Goal: Task Accomplishment & Management: Use online tool/utility

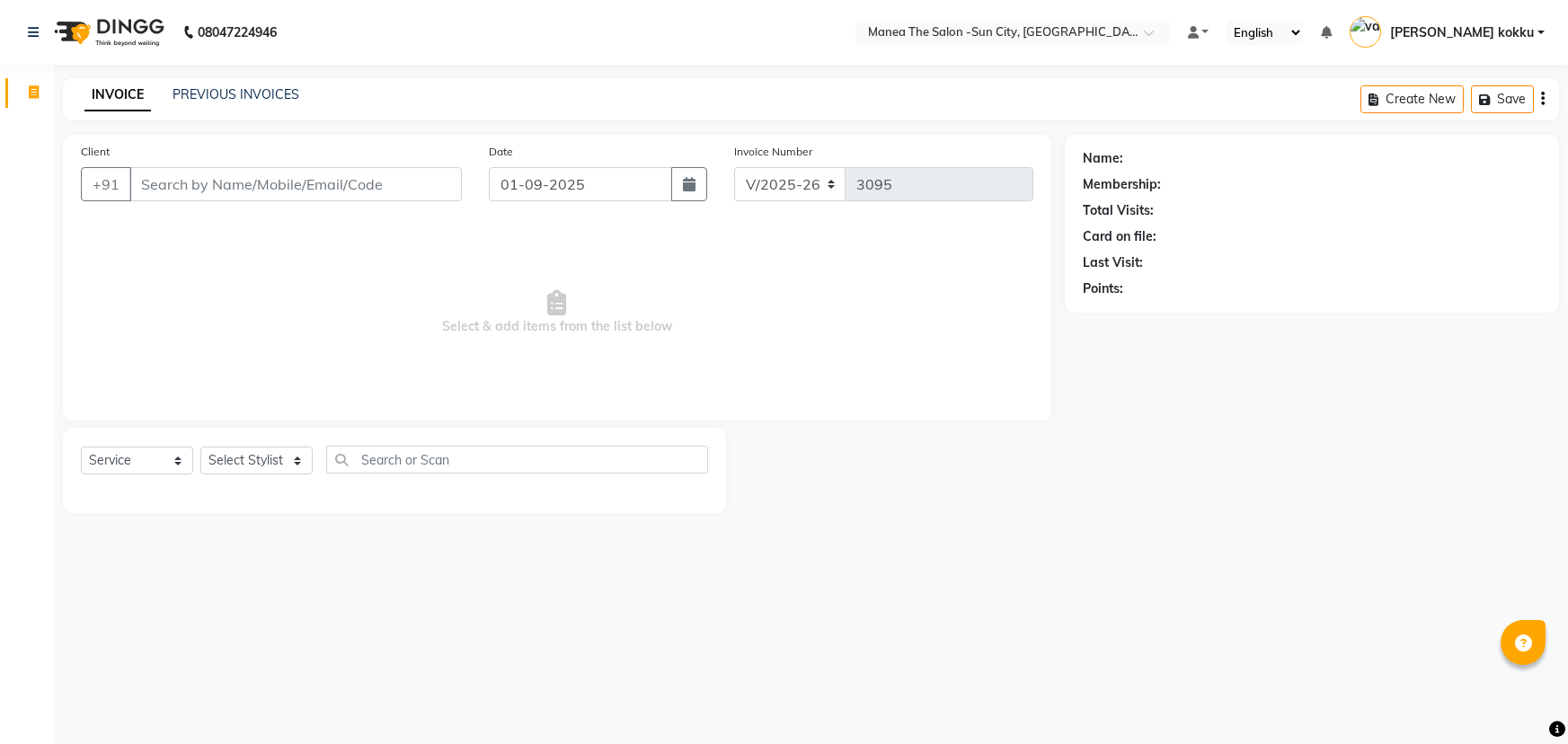
select select "5822"
select select "service"
click at [297, 458] on select "Select Stylist [PERSON_NAME] [PERSON_NAME] [PERSON_NAME] Ikrar [PERSON_NAME] K …" at bounding box center [256, 461] width 112 height 28
select select "40515"
click at [200, 447] on select "Select Stylist [PERSON_NAME] [PERSON_NAME] [PERSON_NAME] Ikrar [PERSON_NAME] K …" at bounding box center [256, 461] width 112 height 28
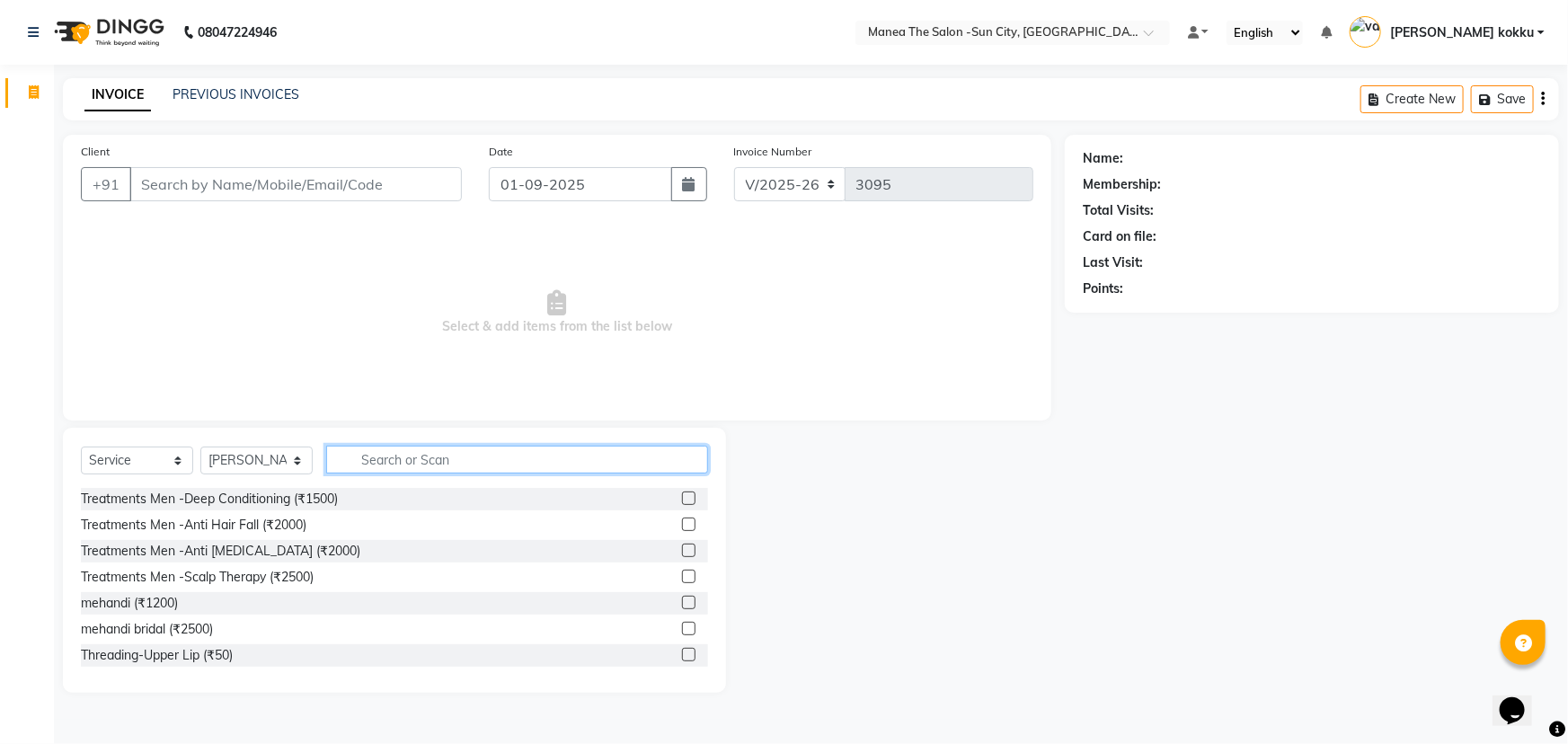
click at [382, 467] on input "text" at bounding box center [517, 460] width 381 height 28
type input "H"
type input "colour"
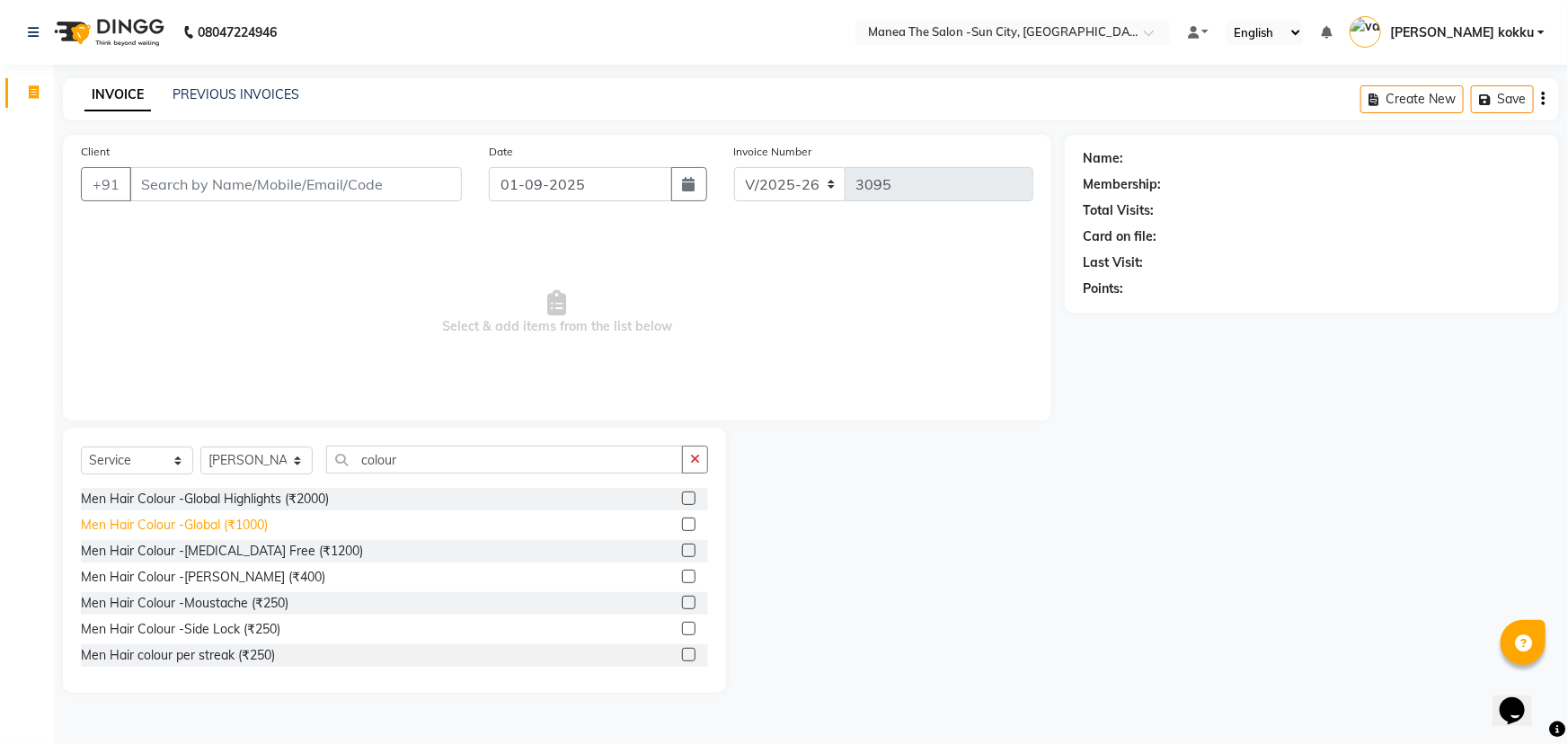
click at [205, 527] on div "Men Hair Colour -Global (₹1000)" at bounding box center [174, 525] width 187 height 19
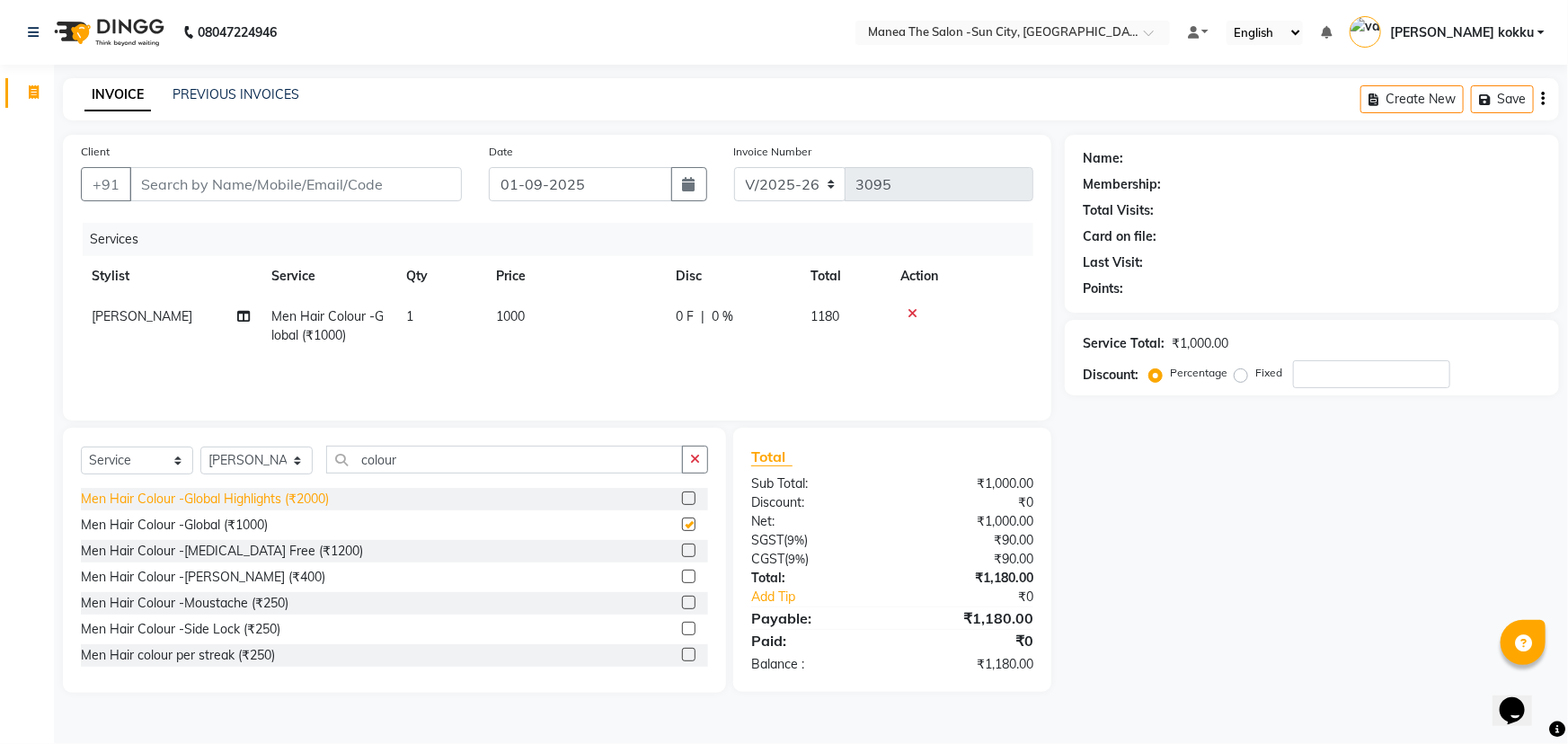
checkbox input "false"
click at [693, 458] on icon "button" at bounding box center [695, 460] width 10 height 13
click at [907, 315] on icon at bounding box center [912, 314] width 10 height 13
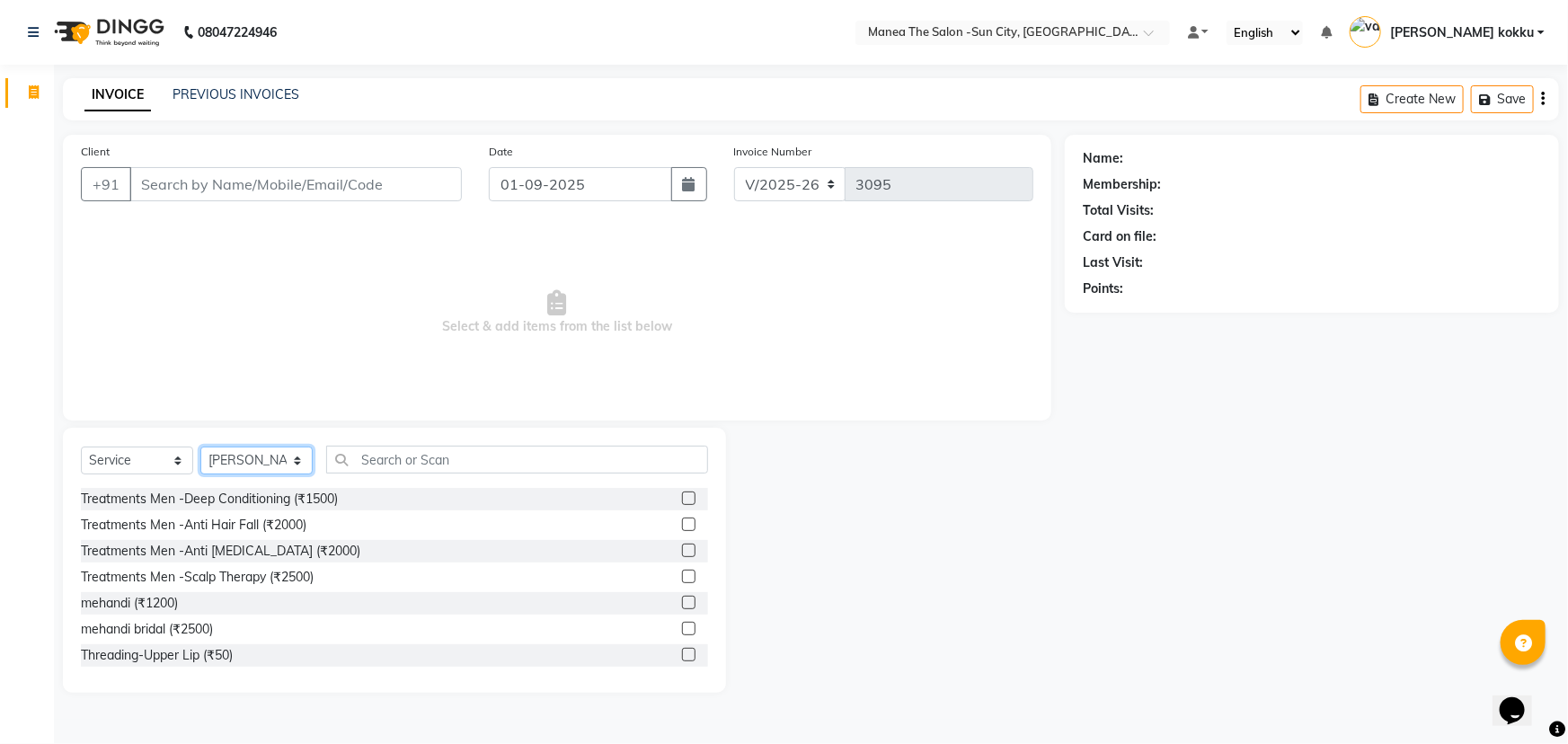
click at [284, 456] on select "Select Stylist [PERSON_NAME] [PERSON_NAME] [PERSON_NAME] Ikrar [PERSON_NAME] K …" at bounding box center [256, 461] width 112 height 28
select select "60378"
click at [200, 447] on select "Select Stylist [PERSON_NAME] [PERSON_NAME] [PERSON_NAME] Ikrar [PERSON_NAME] K …" at bounding box center [256, 461] width 112 height 28
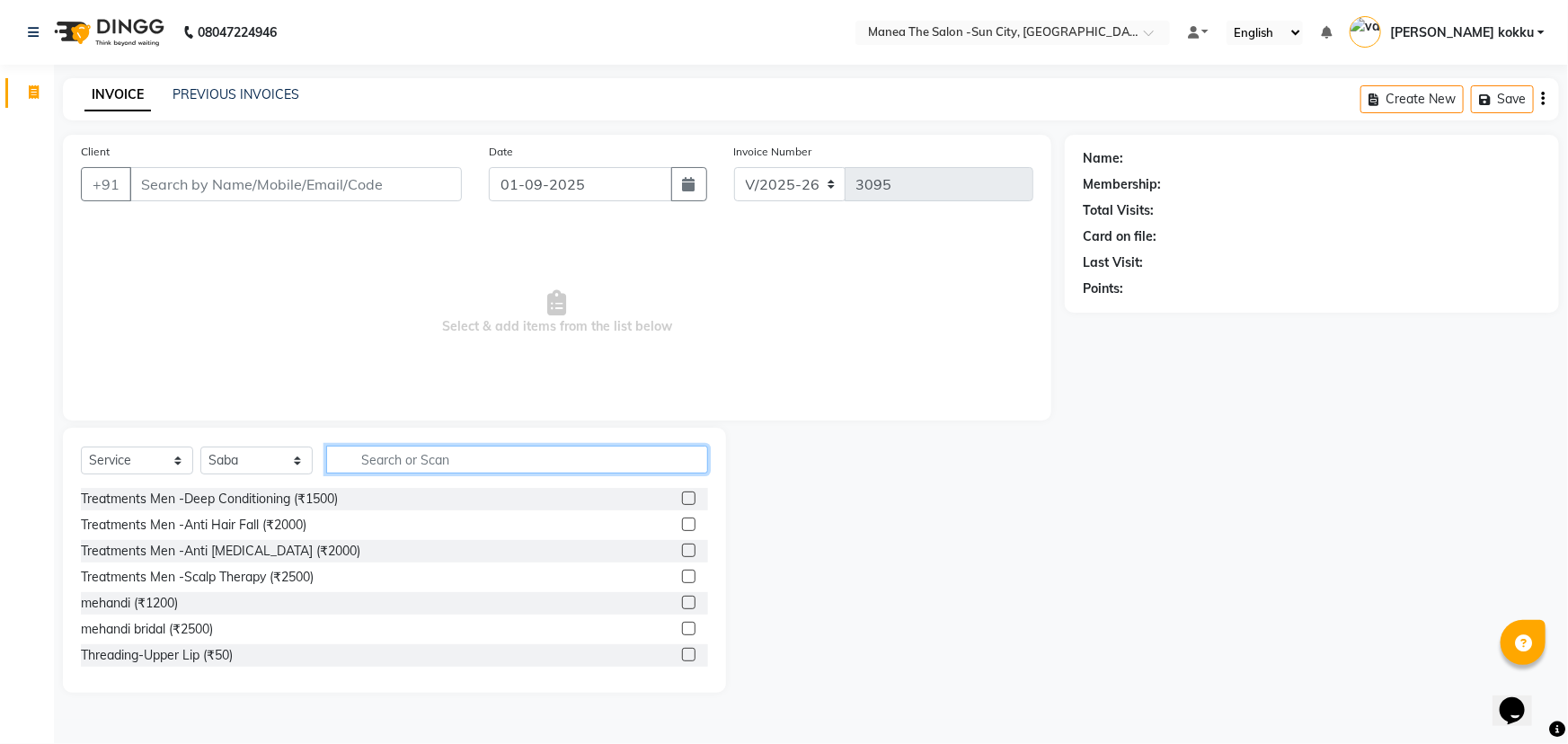
click at [375, 458] on input "text" at bounding box center [517, 460] width 381 height 28
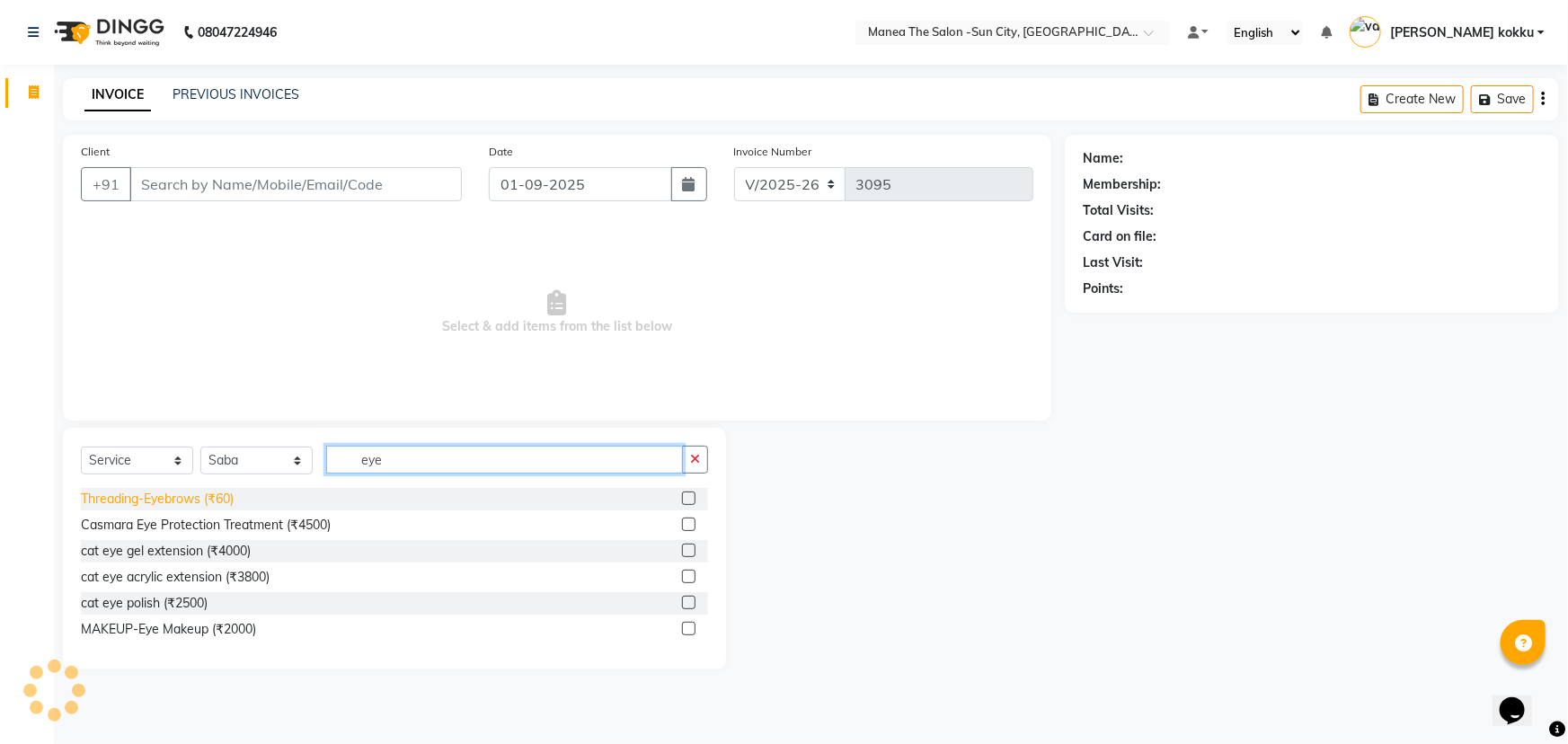
type input "eye"
click at [165, 498] on div "Threading-Eyebrows (₹60)" at bounding box center [157, 499] width 153 height 19
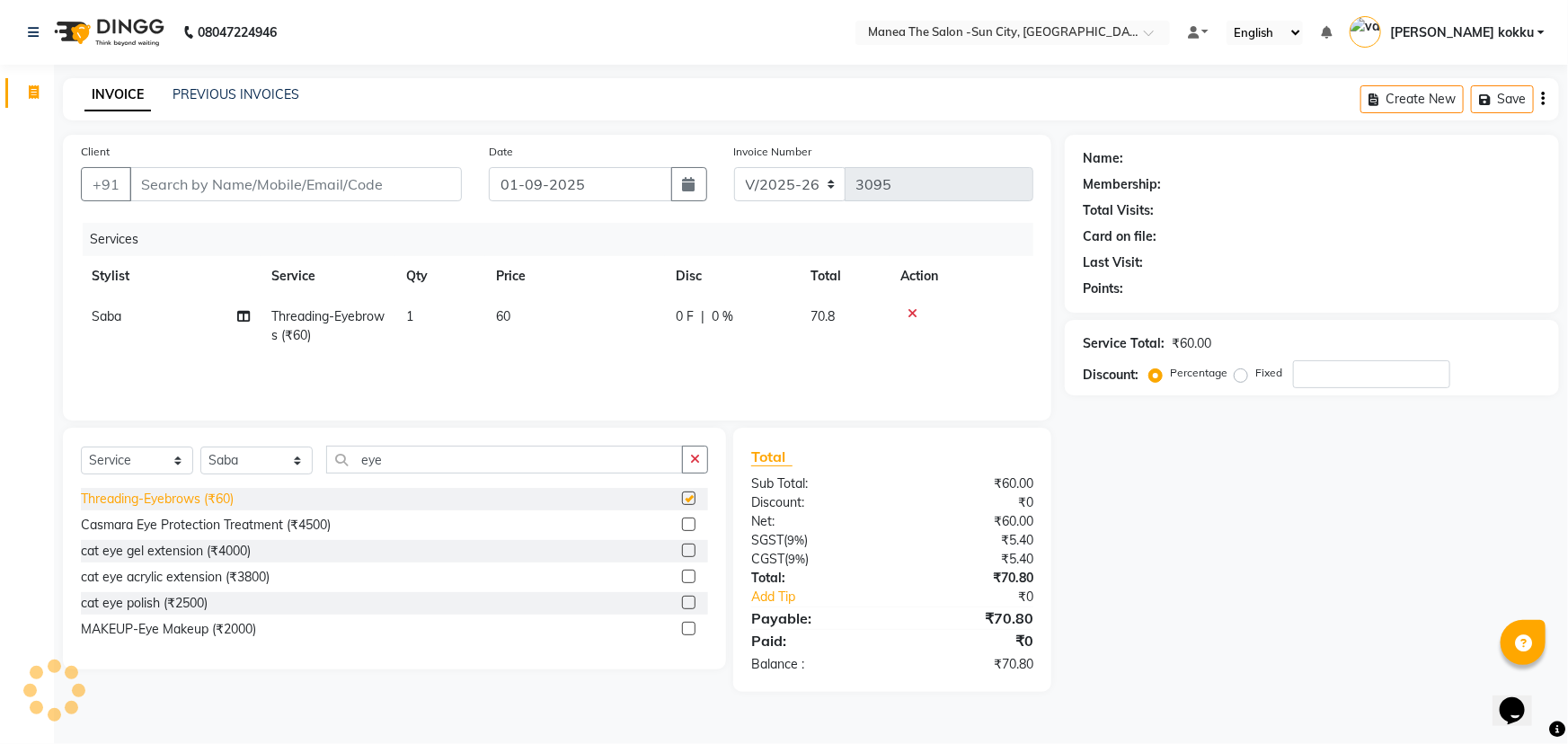
checkbox input "false"
click at [700, 456] on icon "button" at bounding box center [695, 460] width 10 height 13
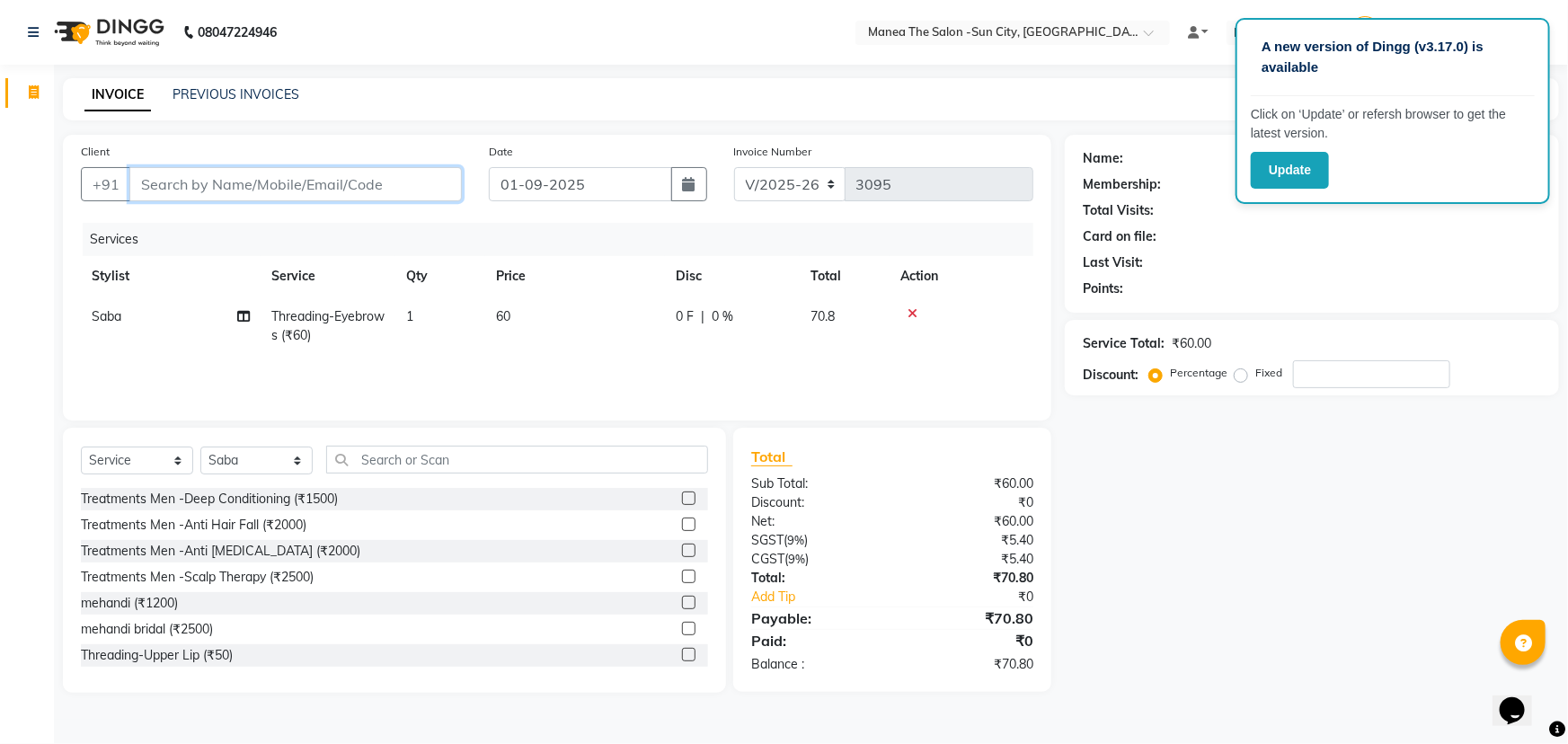
click at [194, 195] on input "Client" at bounding box center [296, 184] width 333 height 34
click at [193, 196] on input "Client" at bounding box center [296, 184] width 333 height 34
type input "9"
type input "0"
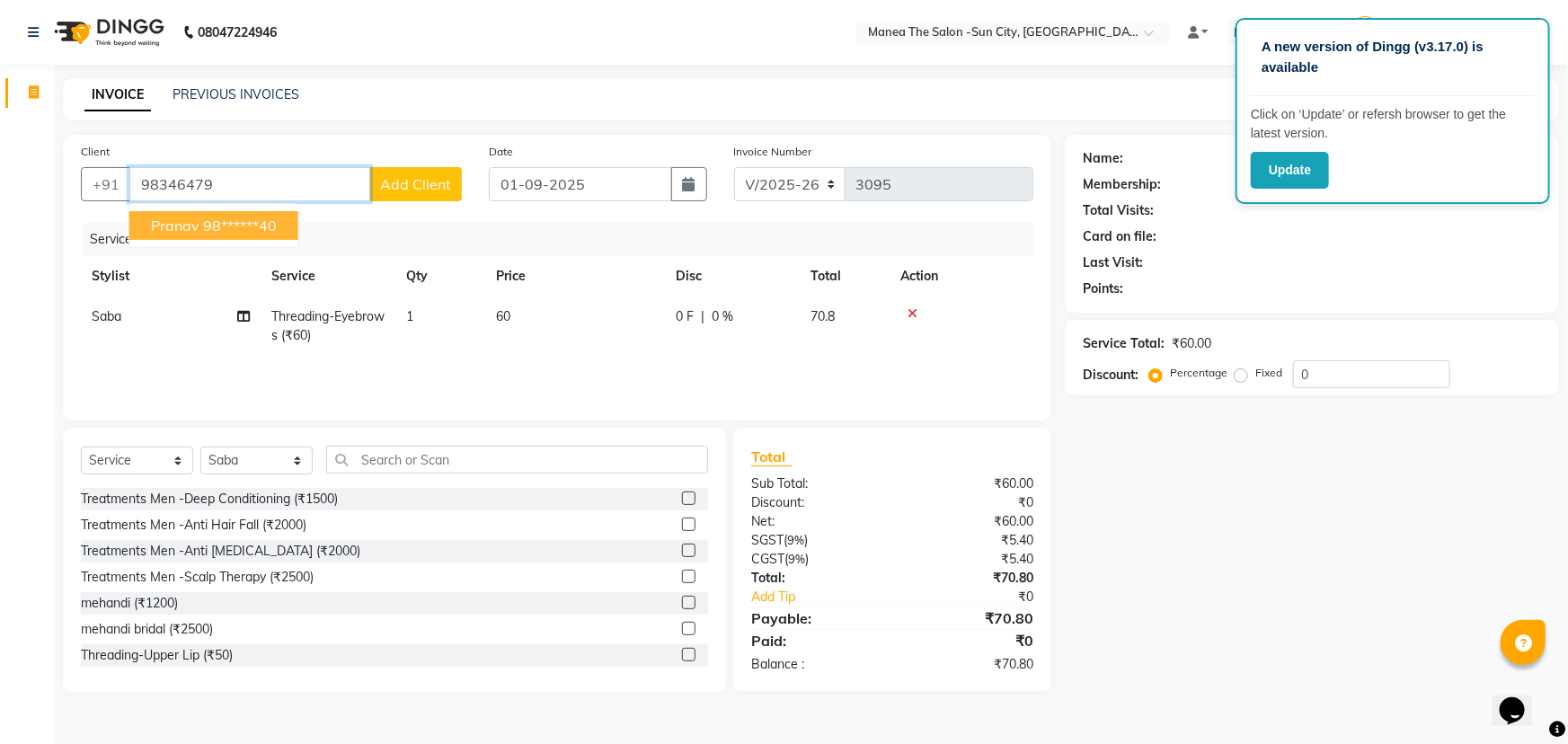
click at [251, 217] on ngb-highlight "98******40" at bounding box center [240, 226] width 74 height 18
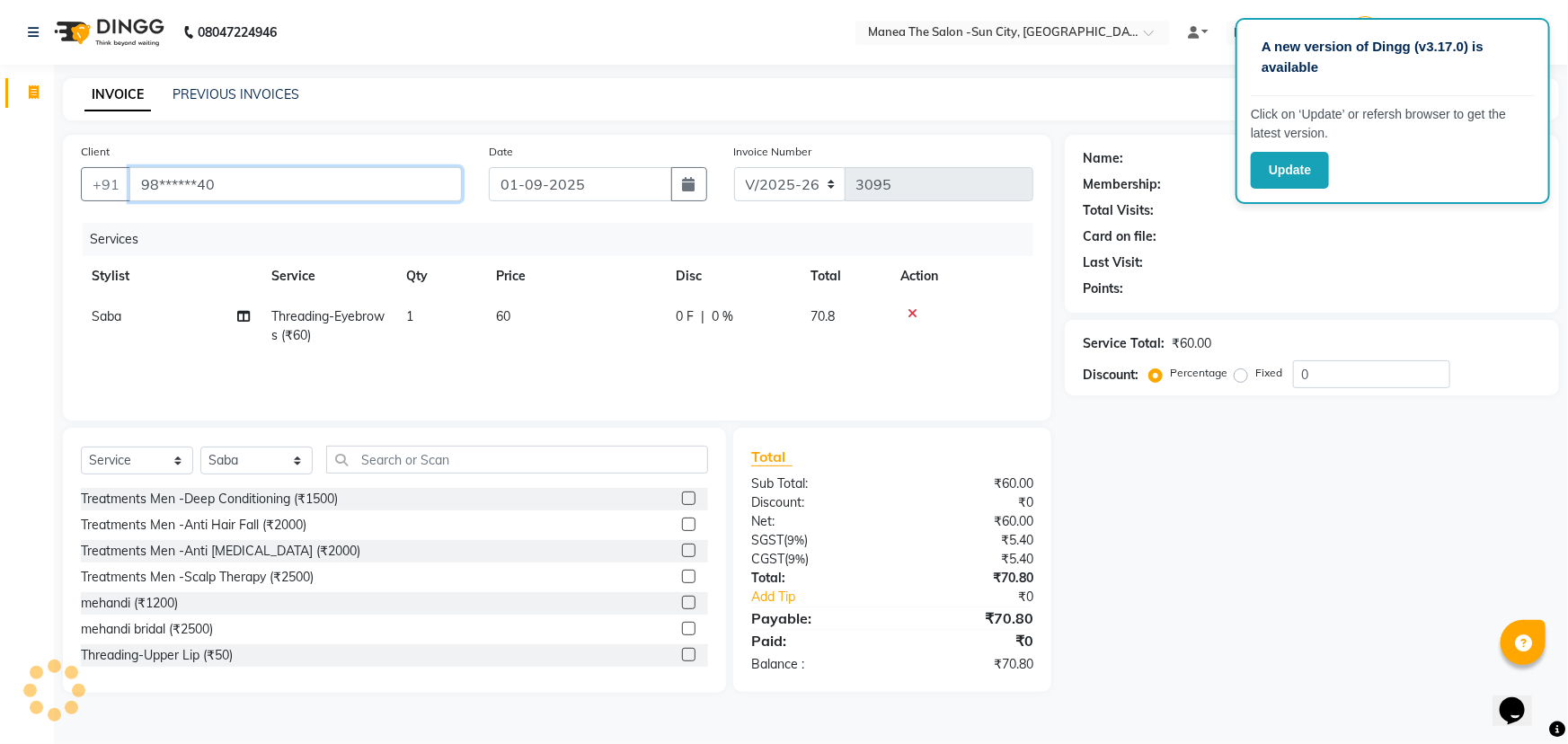
type input "98******40"
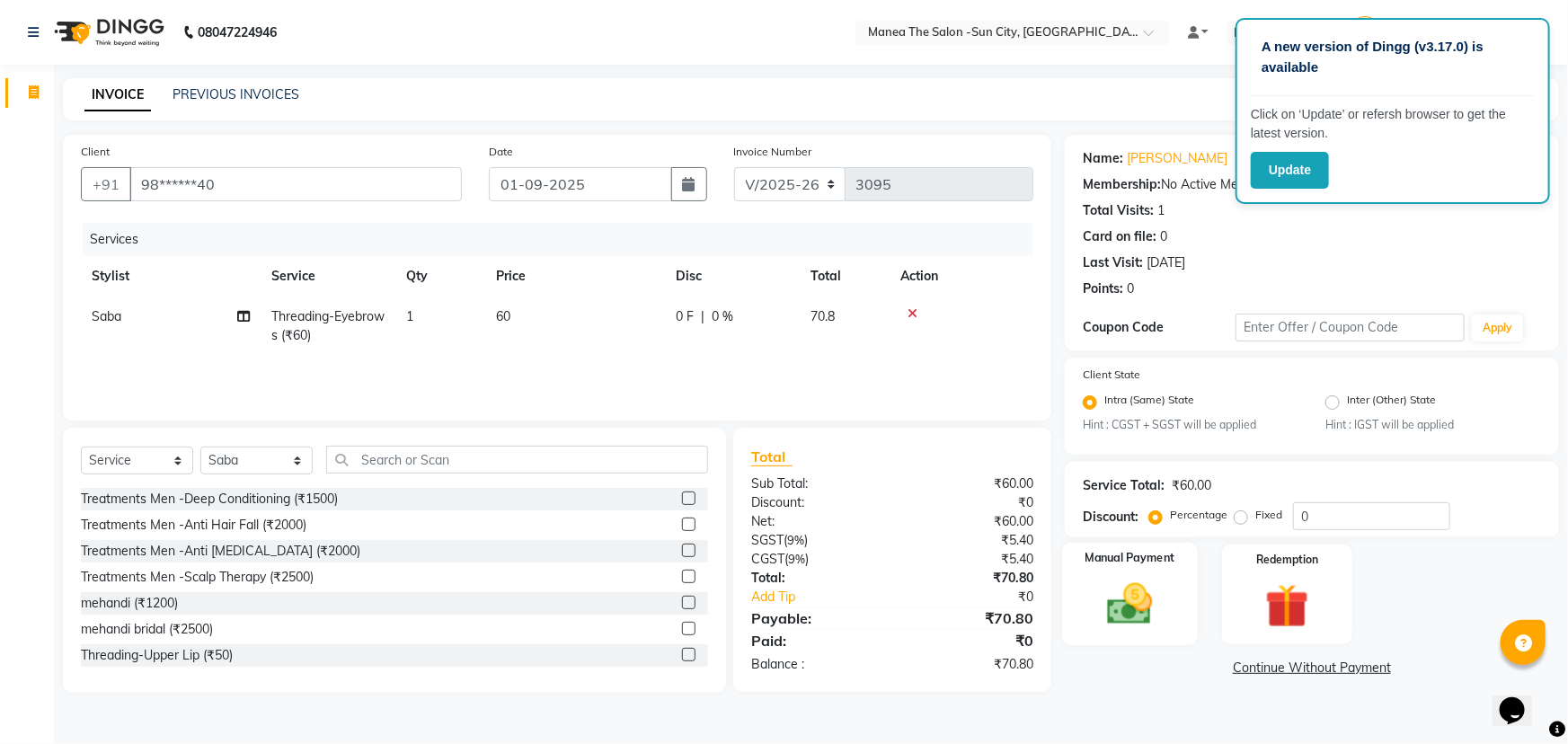
click at [1147, 616] on img at bounding box center [1131, 605] width 74 height 52
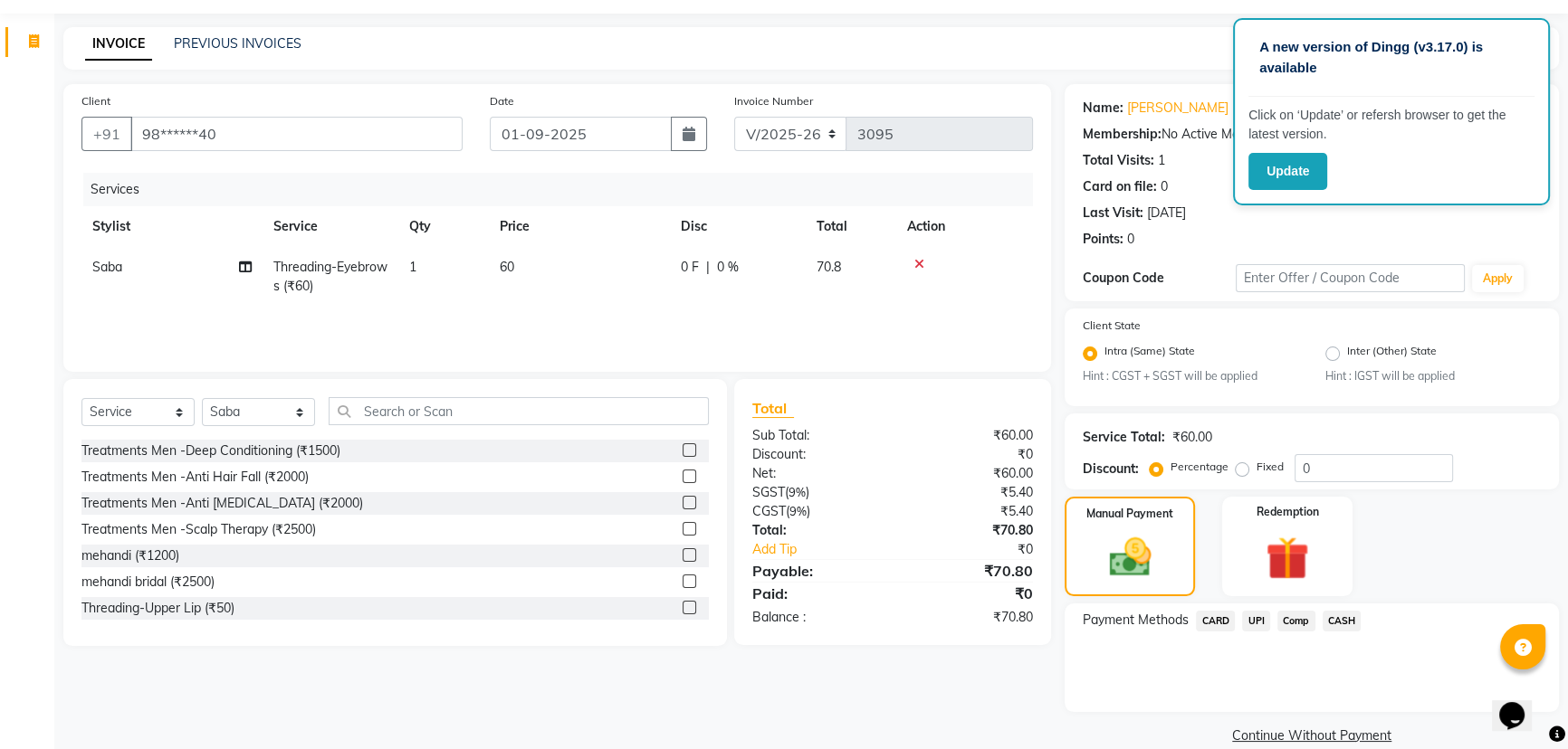
scroll to position [80, 0]
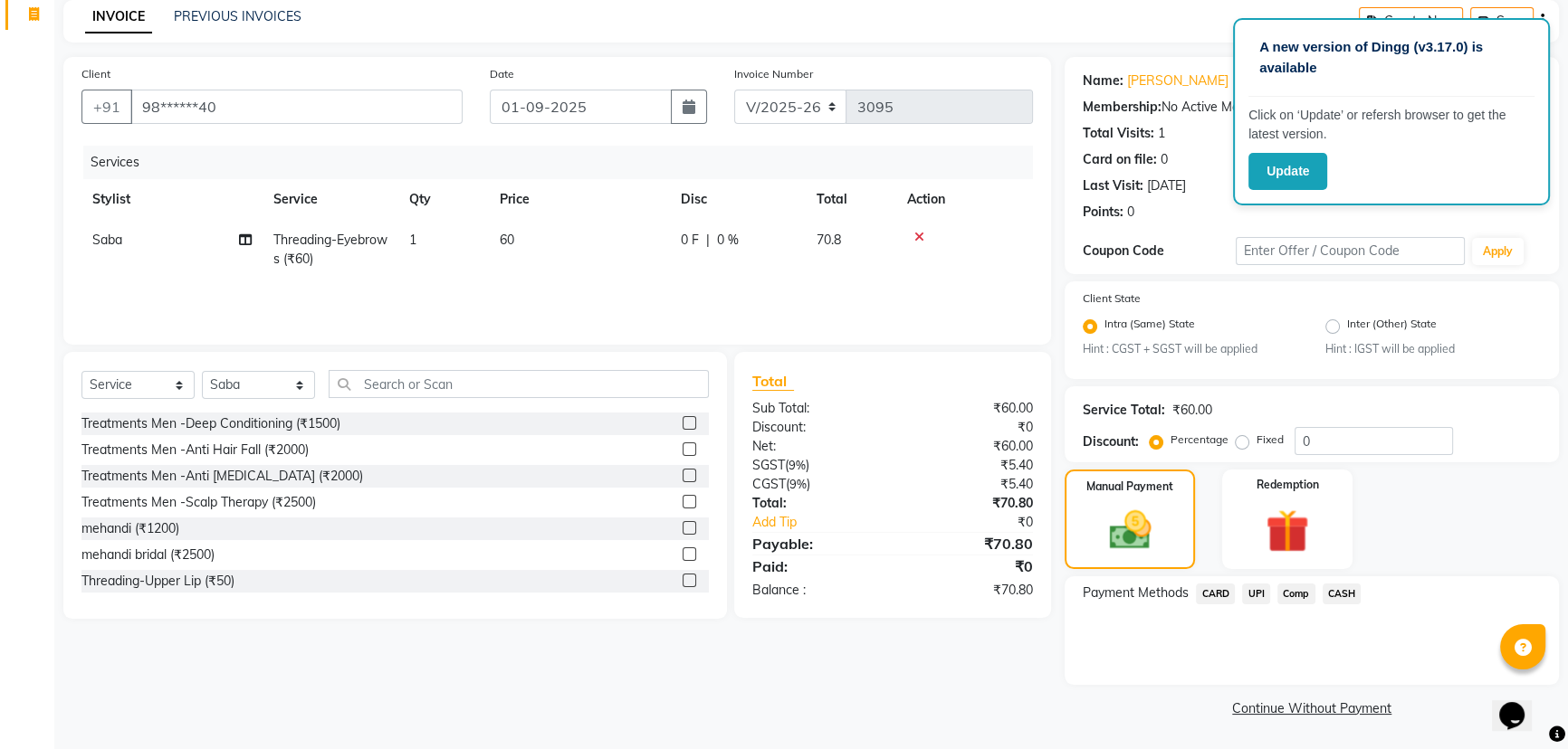
click at [1218, 589] on span "CARD" at bounding box center [1215, 594] width 39 height 20
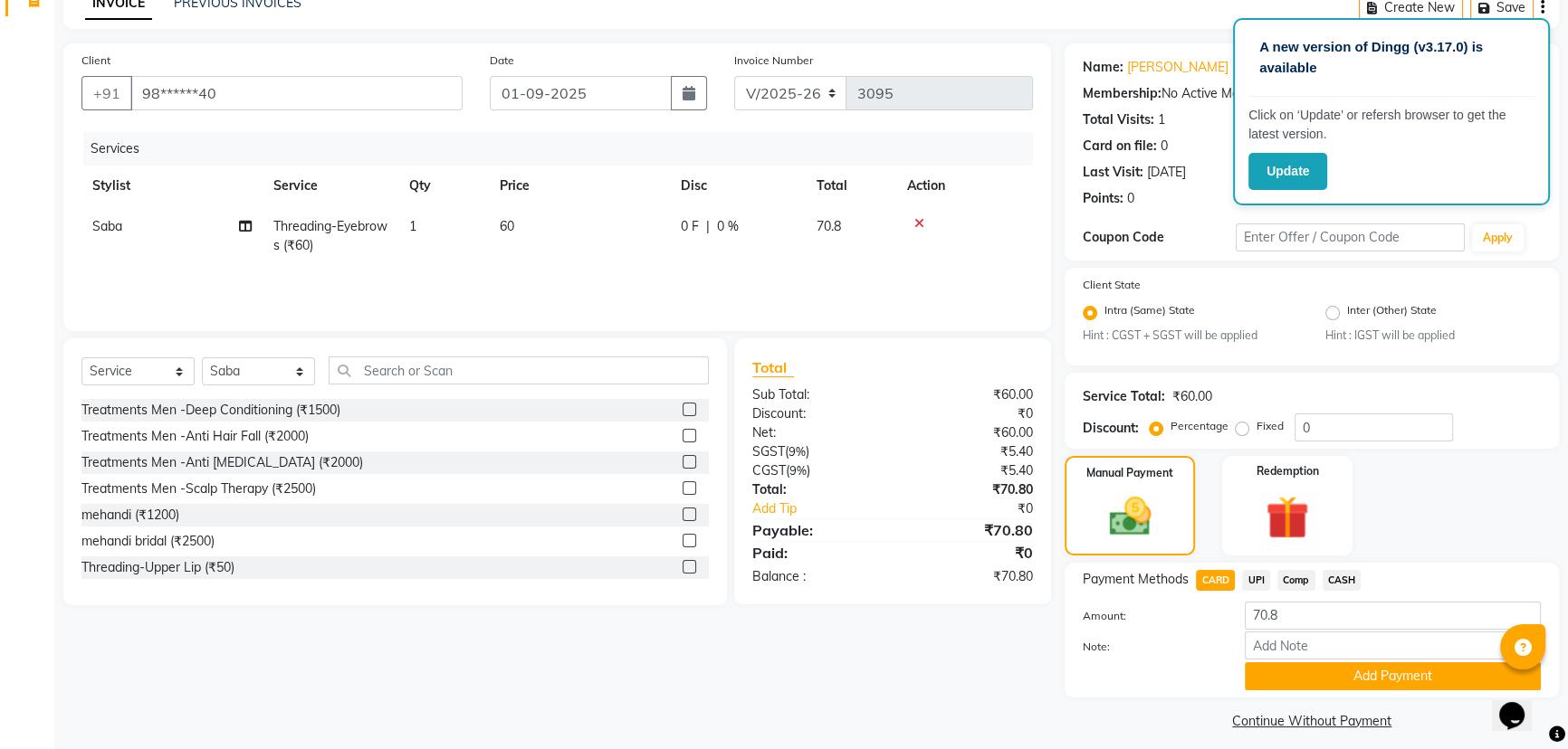
scroll to position [106, 0]
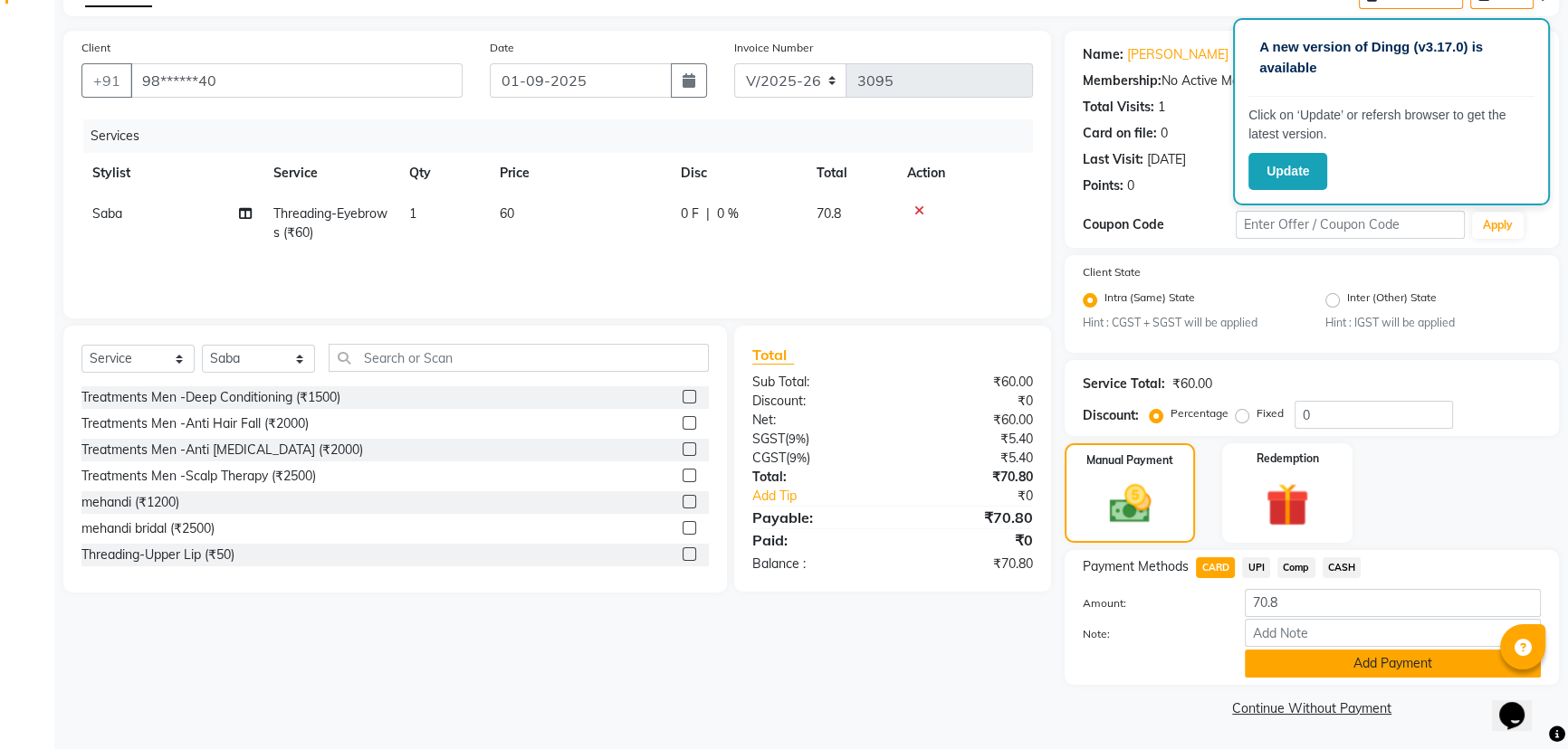
click at [1376, 660] on button "Add Payment" at bounding box center [1393, 664] width 296 height 28
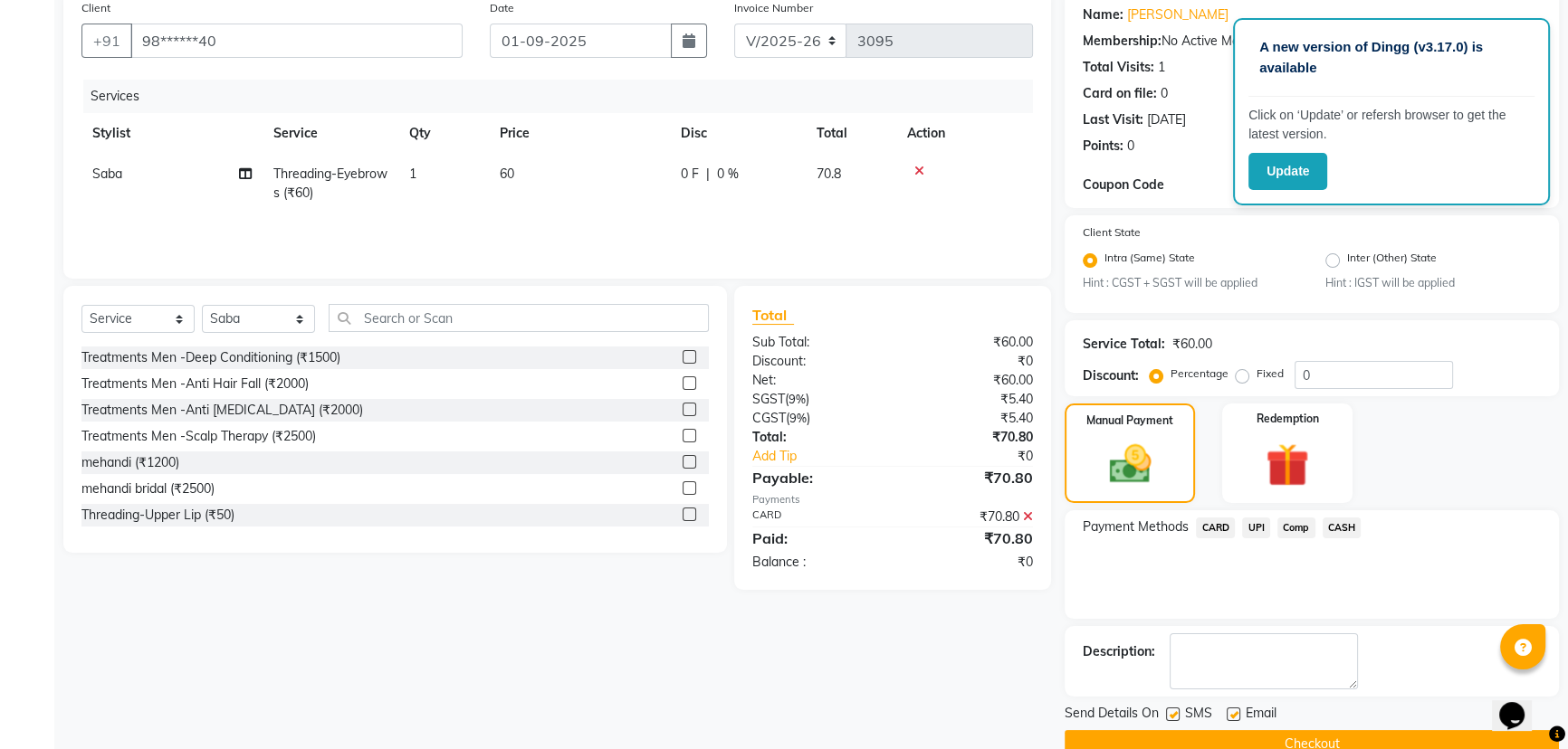
scroll to position [181, 0]
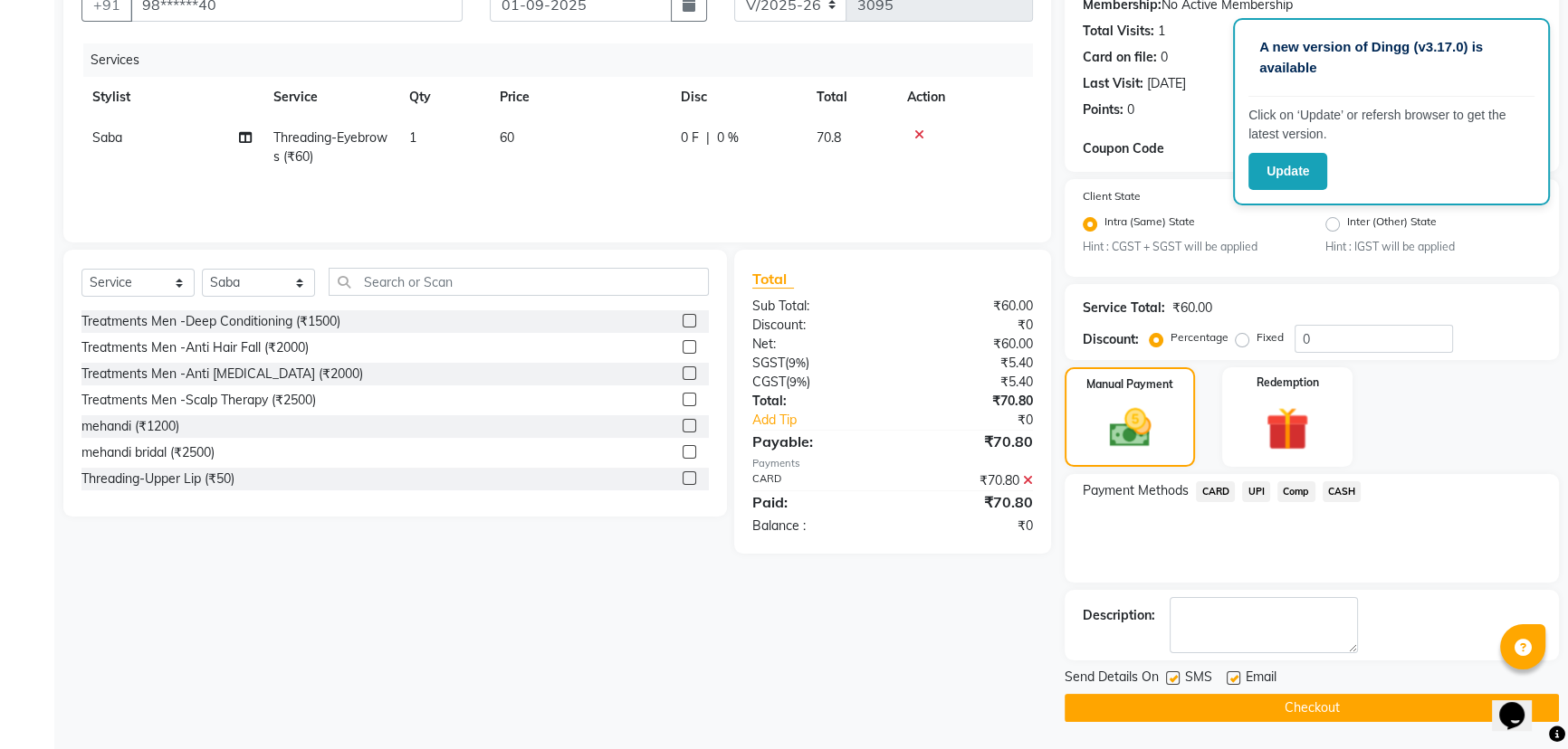
click at [1346, 708] on button "Checkout" at bounding box center [1312, 708] width 495 height 28
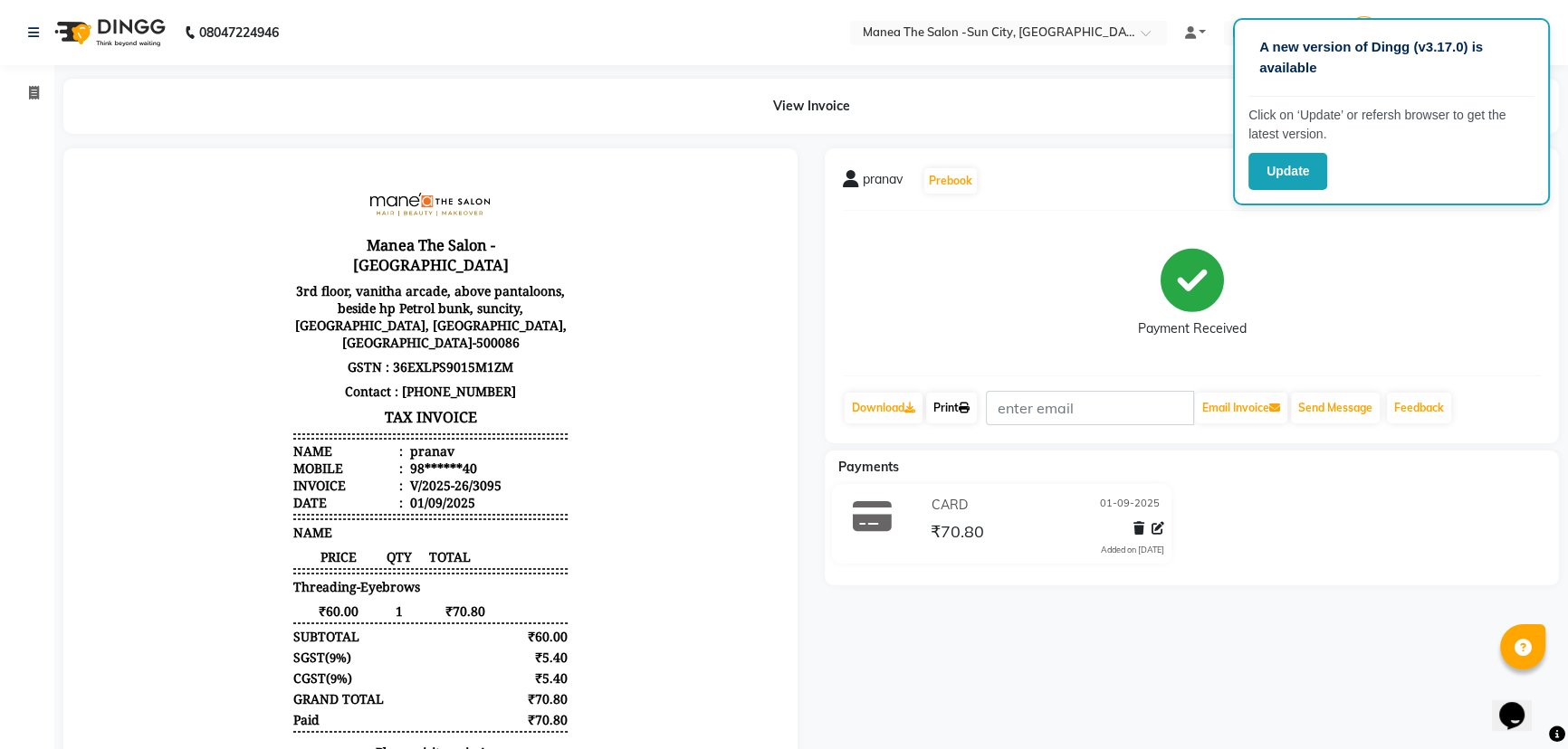
click at [951, 406] on link "Print" at bounding box center [951, 407] width 51 height 31
click at [29, 95] on icon at bounding box center [33, 93] width 10 height 14
select select "service"
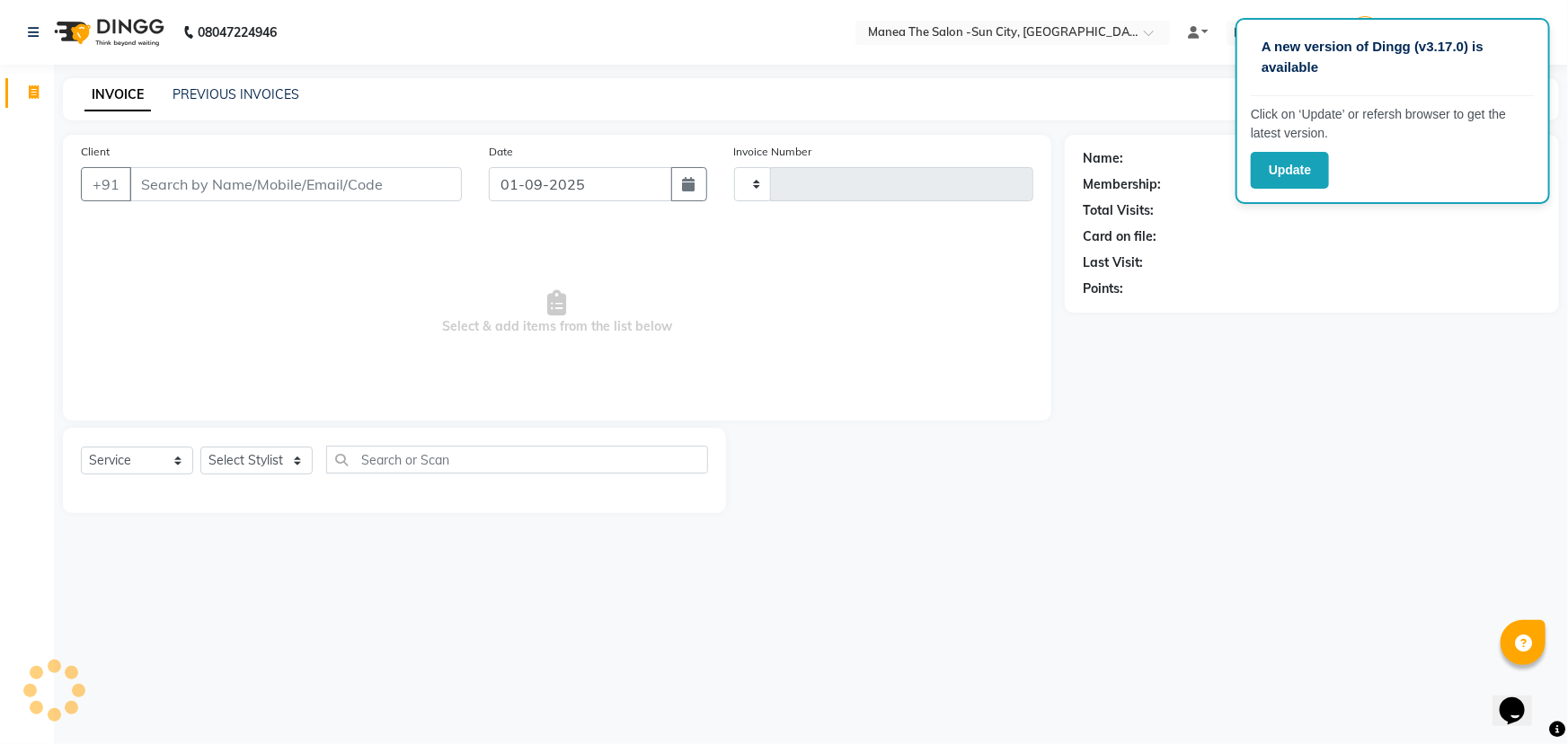
type input "3096"
select select "5822"
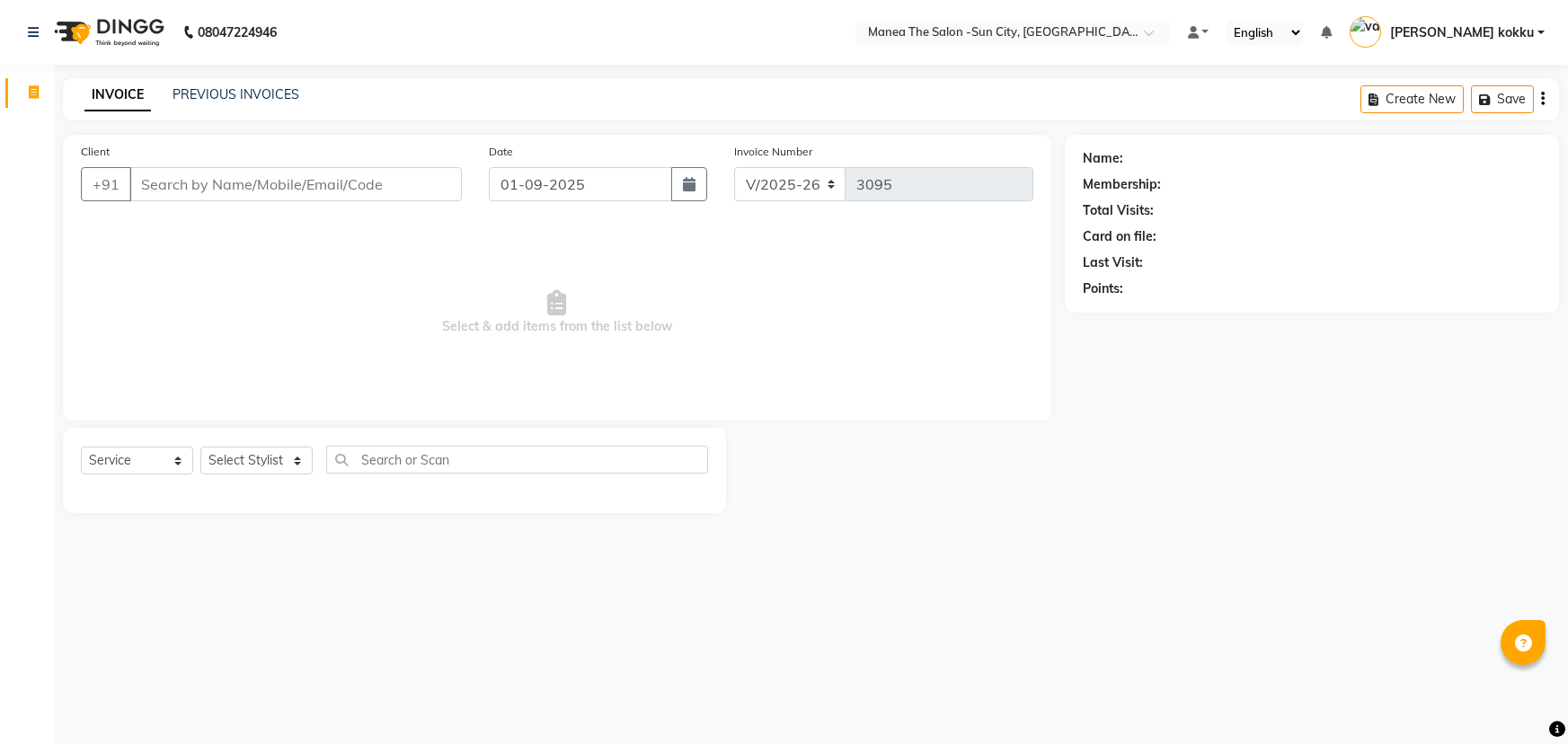
select select "5822"
select select "service"
click at [437, 353] on span "Select & add items from the list below" at bounding box center [557, 313] width 952 height 180
click at [300, 458] on select "Select Stylist [PERSON_NAME] [PERSON_NAME] [PERSON_NAME] Ikrar [PERSON_NAME] K …" at bounding box center [256, 461] width 112 height 28
drag, startPoint x: 81, startPoint y: 341, endPoint x: 259, endPoint y: 412, distance: 191.6
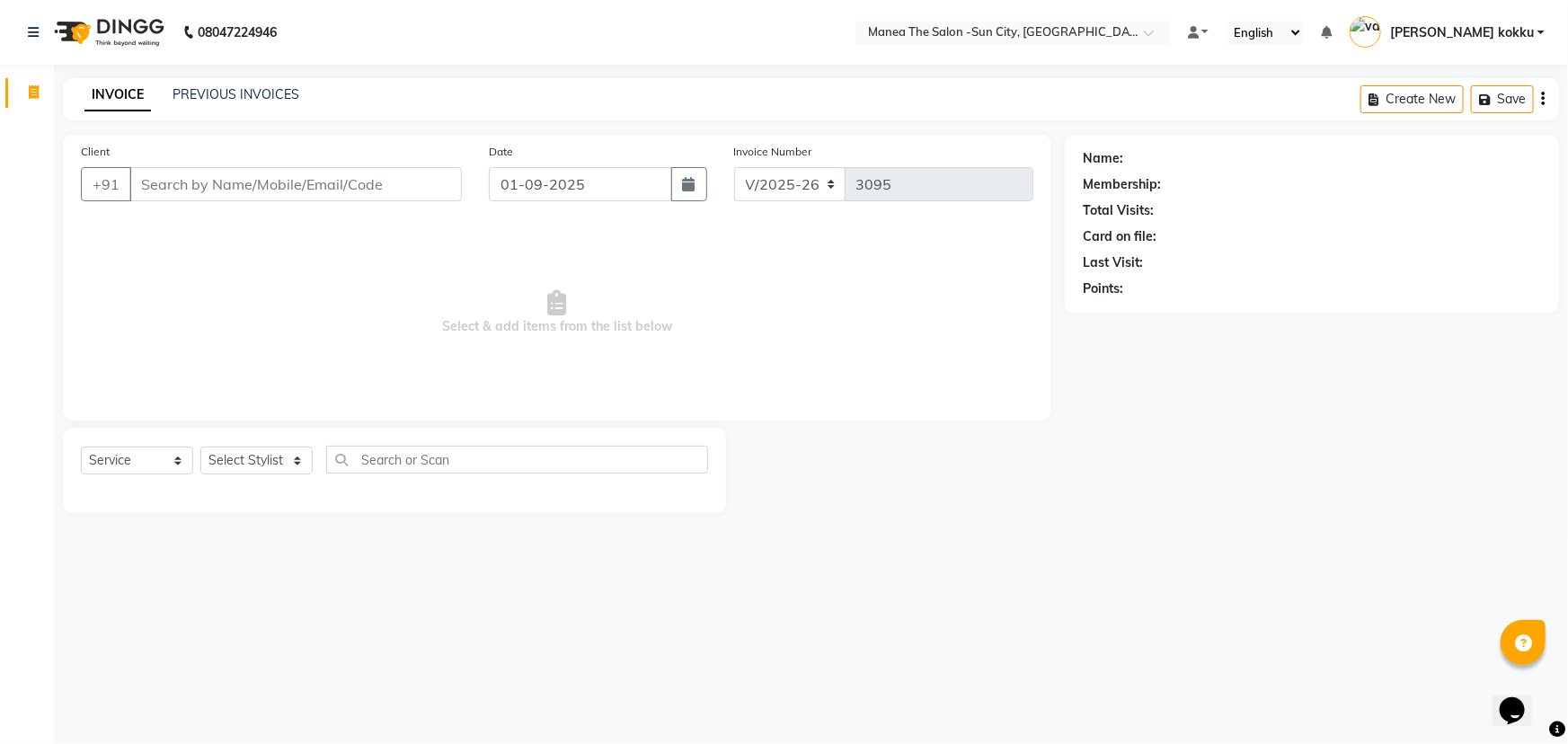
click at [117, 352] on span "Select & add items from the list below" at bounding box center [557, 313] width 952 height 180
click at [294, 459] on select "Select Stylist [PERSON_NAME] [PERSON_NAME] [PERSON_NAME] Ikrar [PERSON_NAME] K …" at bounding box center [256, 461] width 112 height 28
select select "82226"
click at [200, 447] on select "Select Stylist [PERSON_NAME] [PERSON_NAME] [PERSON_NAME] Ikrar [PERSON_NAME] K …" at bounding box center [256, 461] width 112 height 28
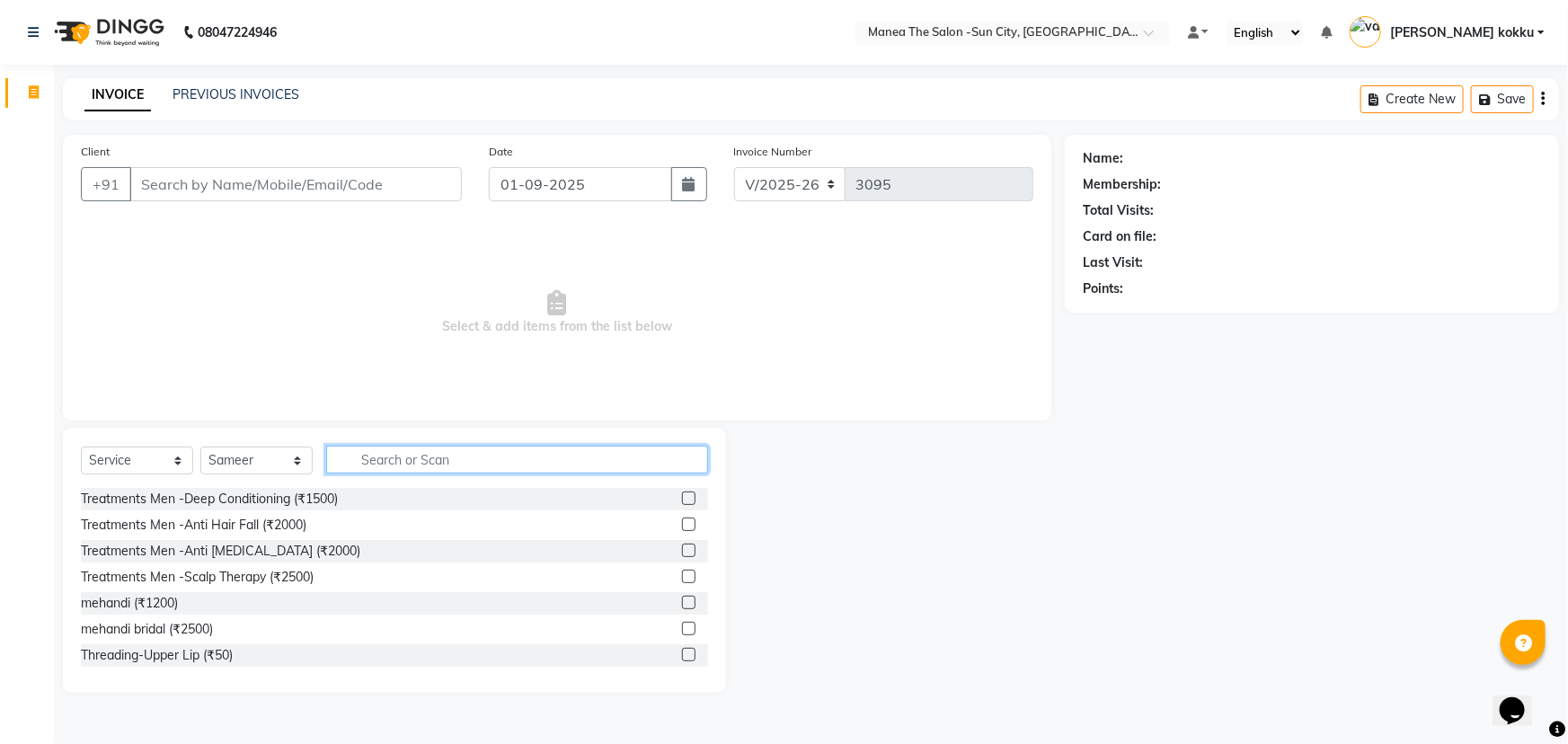
click at [378, 464] on input "text" at bounding box center [517, 460] width 381 height 28
click at [378, 464] on input "text" at bounding box center [517, 460] width 381 height 28
click at [378, 459] on input "text" at bounding box center [517, 460] width 381 height 28
click at [376, 451] on input "text" at bounding box center [517, 460] width 381 height 28
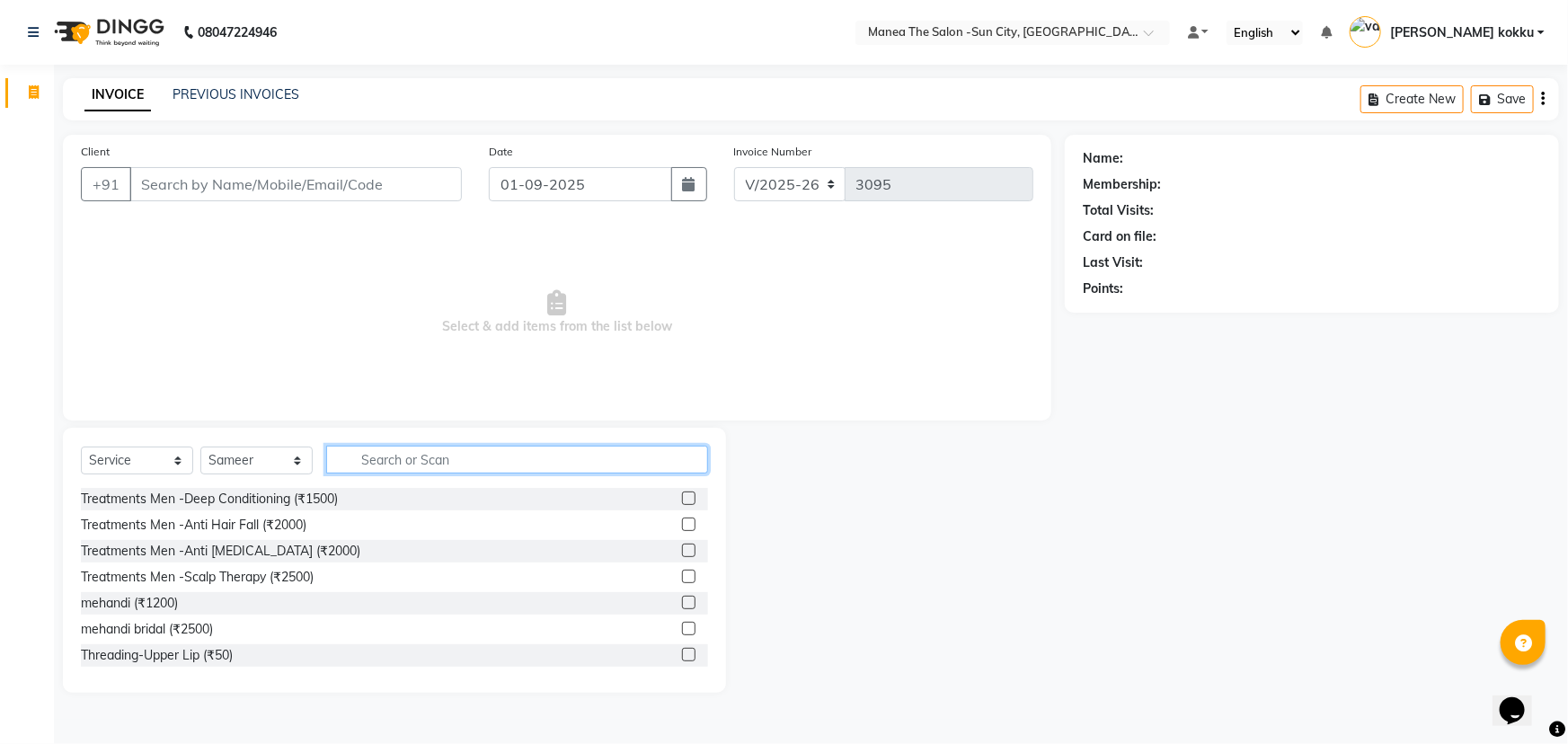
click at [371, 460] on input "text" at bounding box center [517, 460] width 381 height 28
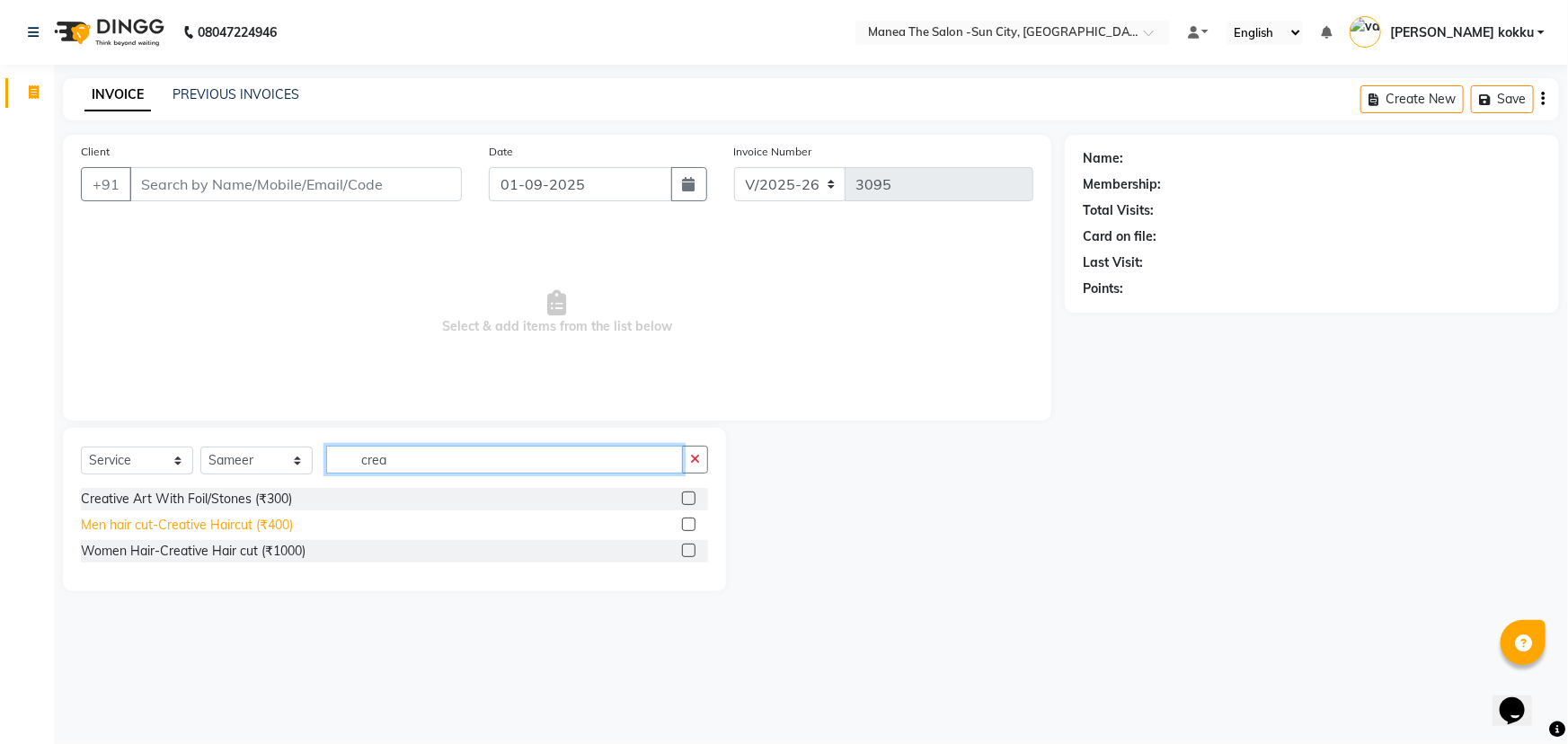
type input "crea"
click at [244, 523] on div "Men hair cut-Creative Haircut (₹400)" at bounding box center [187, 525] width 212 height 19
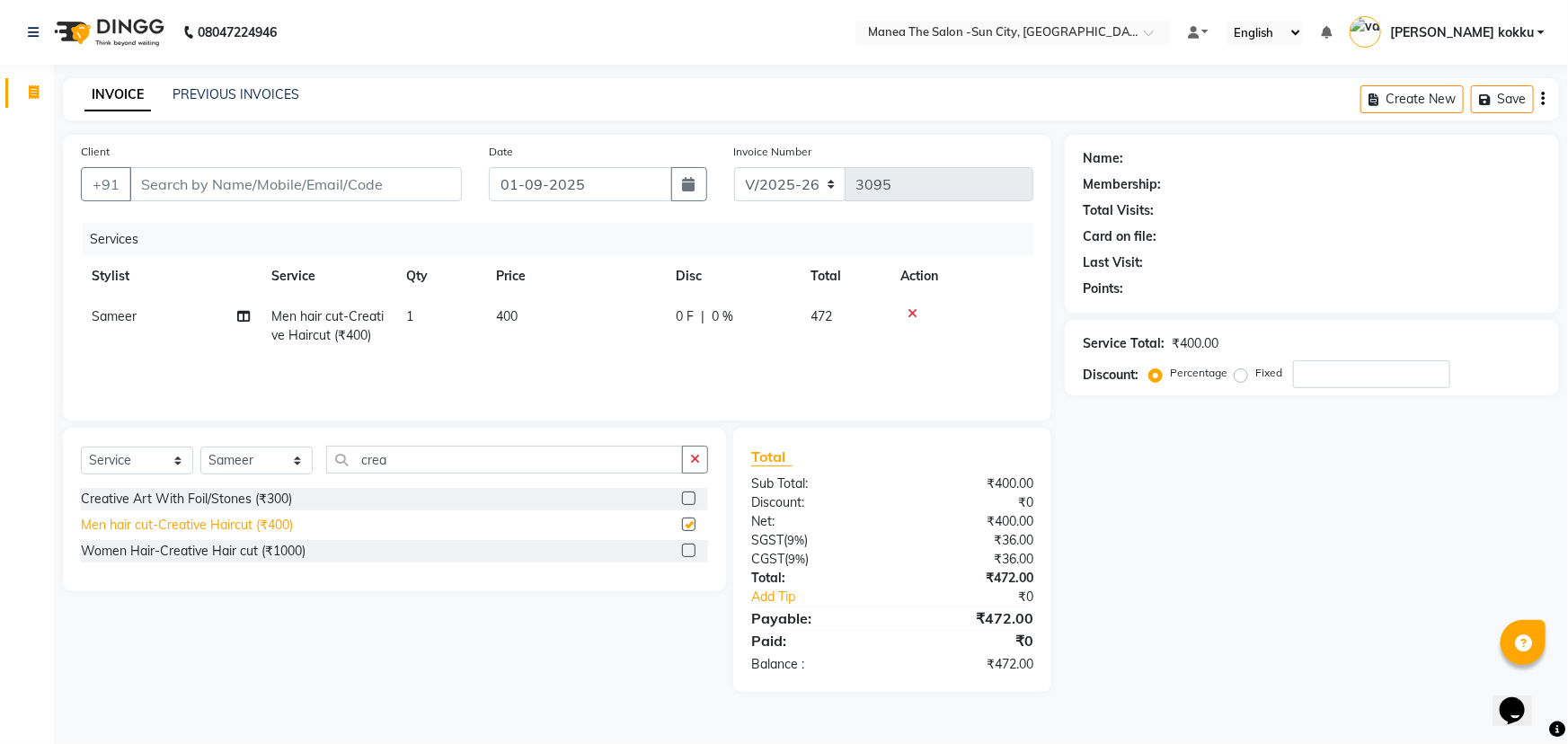
checkbox input "false"
click at [698, 453] on icon "button" at bounding box center [695, 460] width 10 height 13
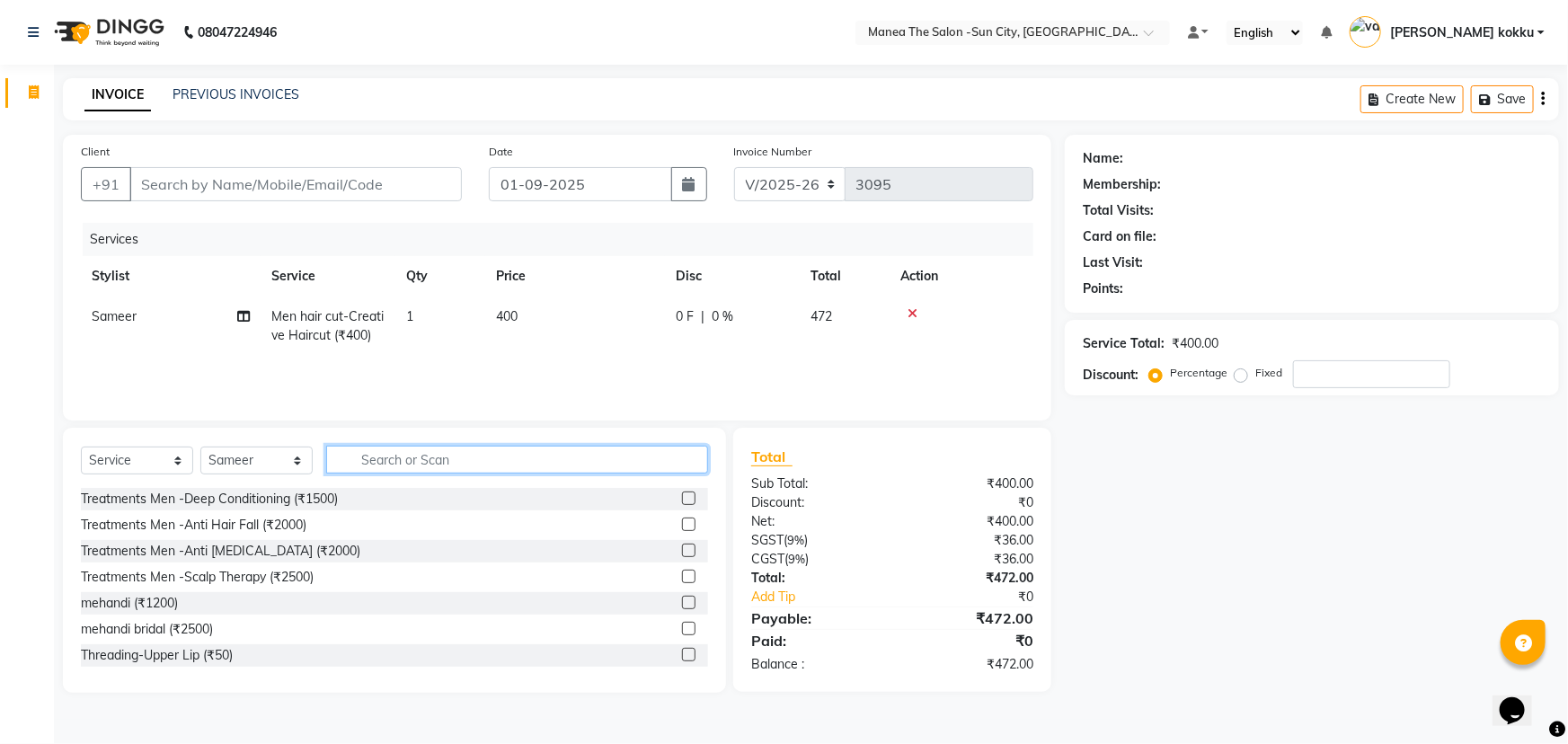
click at [361, 453] on input "text" at bounding box center [517, 460] width 381 height 28
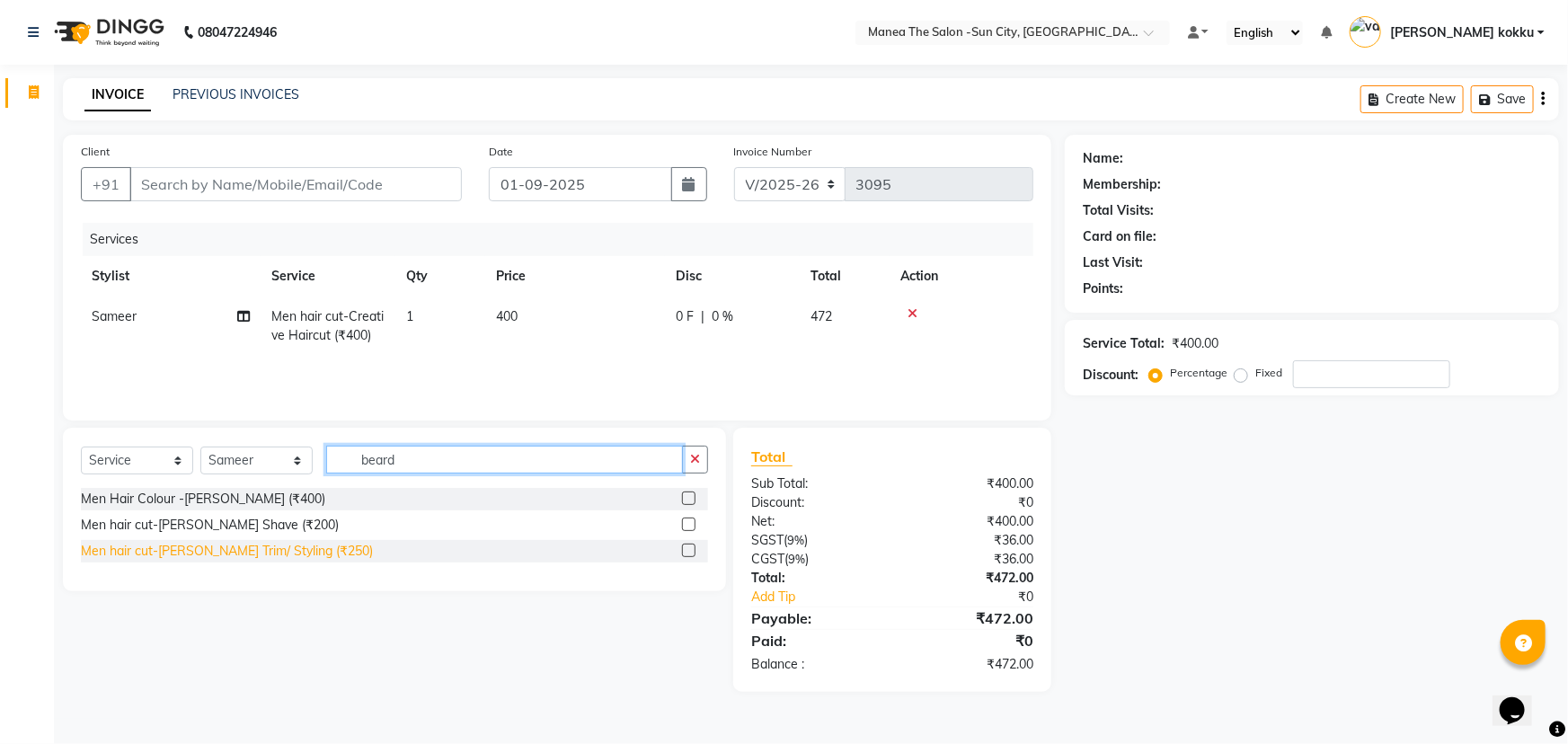
type input "beard"
click at [240, 555] on div "Men hair cut-[PERSON_NAME] Trim/ Styling (₹250)" at bounding box center [227, 552] width 292 height 19
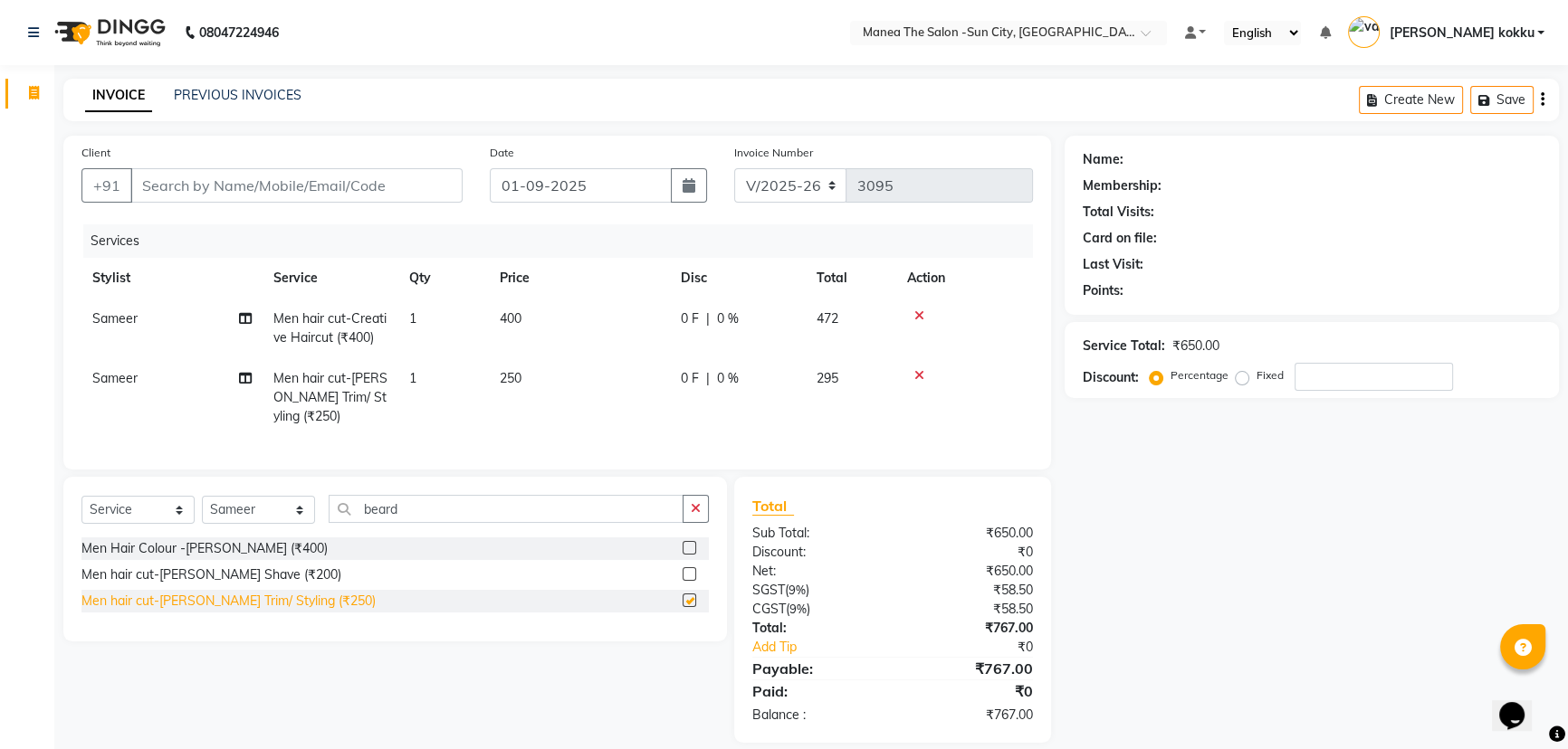
checkbox input "false"
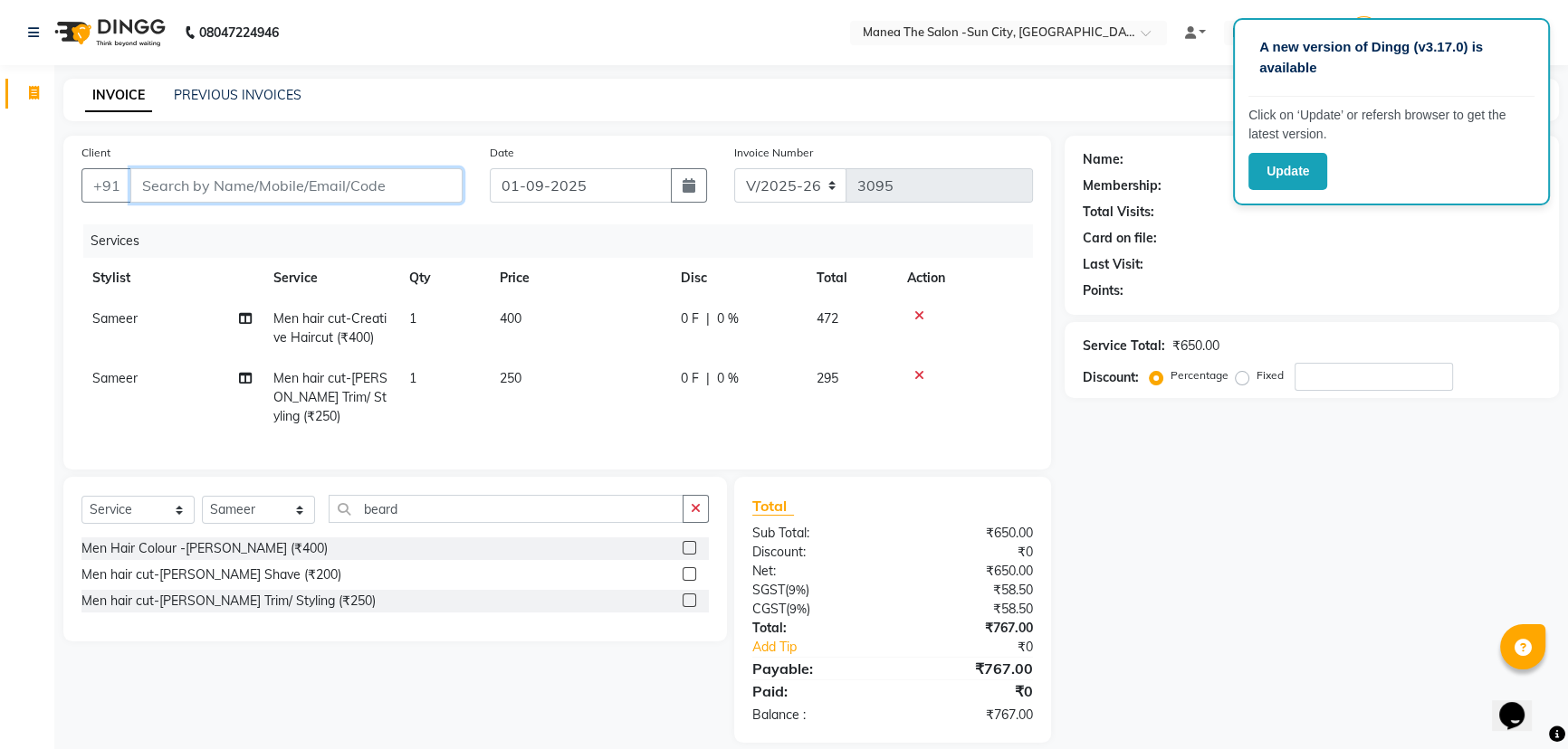
click at [307, 179] on input "Client" at bounding box center [296, 185] width 332 height 34
click at [912, 370] on div at bounding box center [965, 376] width 115 height 13
click at [921, 371] on icon at bounding box center [919, 376] width 10 height 13
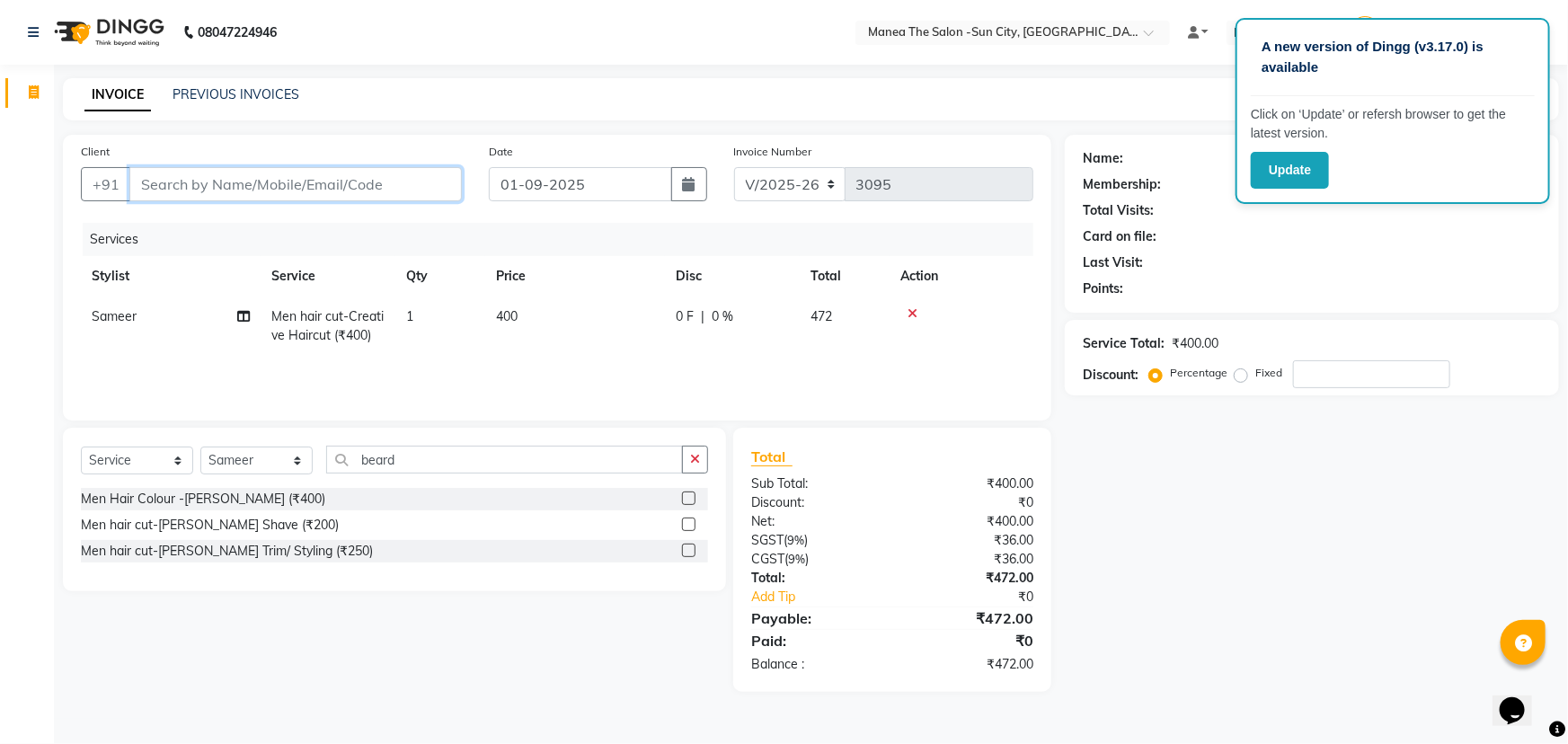
click at [146, 181] on input "Client" at bounding box center [296, 184] width 333 height 34
type input "v"
type input "0"
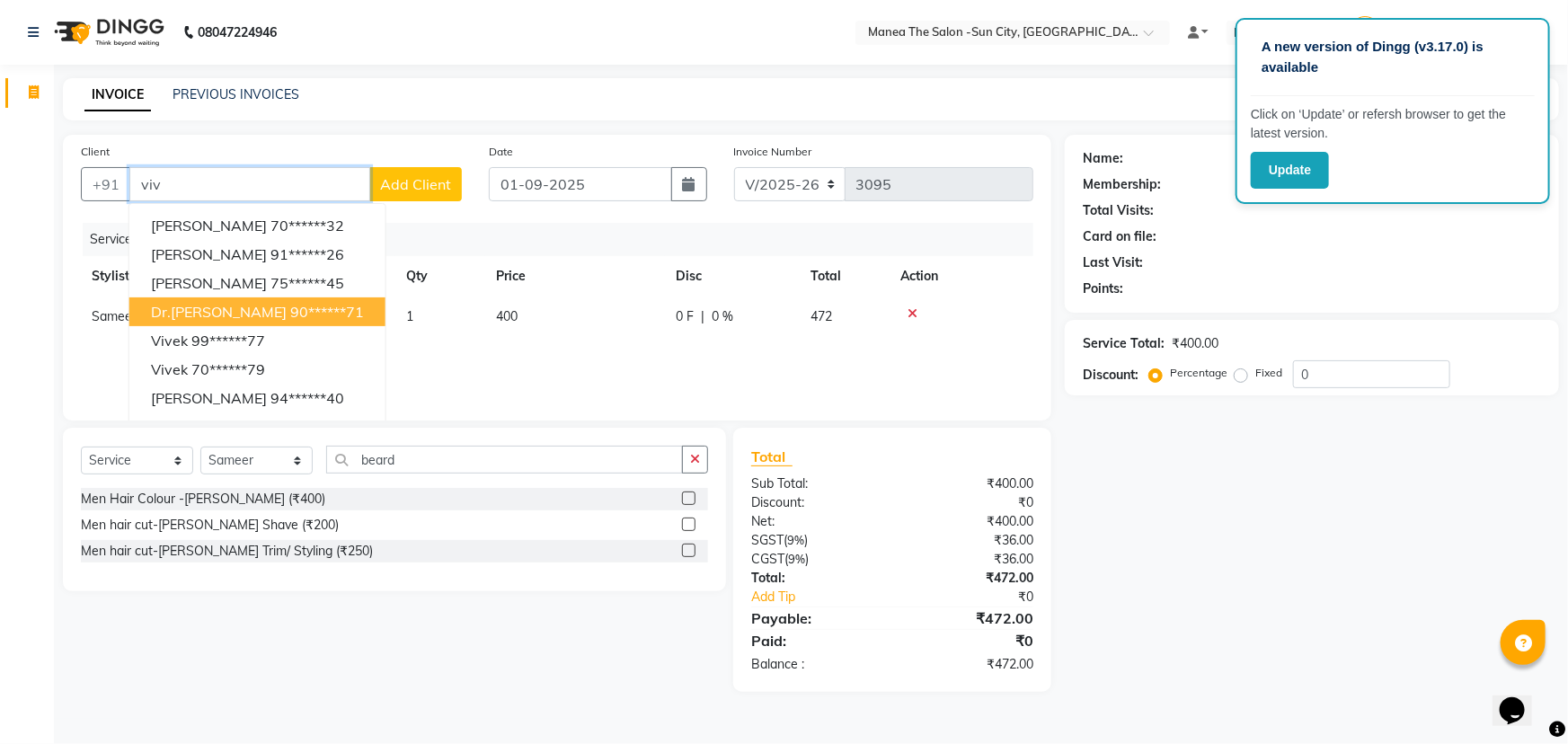
click at [290, 307] on ngb-highlight "90******71" at bounding box center [327, 312] width 74 height 18
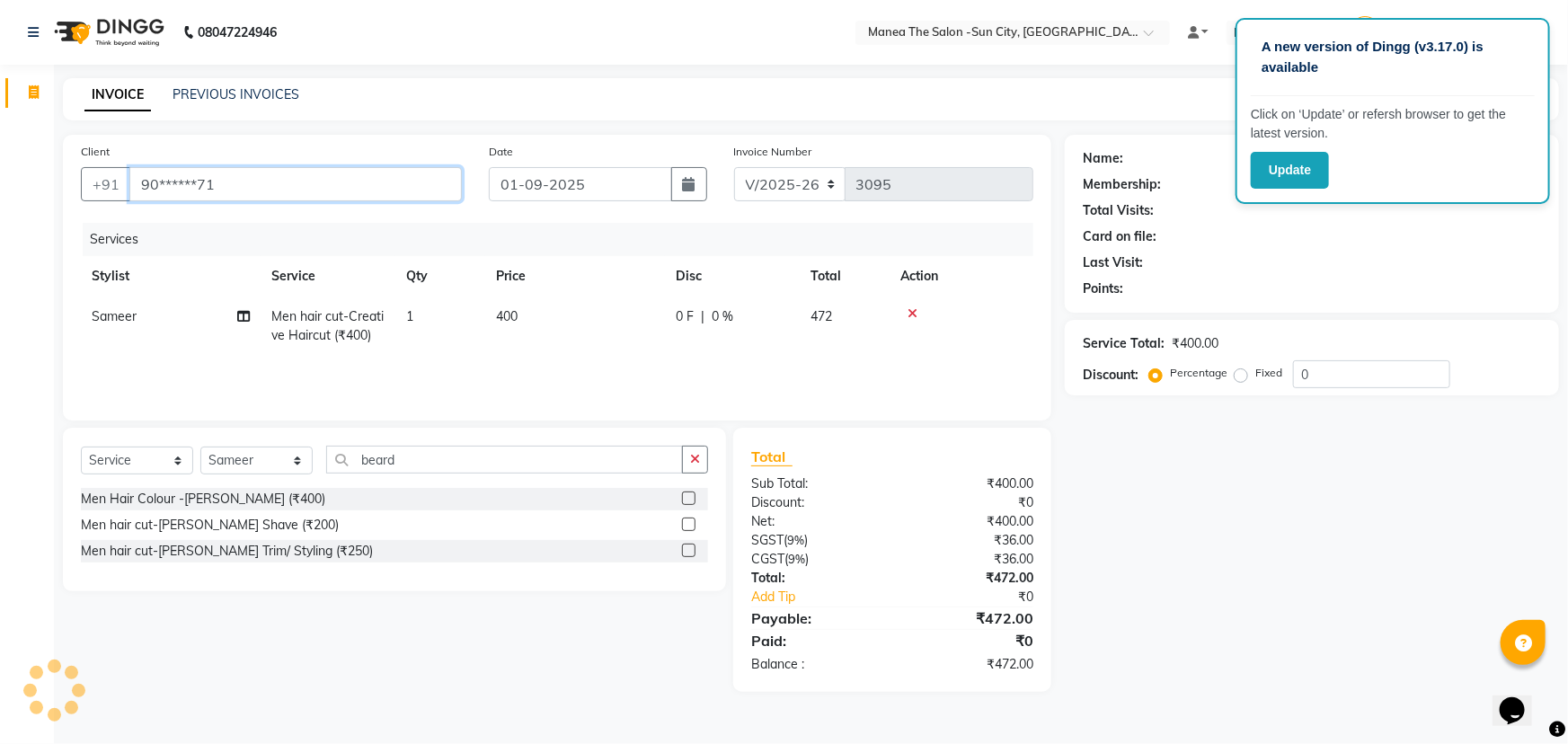
type input "90******71"
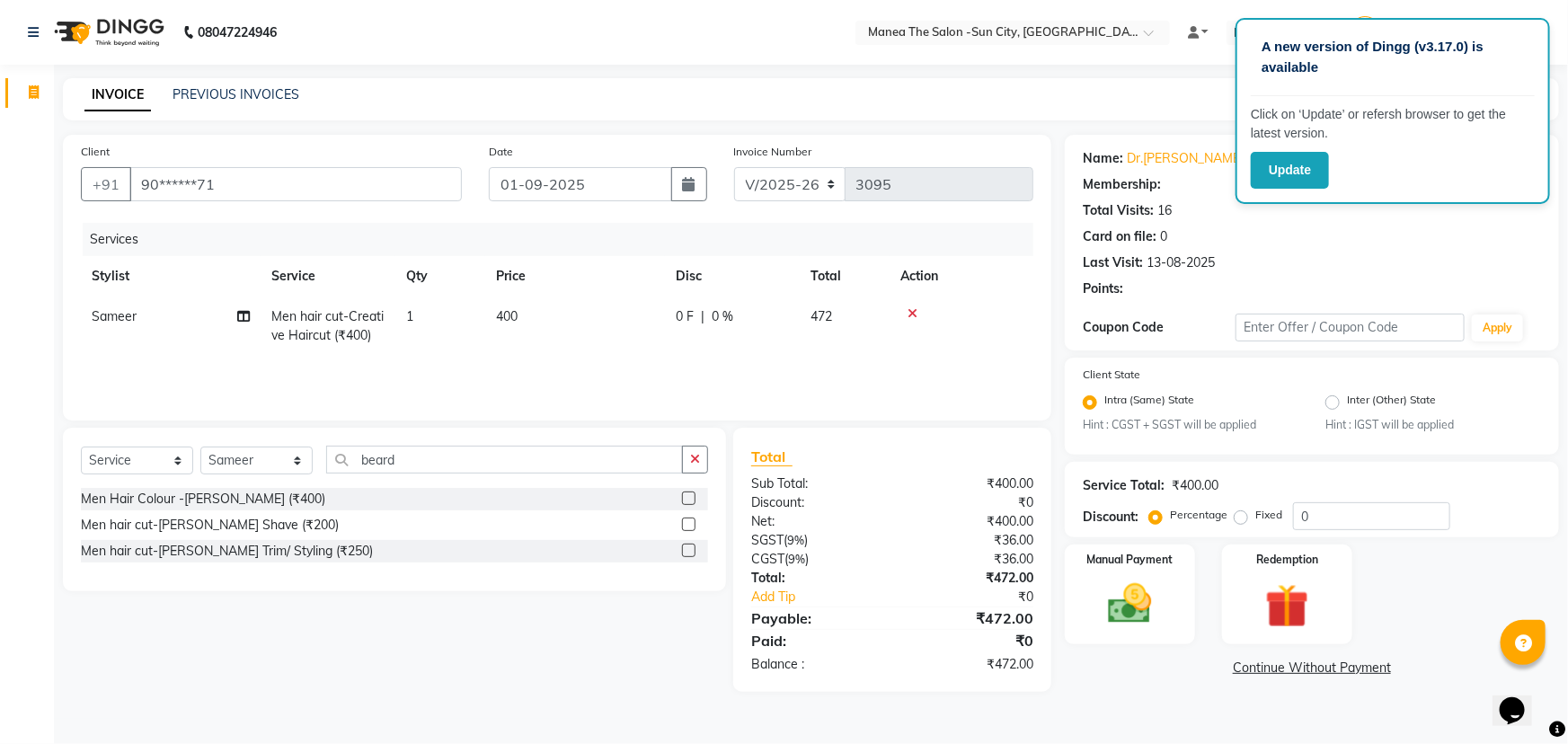
select select "1: Object"
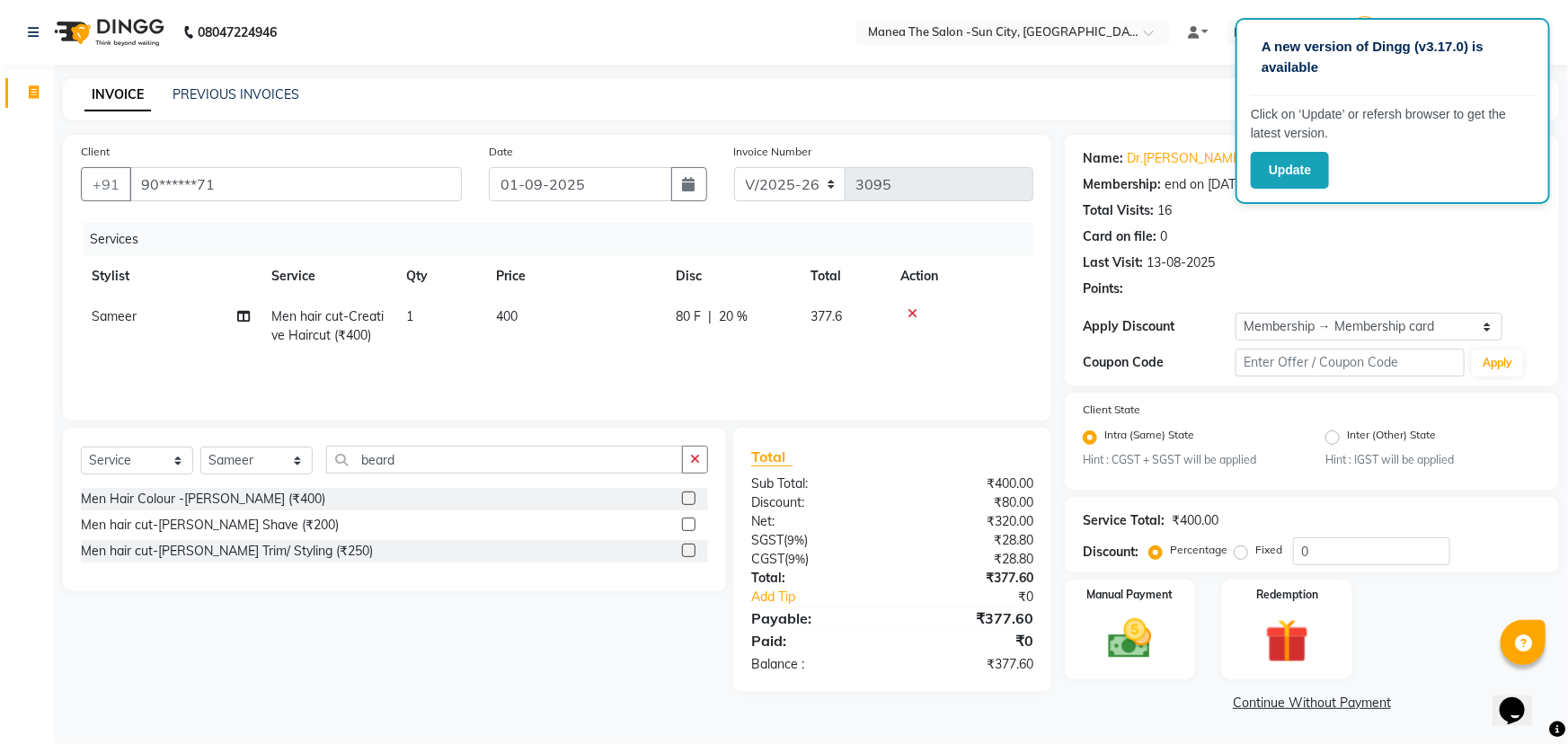
type input "20"
click at [1132, 647] on img at bounding box center [1131, 640] width 74 height 52
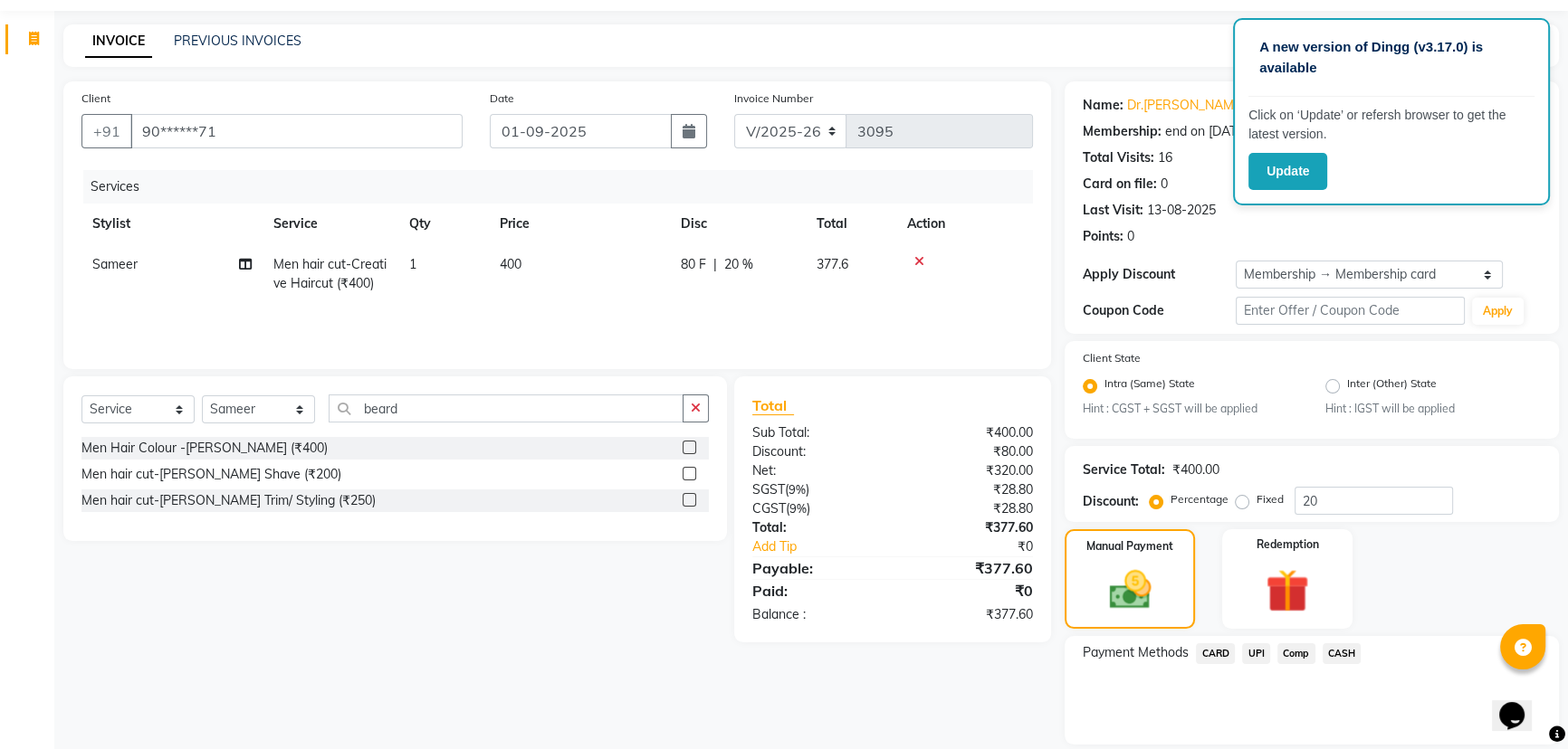
scroll to position [115, 0]
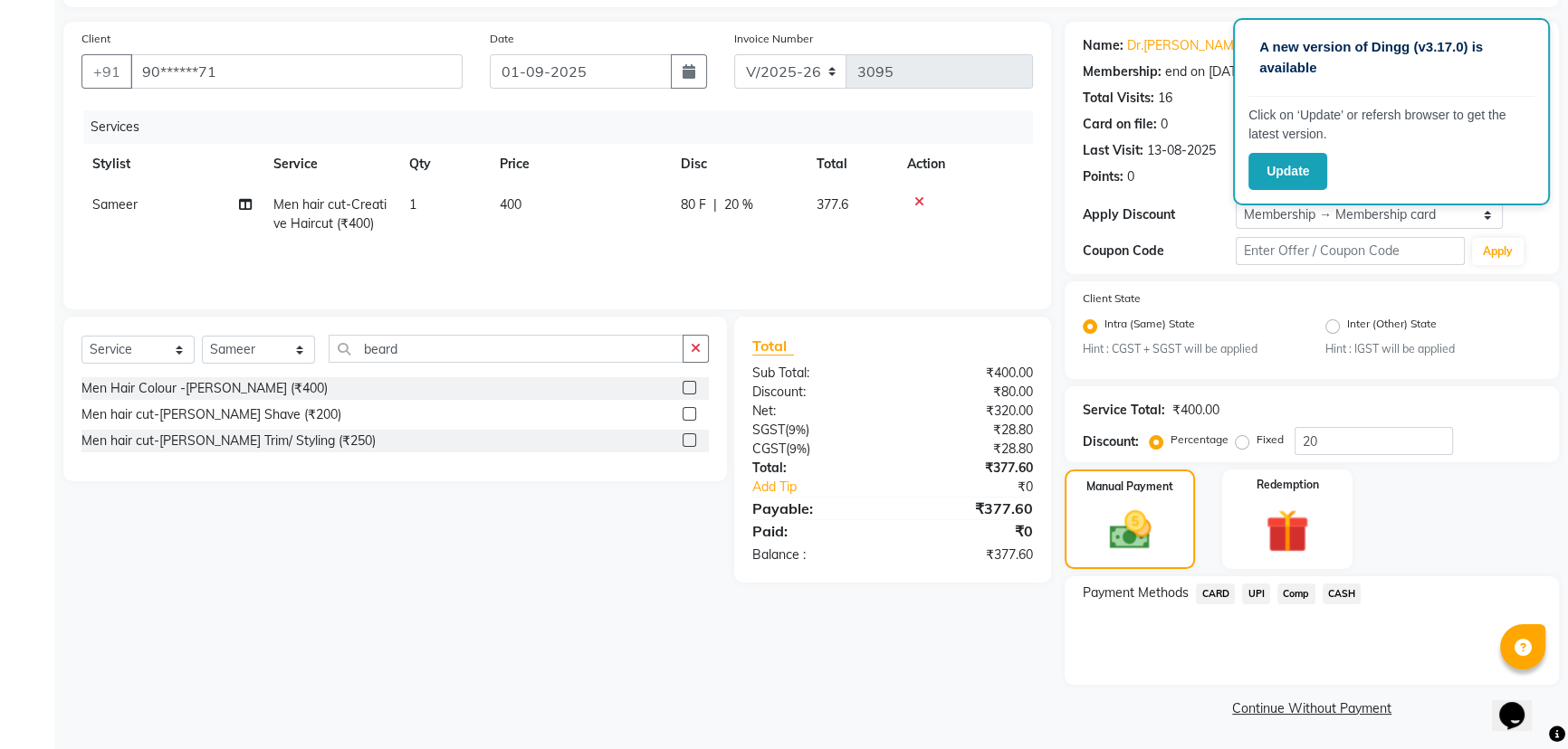
click at [1345, 595] on span "CASH" at bounding box center [1342, 594] width 39 height 20
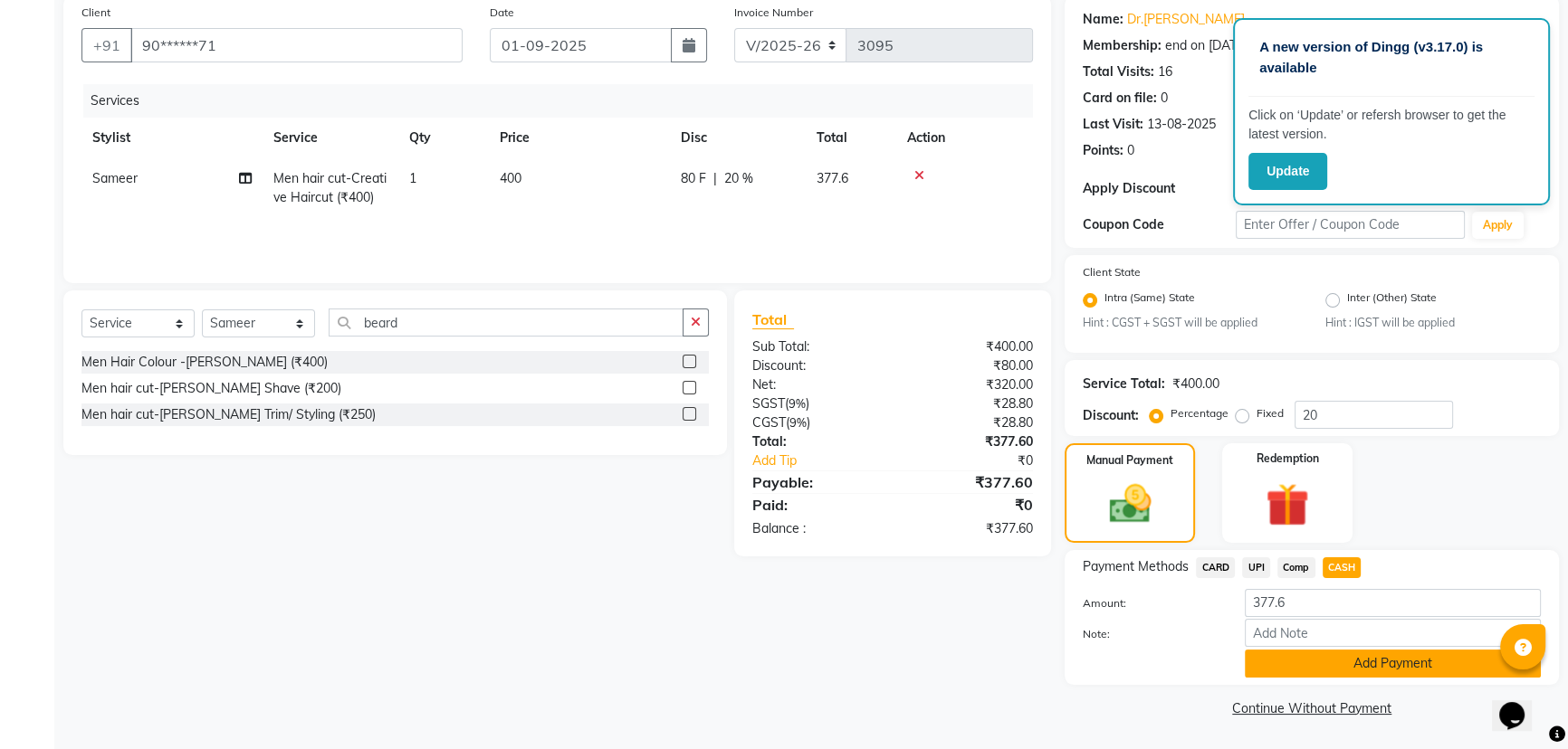
click at [1340, 664] on button "Add Payment" at bounding box center [1393, 664] width 296 height 28
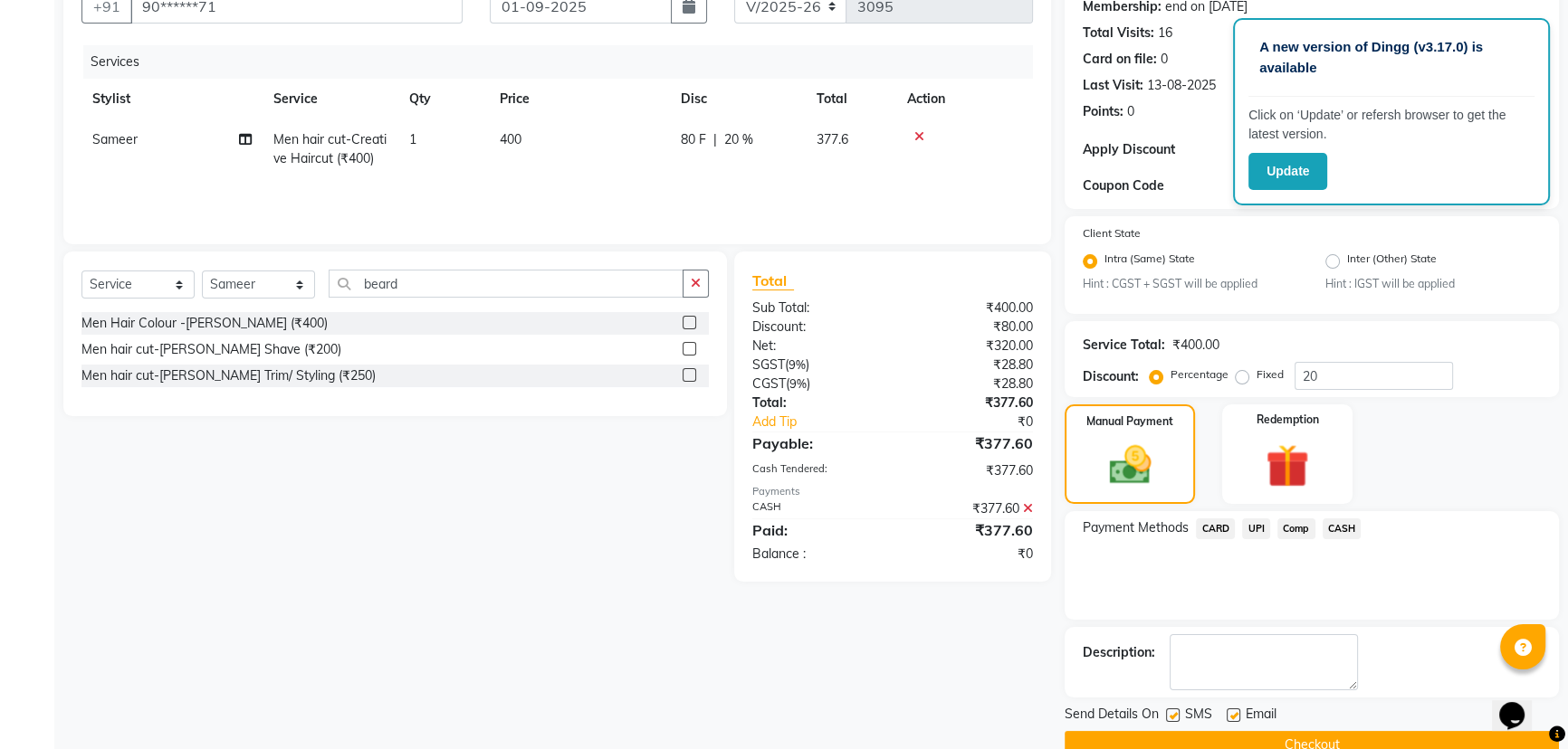
scroll to position [217, 0]
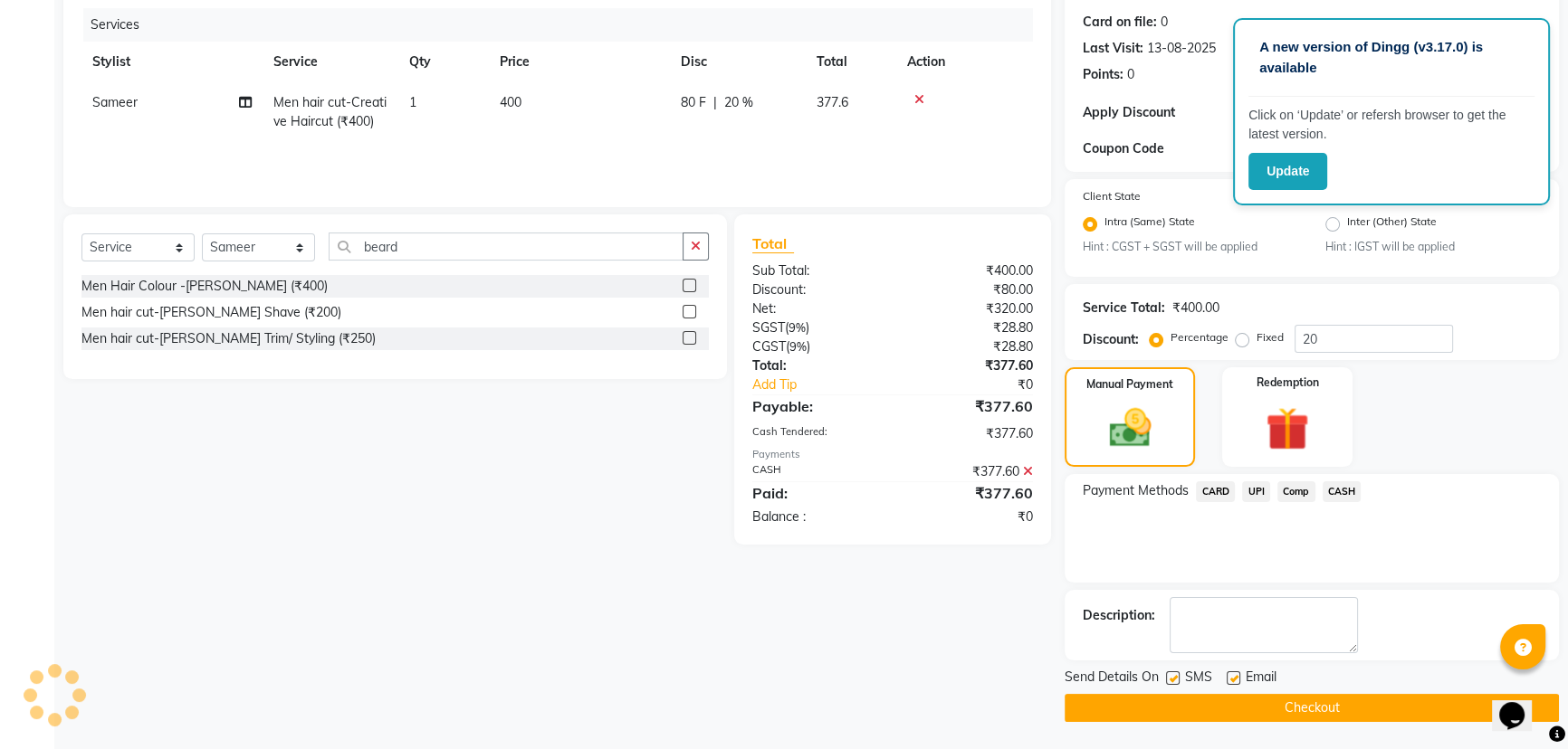
click at [1183, 700] on button "Checkout" at bounding box center [1312, 708] width 495 height 28
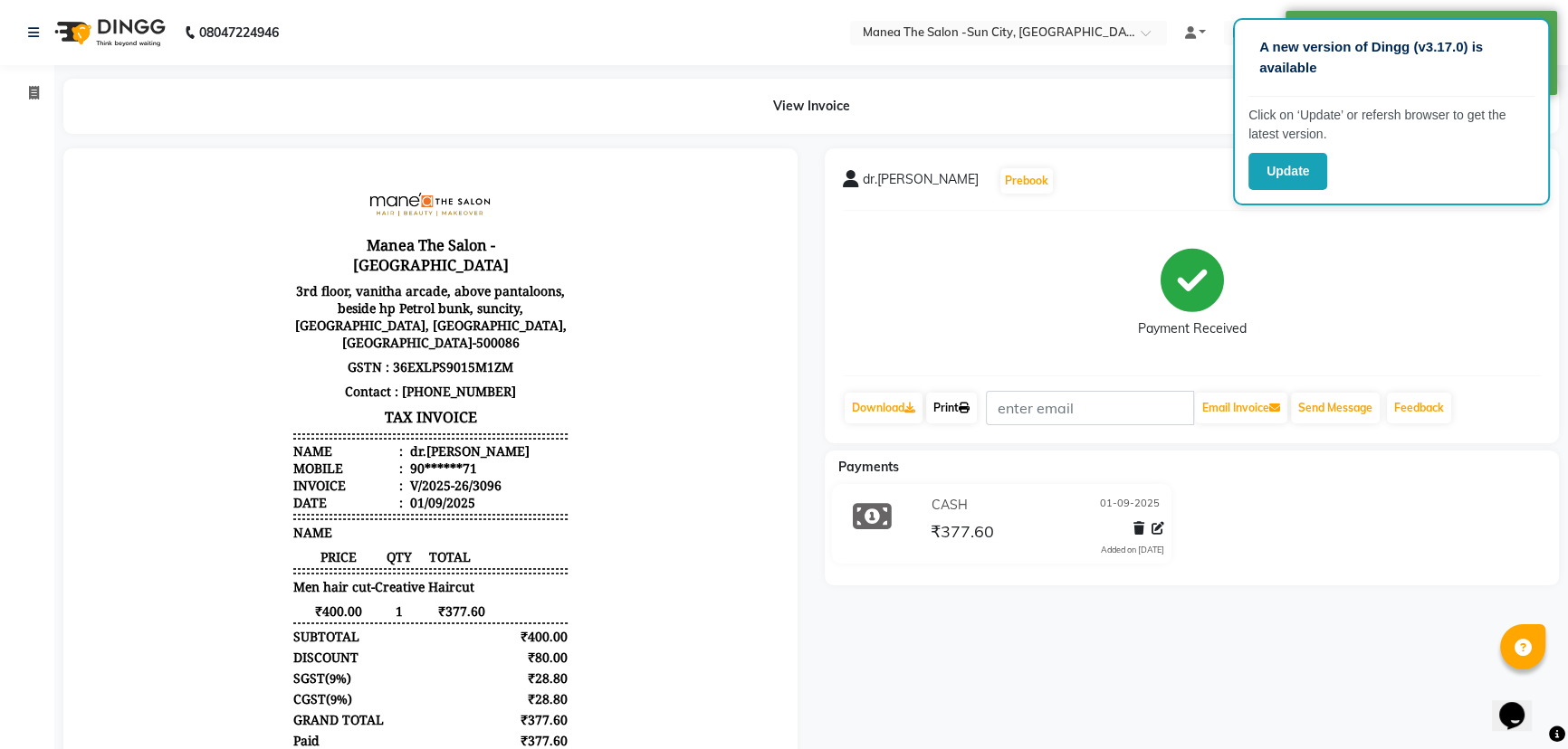
click at [951, 406] on link "Print" at bounding box center [951, 407] width 51 height 31
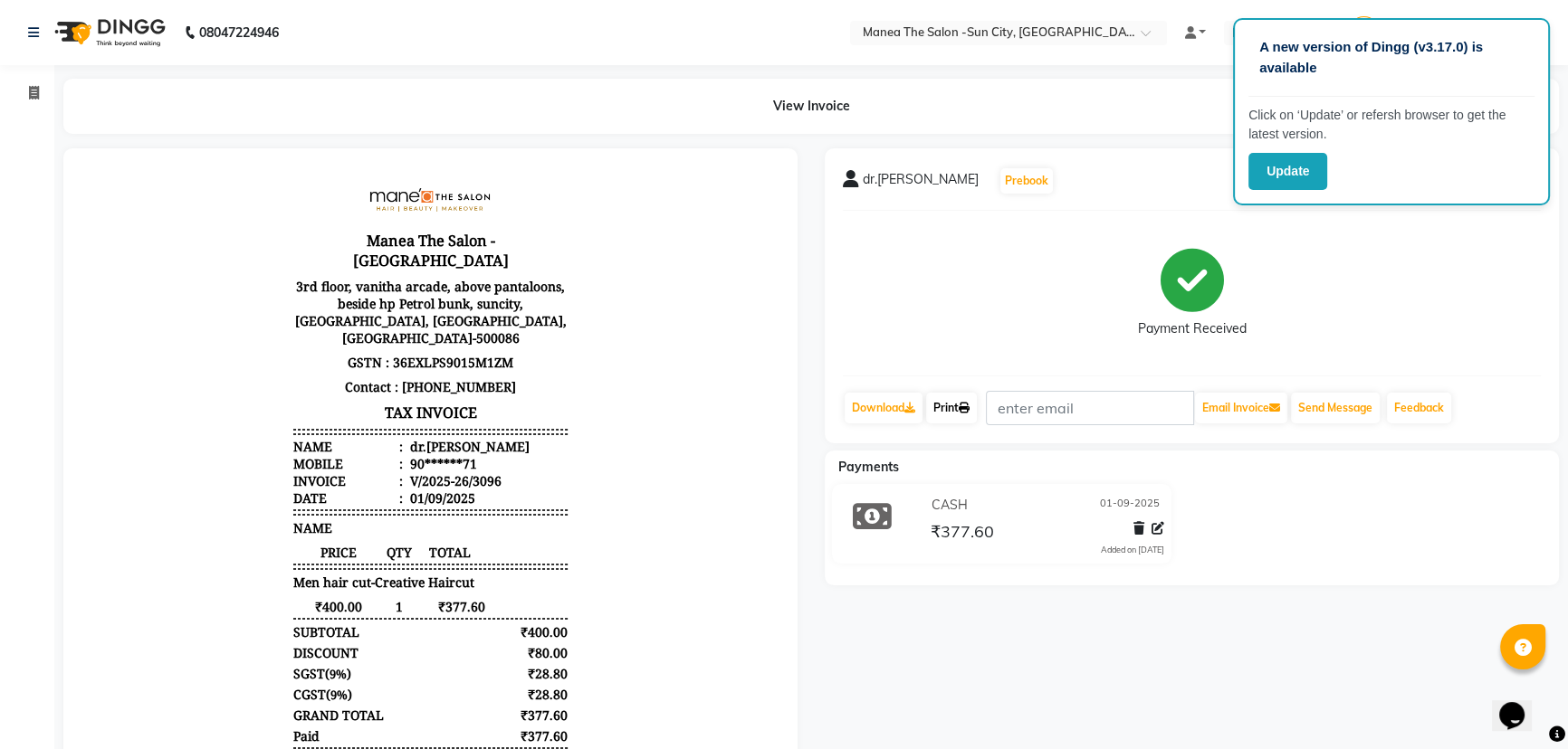
scroll to position [14, 0]
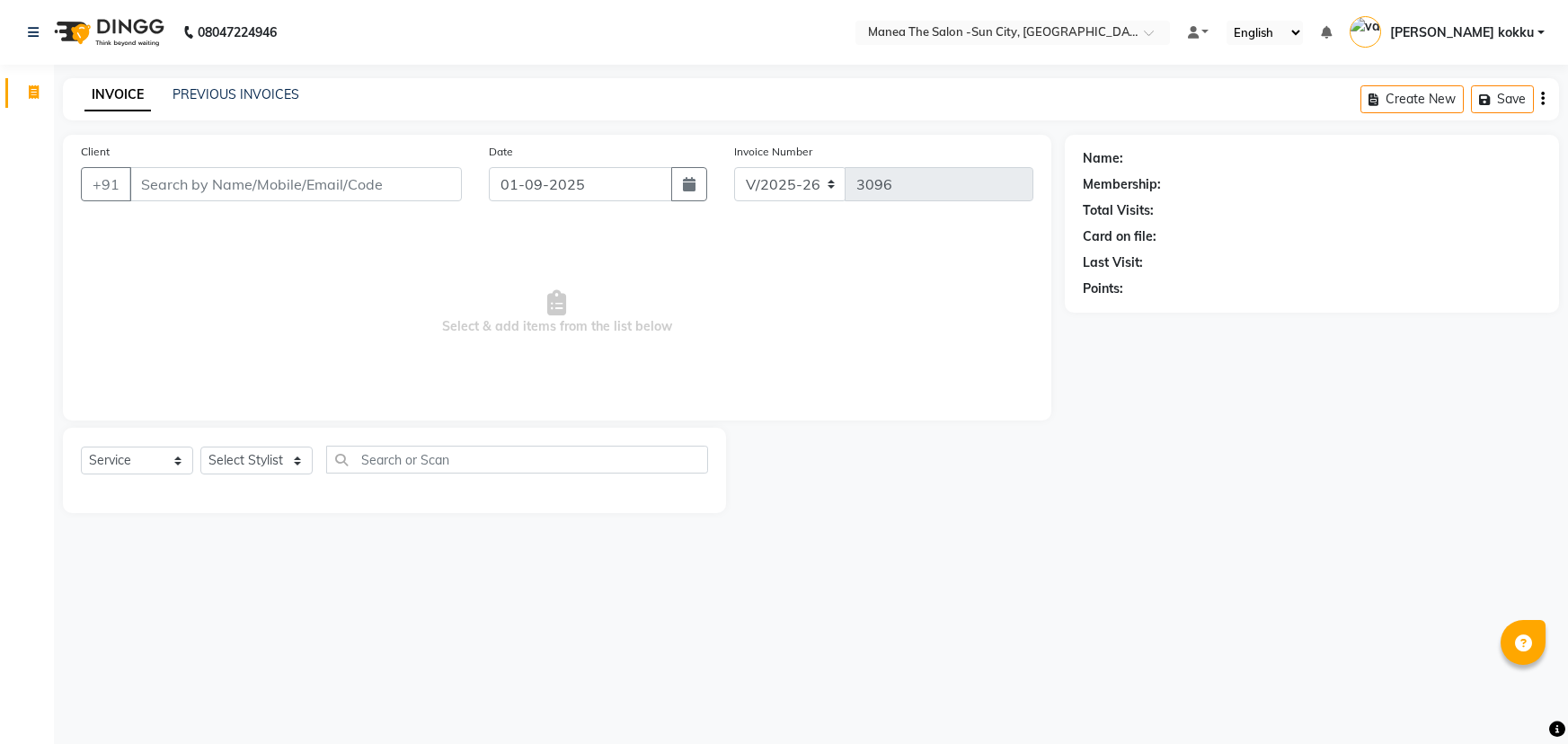
select select "5822"
select select "service"
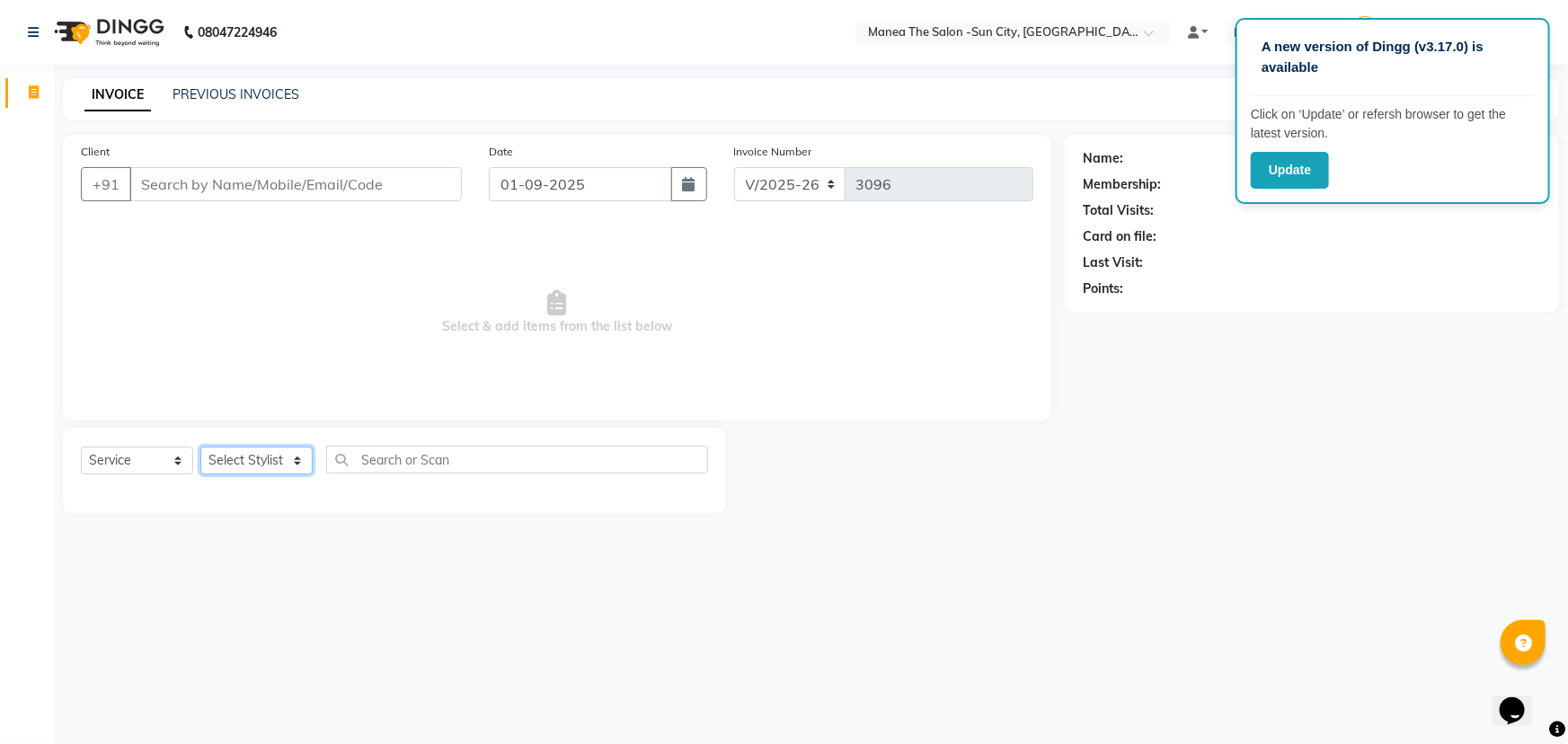
click at [261, 467] on select "Select Stylist [PERSON_NAME] [PERSON_NAME] [PERSON_NAME] Ikrar [PERSON_NAME] K …" at bounding box center [256, 461] width 112 height 28
select select "40515"
click at [200, 447] on select "Select Stylist [PERSON_NAME] [PERSON_NAME] [PERSON_NAME] Ikrar [PERSON_NAME] K …" at bounding box center [256, 461] width 112 height 28
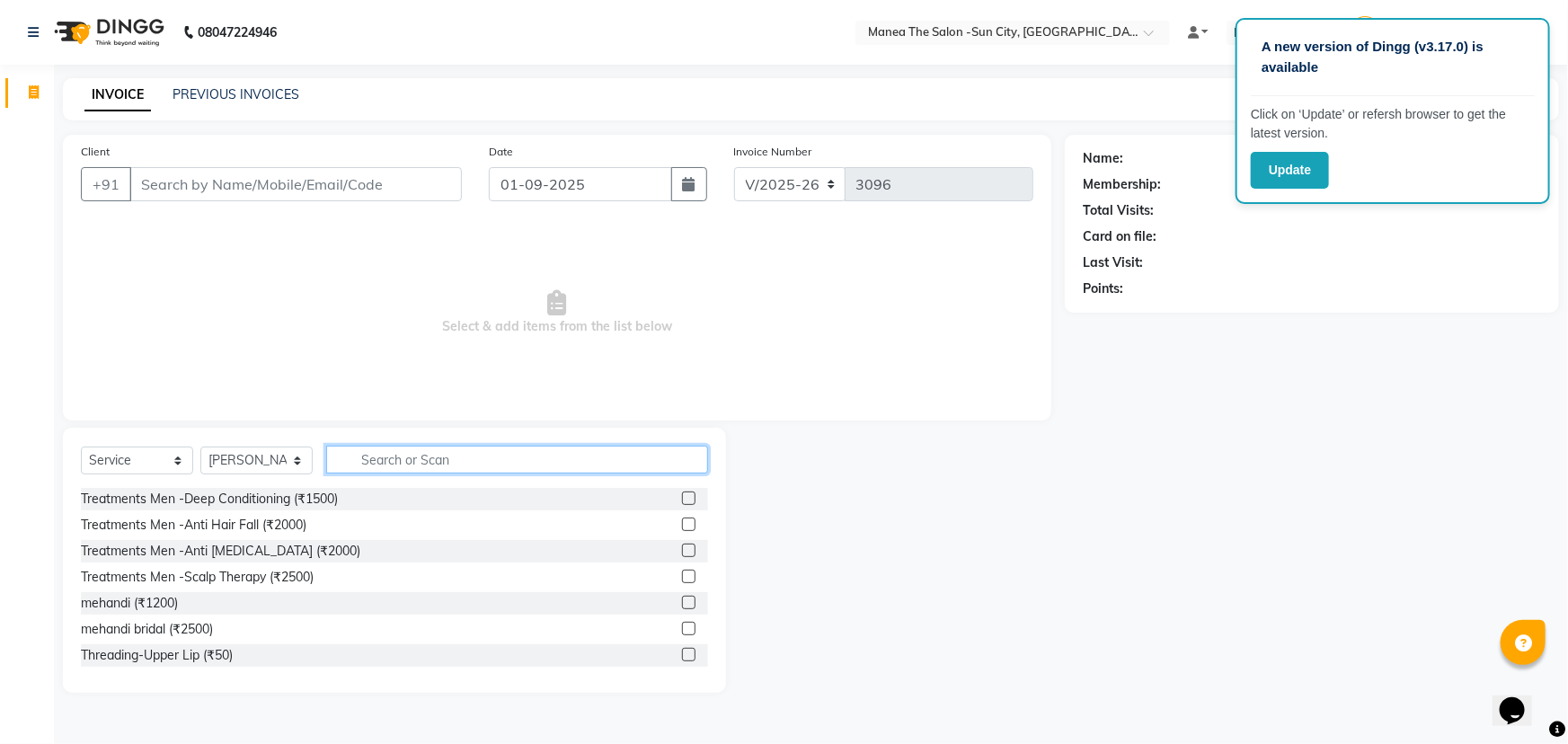
click at [403, 456] on input "text" at bounding box center [517, 460] width 381 height 28
type input "ammo"
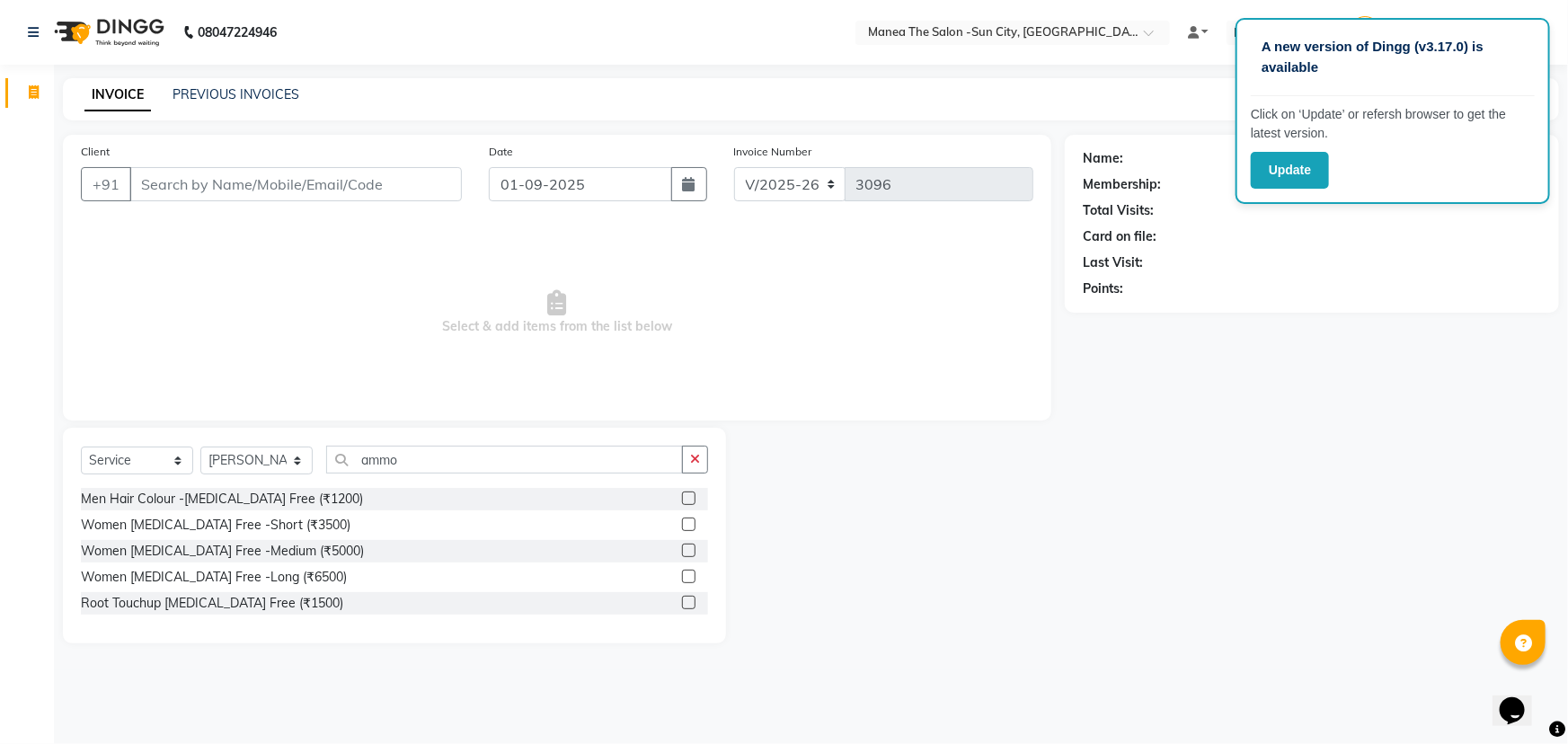
click at [690, 500] on label at bounding box center [688, 498] width 14 height 14
click at [690, 500] on input "checkbox" at bounding box center [687, 499] width 12 height 12
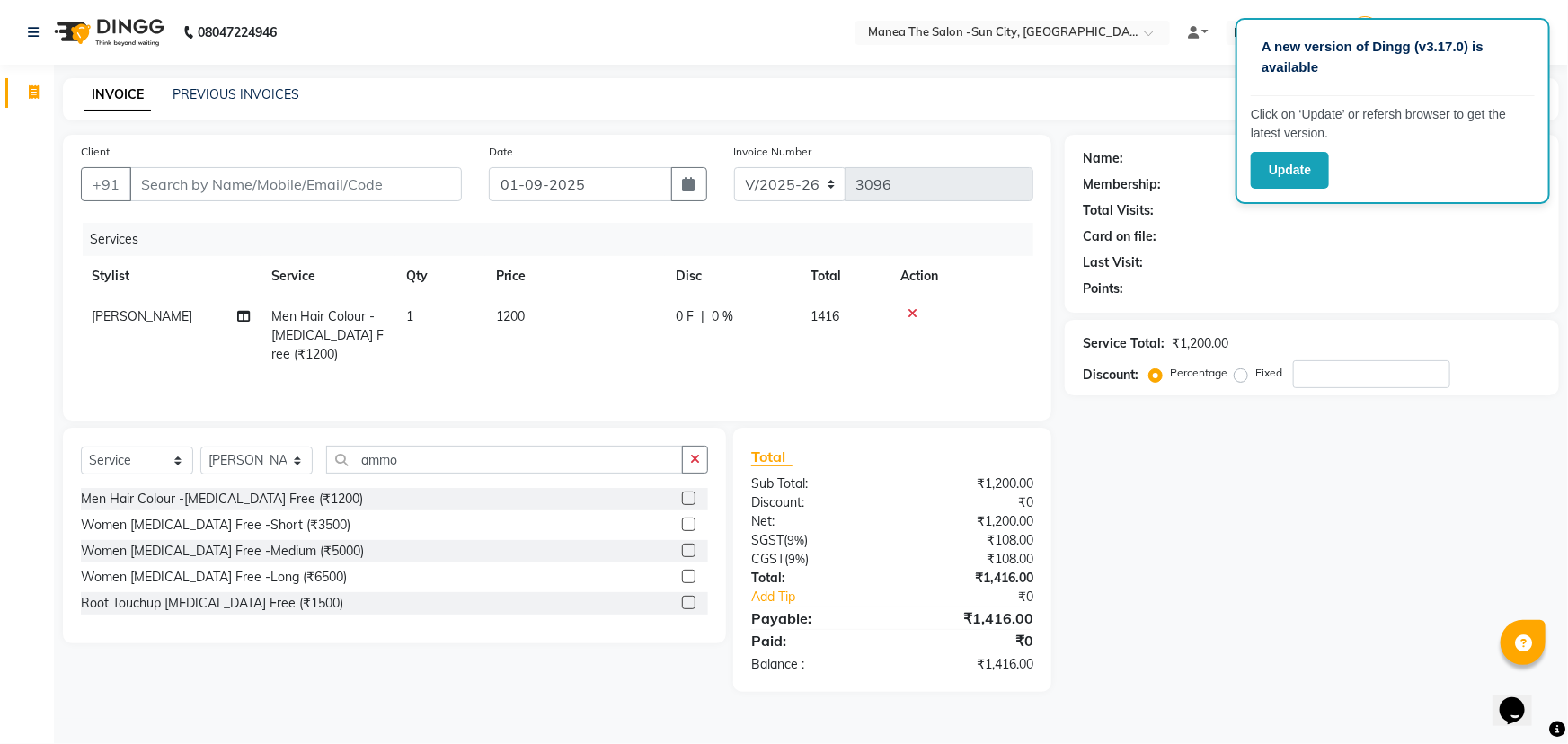
checkbox input "false"
click at [700, 458] on icon "button" at bounding box center [695, 460] width 10 height 13
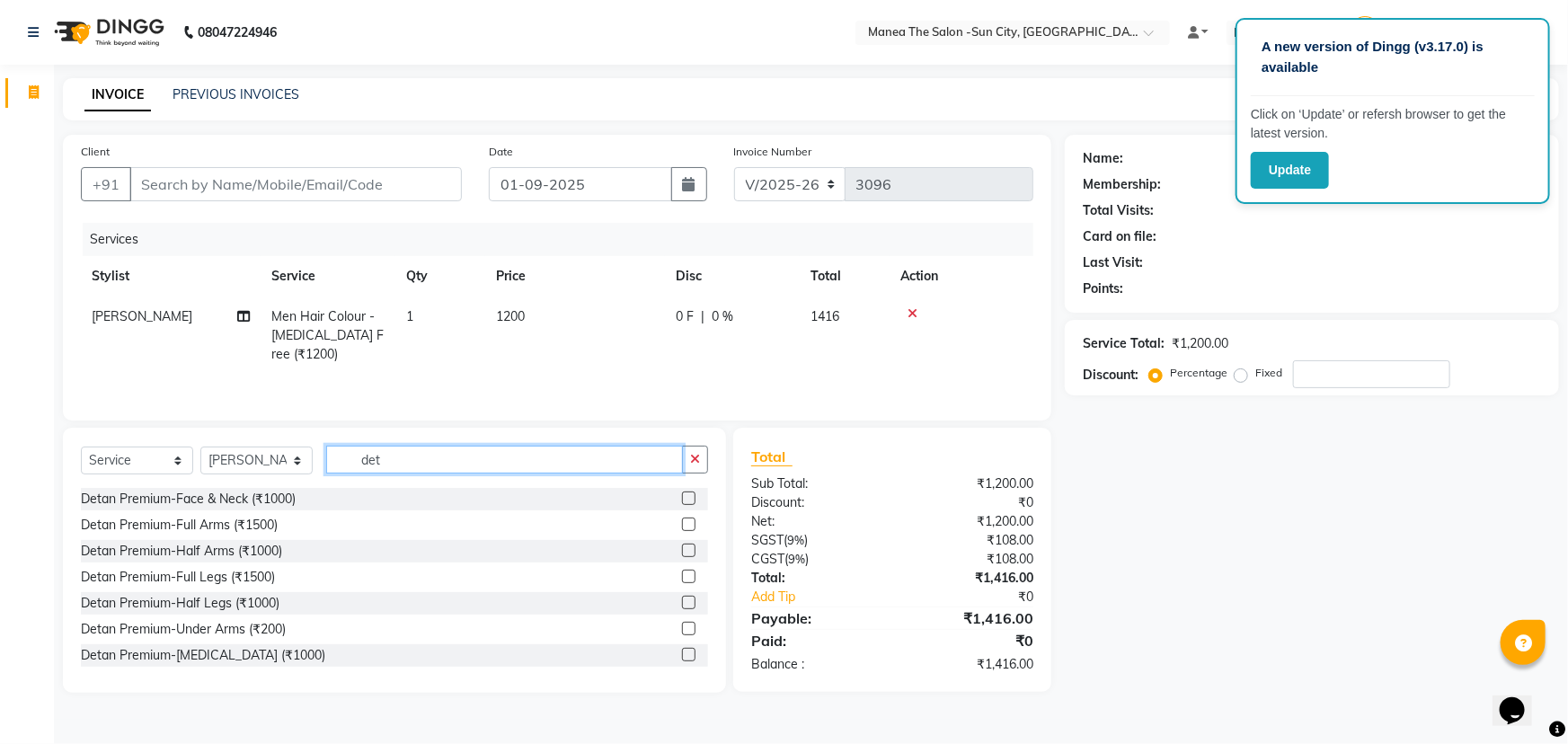
type input "det"
click at [682, 500] on label at bounding box center [688, 498] width 14 height 14
click at [682, 500] on input "checkbox" at bounding box center [687, 499] width 12 height 12
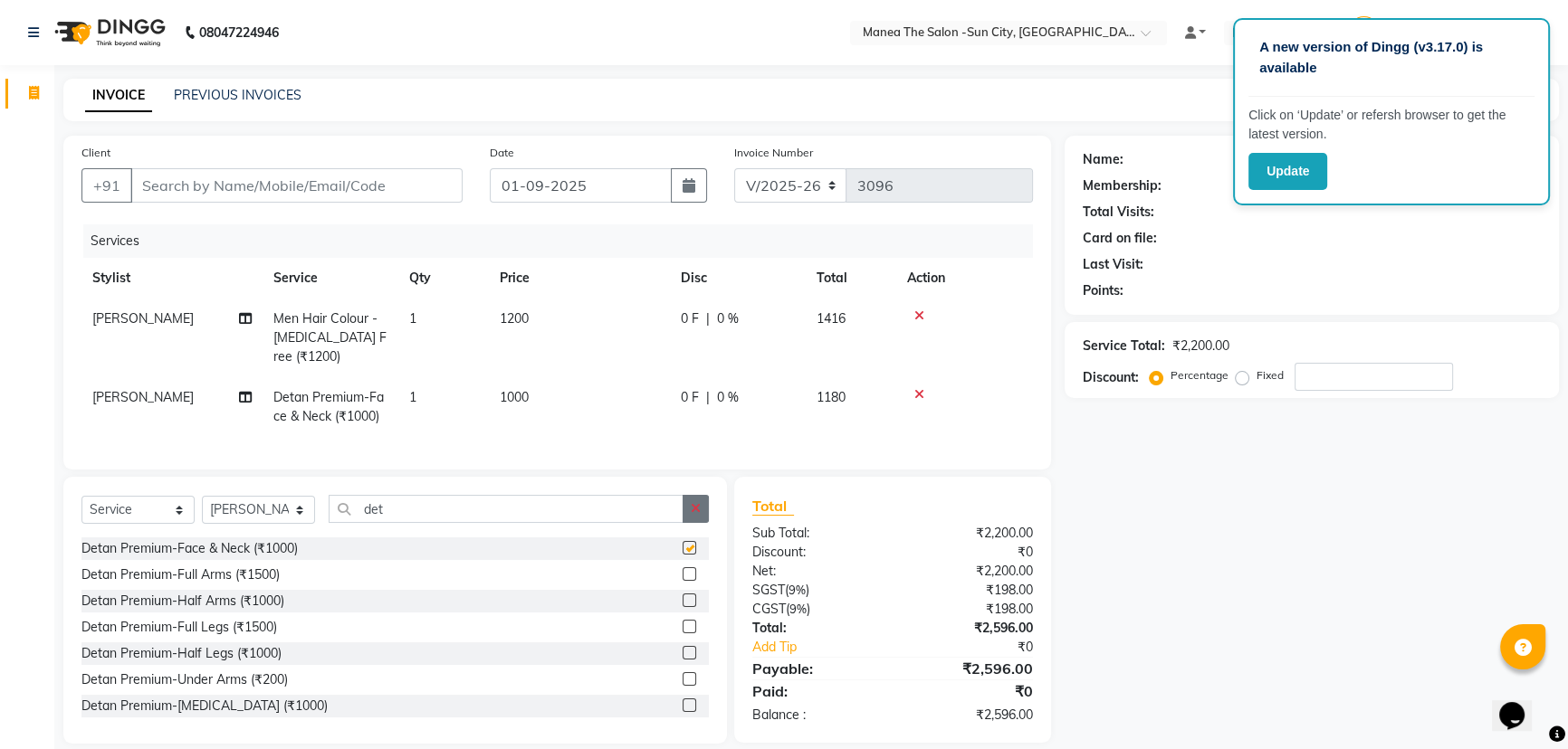
checkbox input "false"
click at [697, 510] on button "button" at bounding box center [696, 509] width 26 height 28
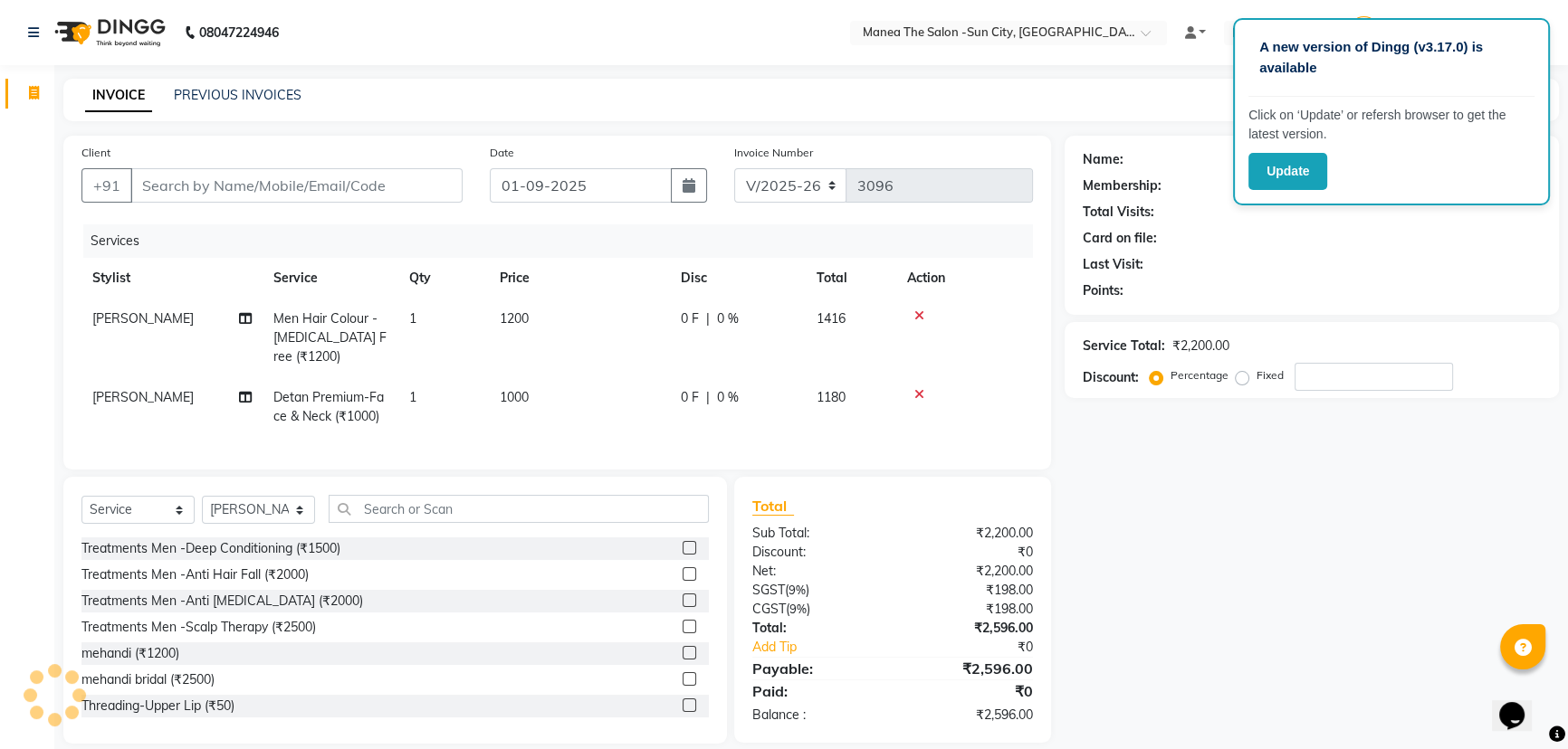
click at [508, 309] on td "1200" at bounding box center [580, 338] width 182 height 79
select select "40515"
drag, startPoint x: 633, startPoint y: 325, endPoint x: 581, endPoint y: 322, distance: 52.1
click at [508, 322] on span "1200" at bounding box center [514, 318] width 29 height 17
select select "40515"
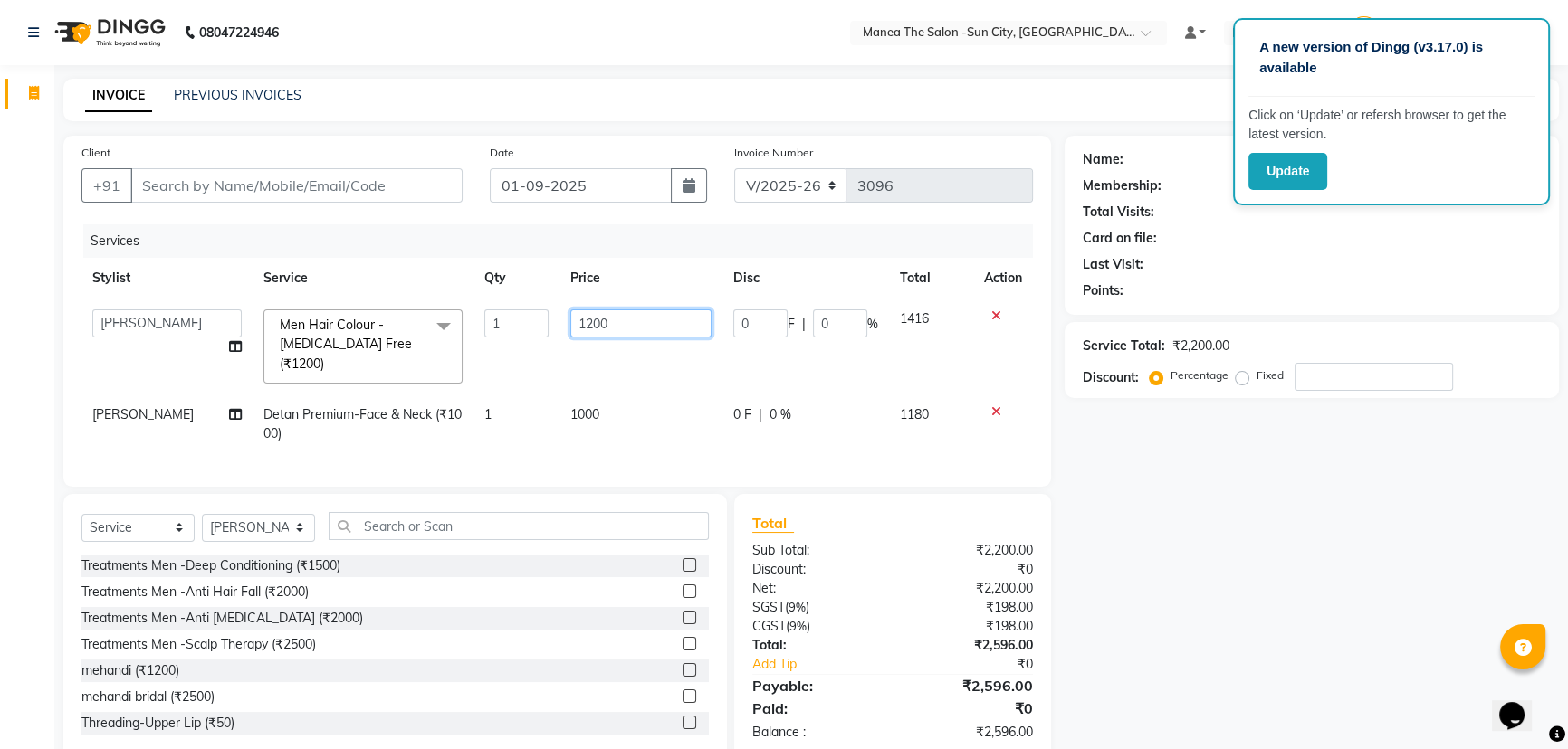
drag, startPoint x: 636, startPoint y: 322, endPoint x: 577, endPoint y: 326, distance: 59.1
click at [577, 326] on input "1200" at bounding box center [641, 323] width 142 height 28
type input "1400"
click at [344, 189] on input "Client" at bounding box center [296, 185] width 332 height 34
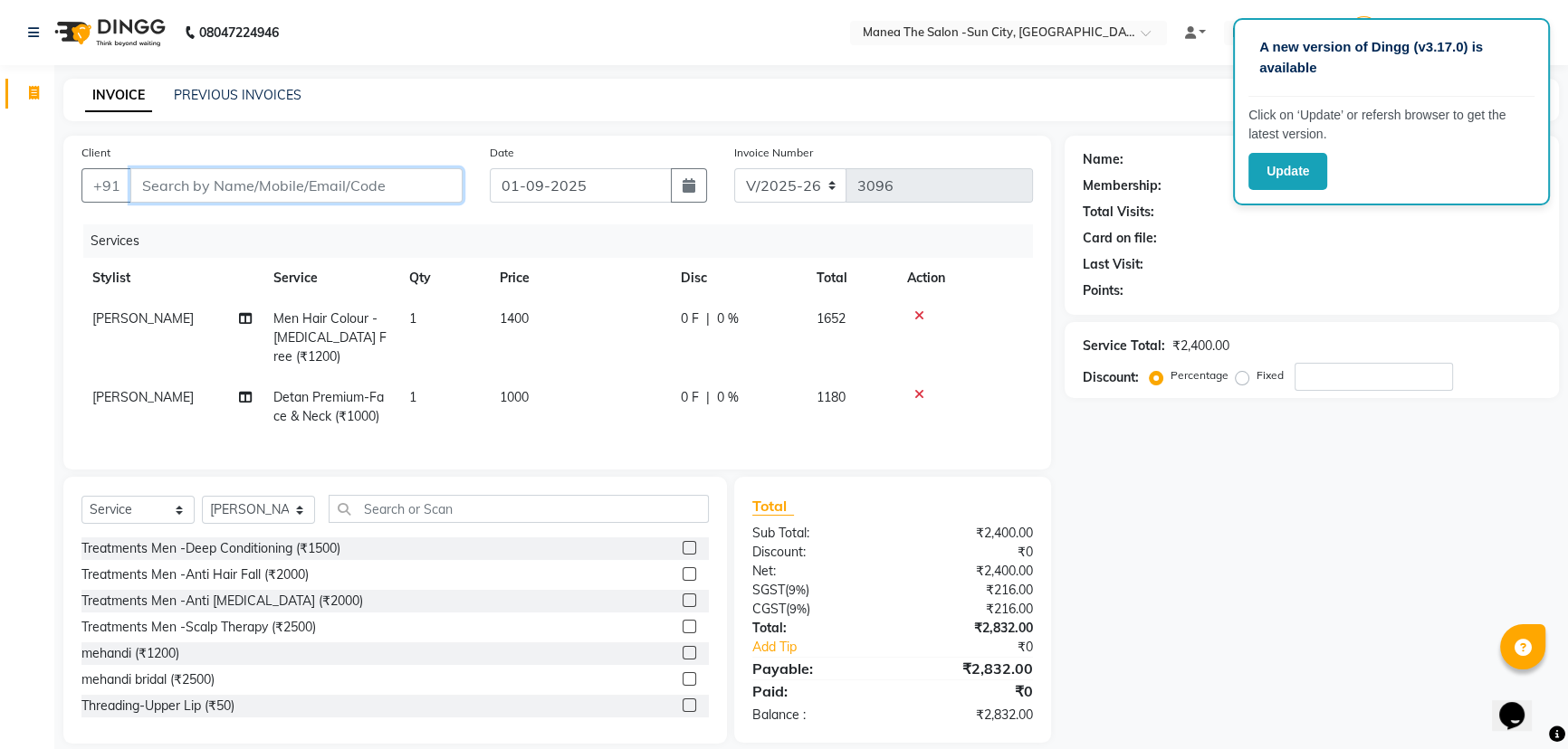
type input "9"
type input "0"
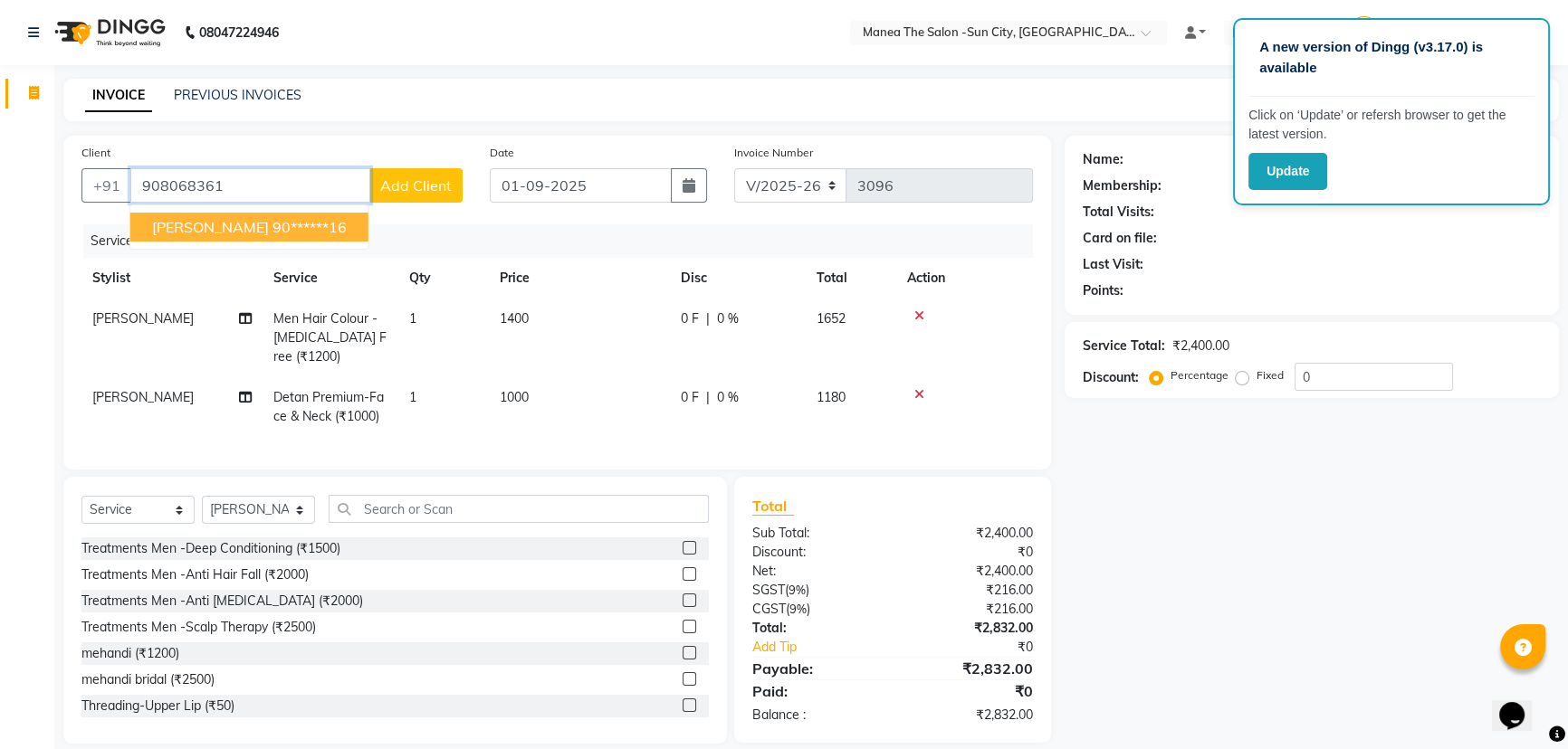
click at [272, 221] on ngb-highlight "90******16" at bounding box center [309, 228] width 74 height 19
type input "90******16"
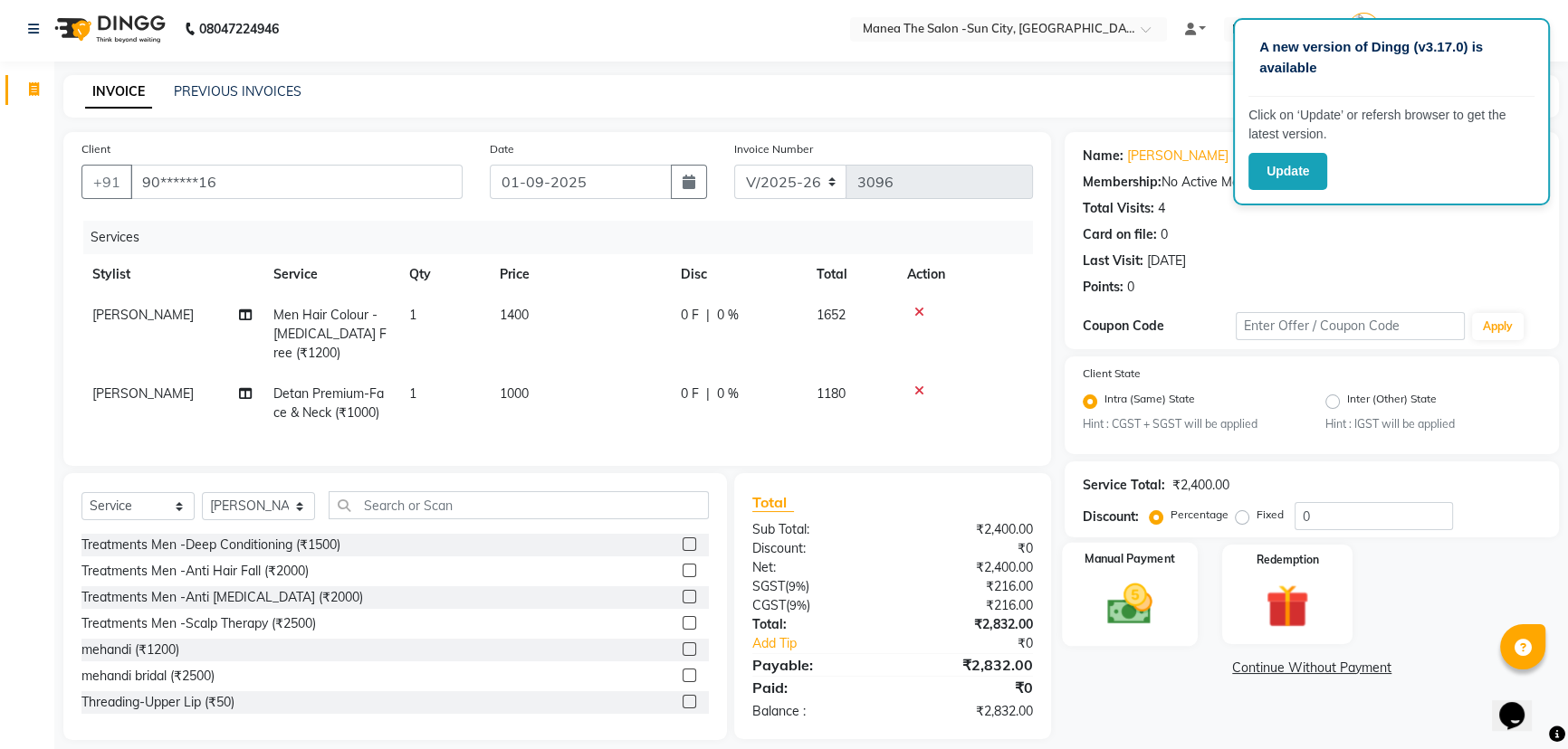
scroll to position [34, 0]
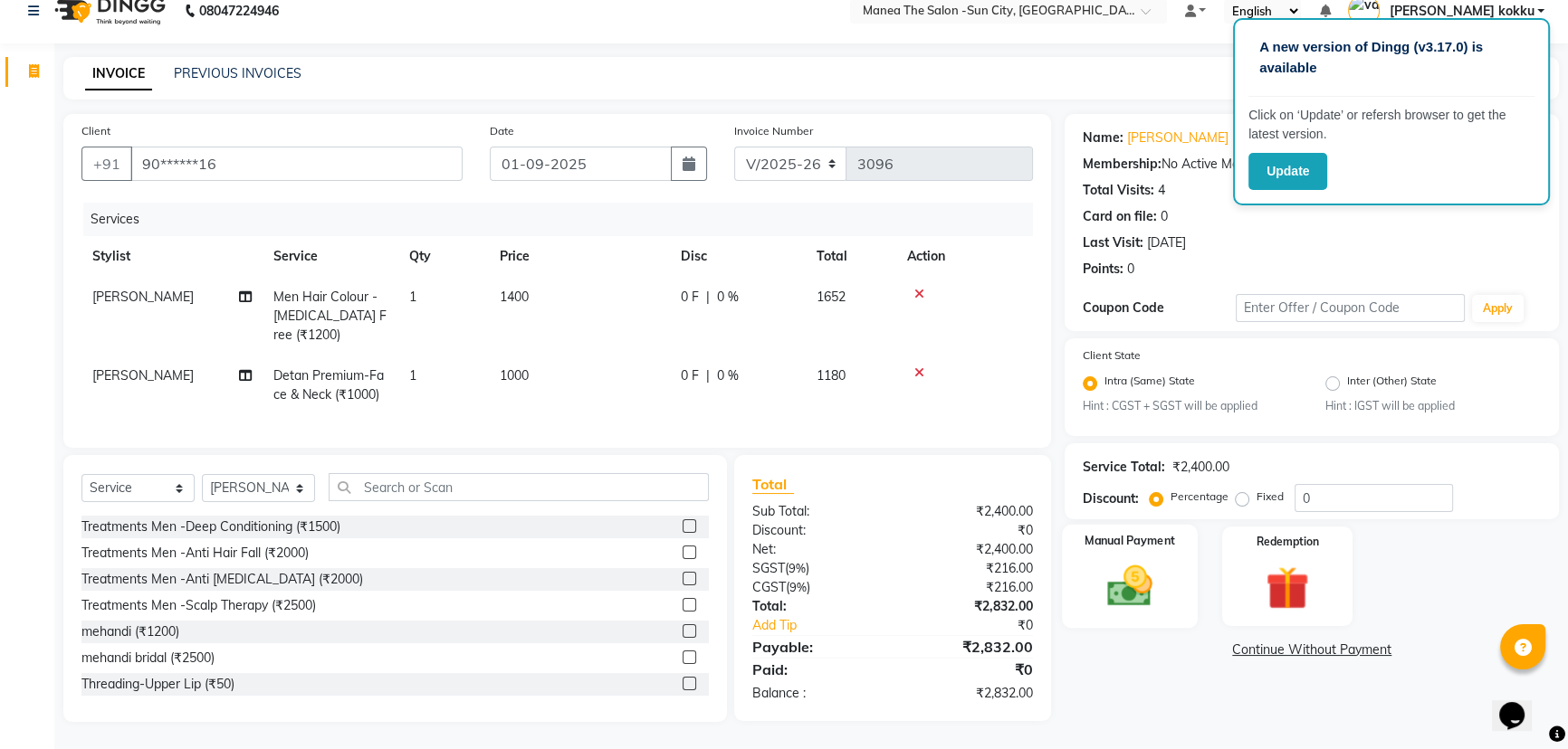
click at [1135, 564] on img at bounding box center [1130, 587] width 73 height 52
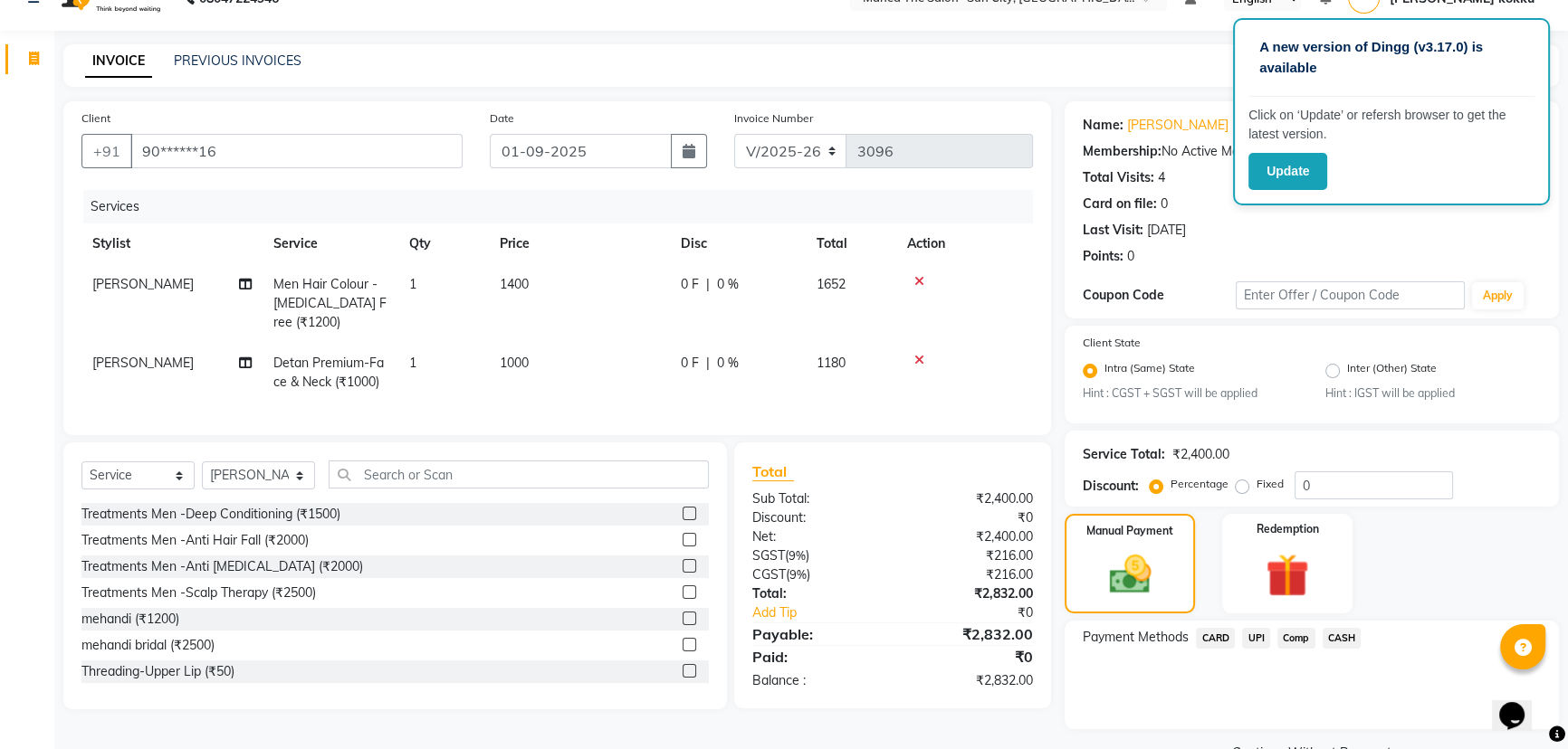
click at [1258, 638] on span "UPI" at bounding box center [1256, 638] width 28 height 20
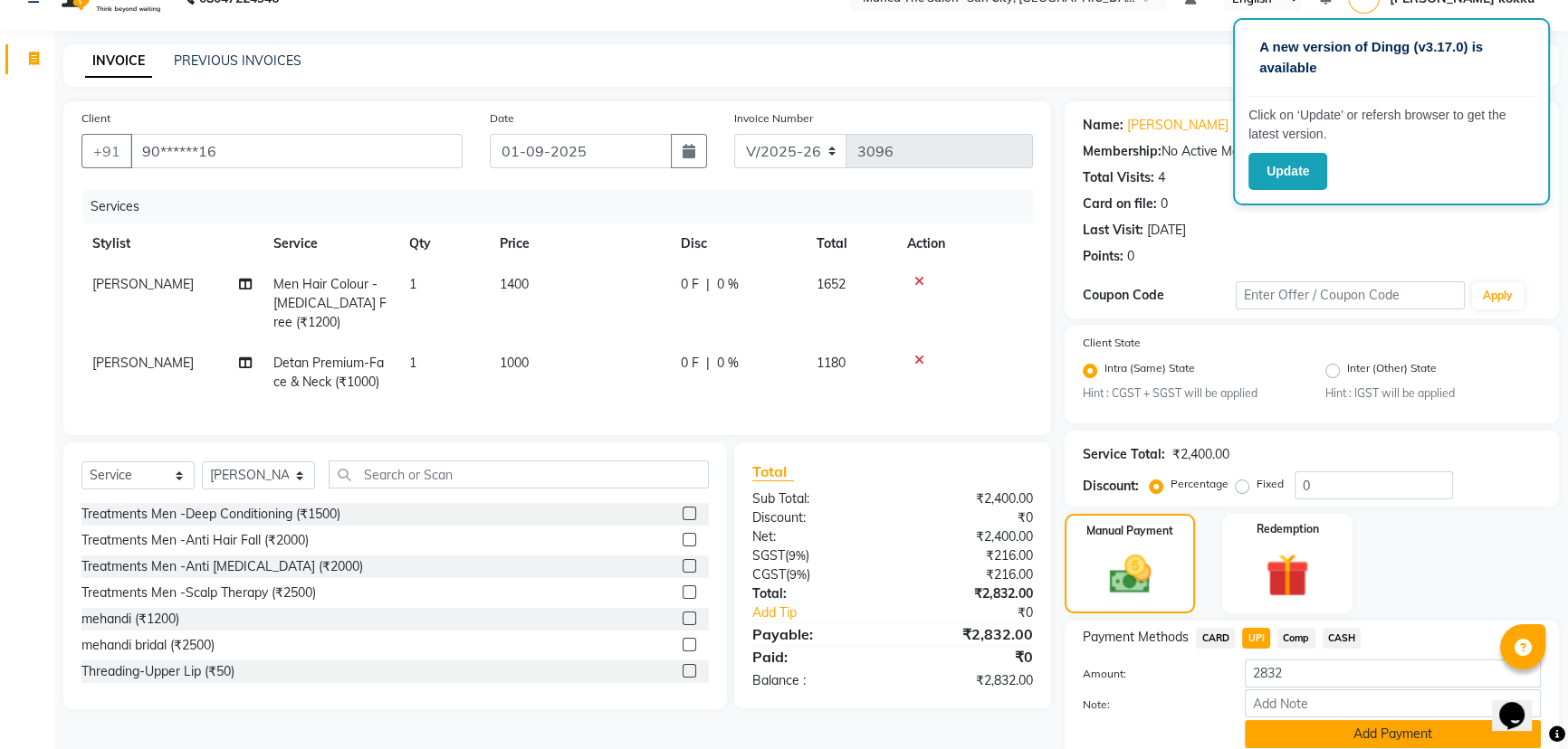
click at [1317, 736] on button "Add Payment" at bounding box center [1393, 734] width 296 height 28
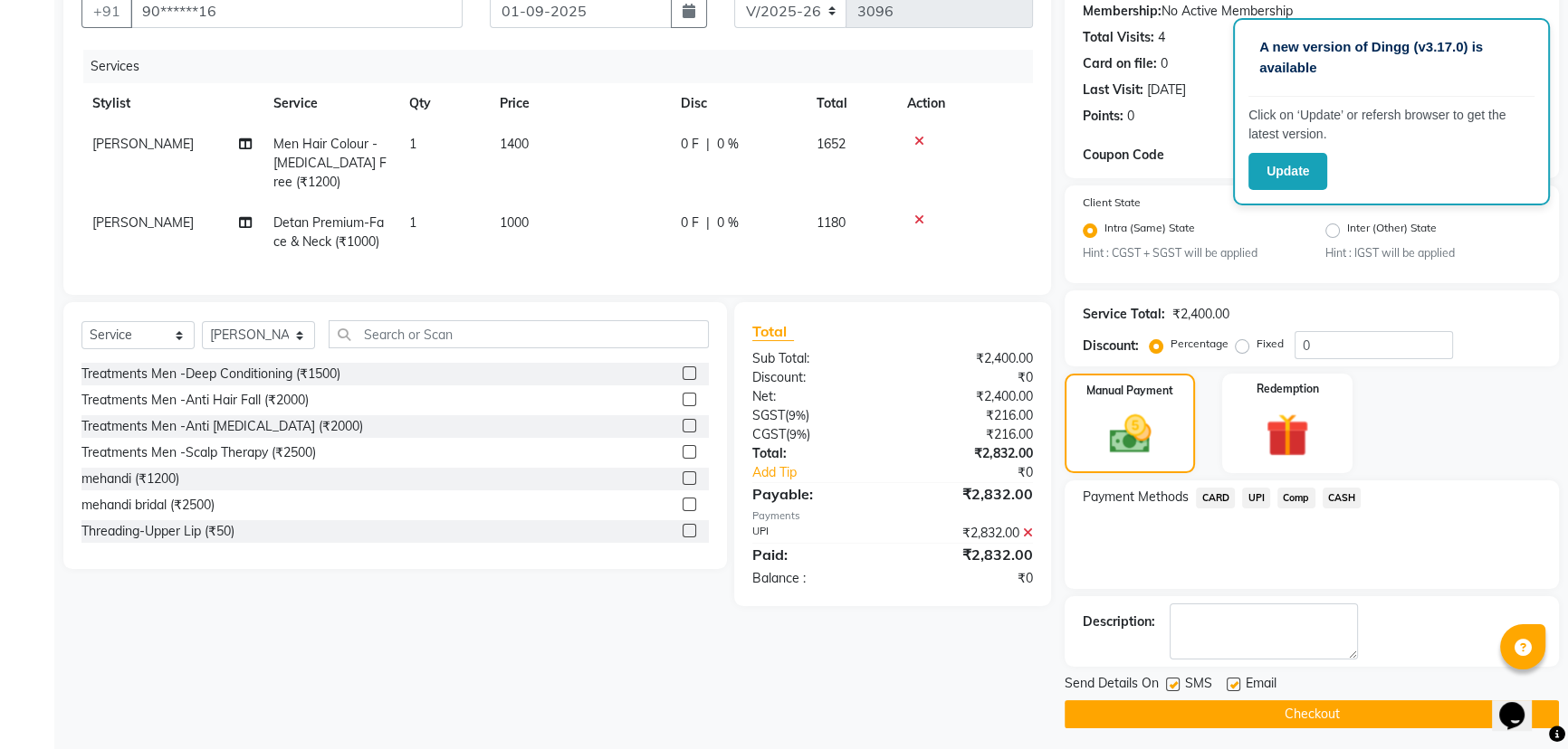
scroll to position [181, 0]
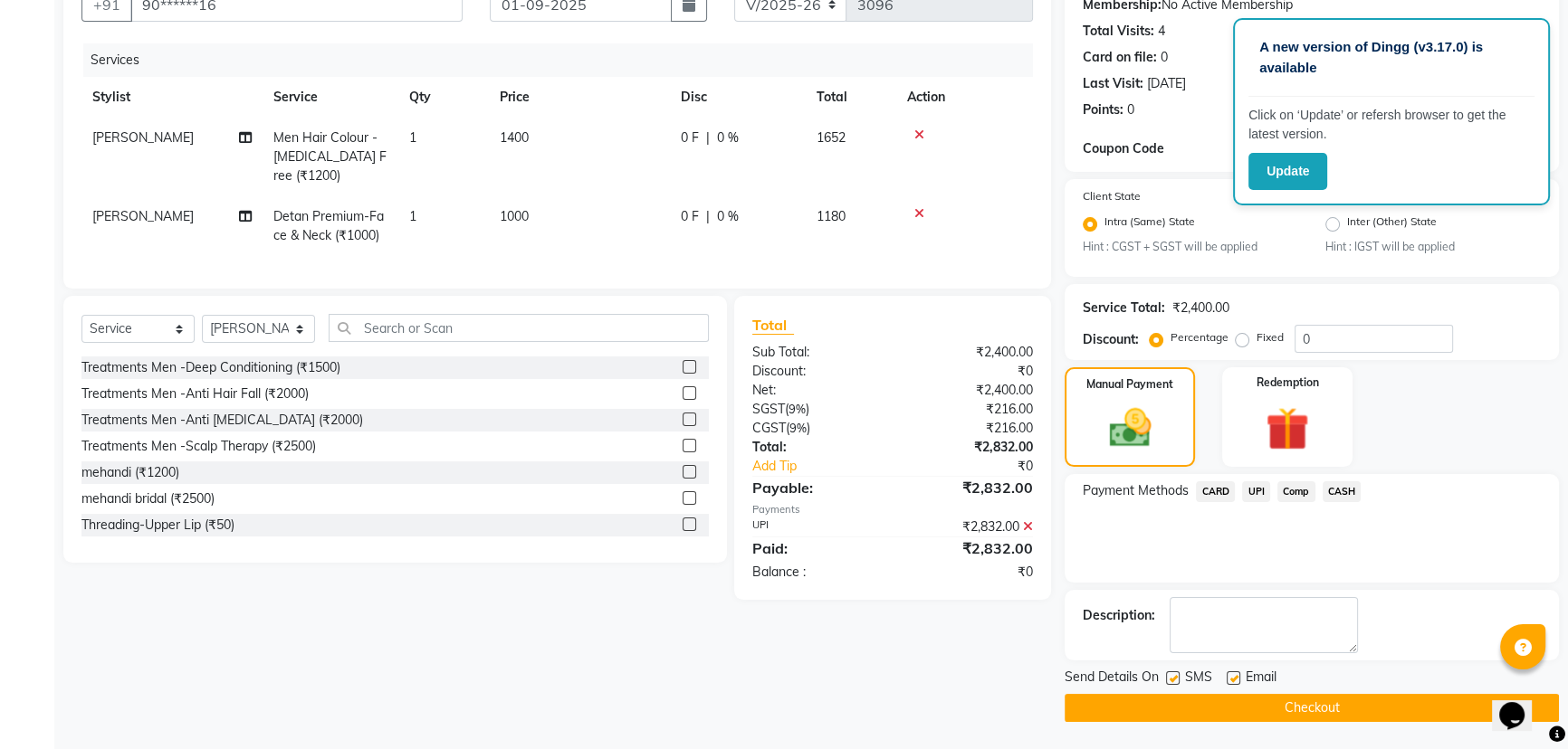
click at [1172, 678] on label at bounding box center [1173, 678] width 14 height 14
click at [1172, 678] on input "checkbox" at bounding box center [1172, 679] width 12 height 12
checkbox input "false"
click at [1259, 713] on button "Checkout" at bounding box center [1312, 708] width 495 height 28
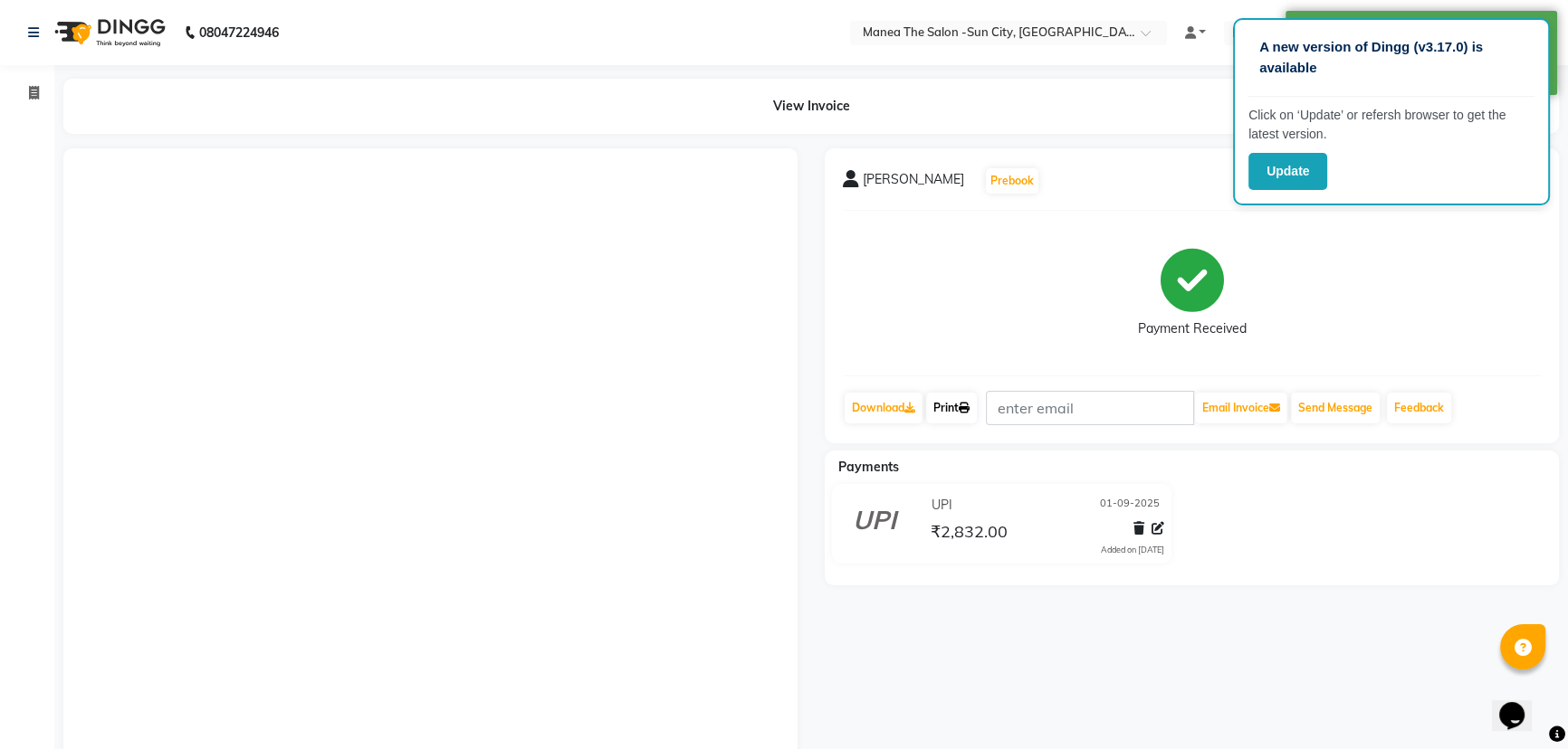
click at [977, 405] on link "Print" at bounding box center [951, 407] width 51 height 31
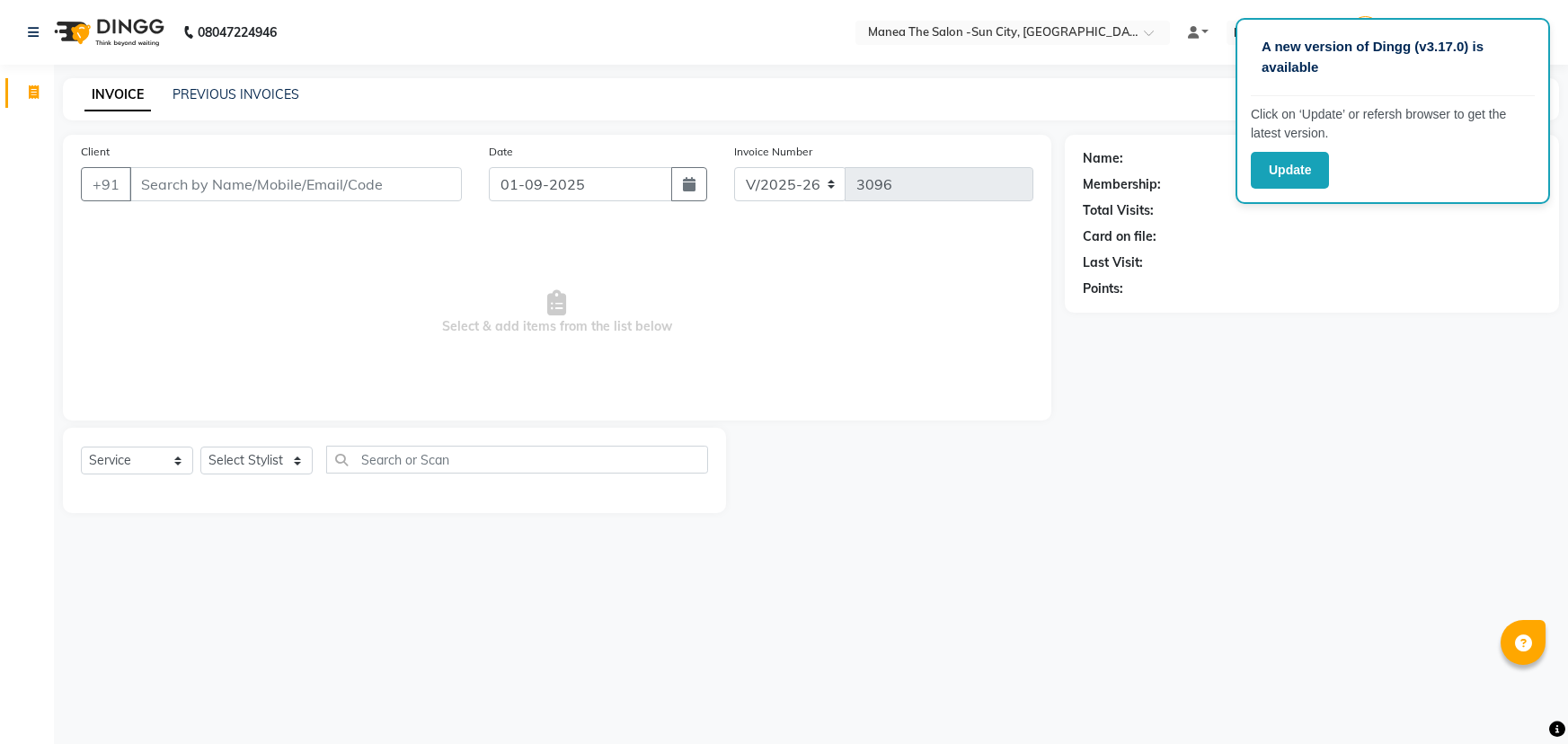
select select "5822"
select select "service"
click at [238, 462] on select "Select Stylist [PERSON_NAME] [PERSON_NAME] [PERSON_NAME] Ikrar [PERSON_NAME] K …" at bounding box center [256, 461] width 112 height 28
select select "60026"
click at [200, 447] on select "Select Stylist [PERSON_NAME] [PERSON_NAME] [PERSON_NAME] Ikrar [PERSON_NAME] K …" at bounding box center [256, 461] width 112 height 28
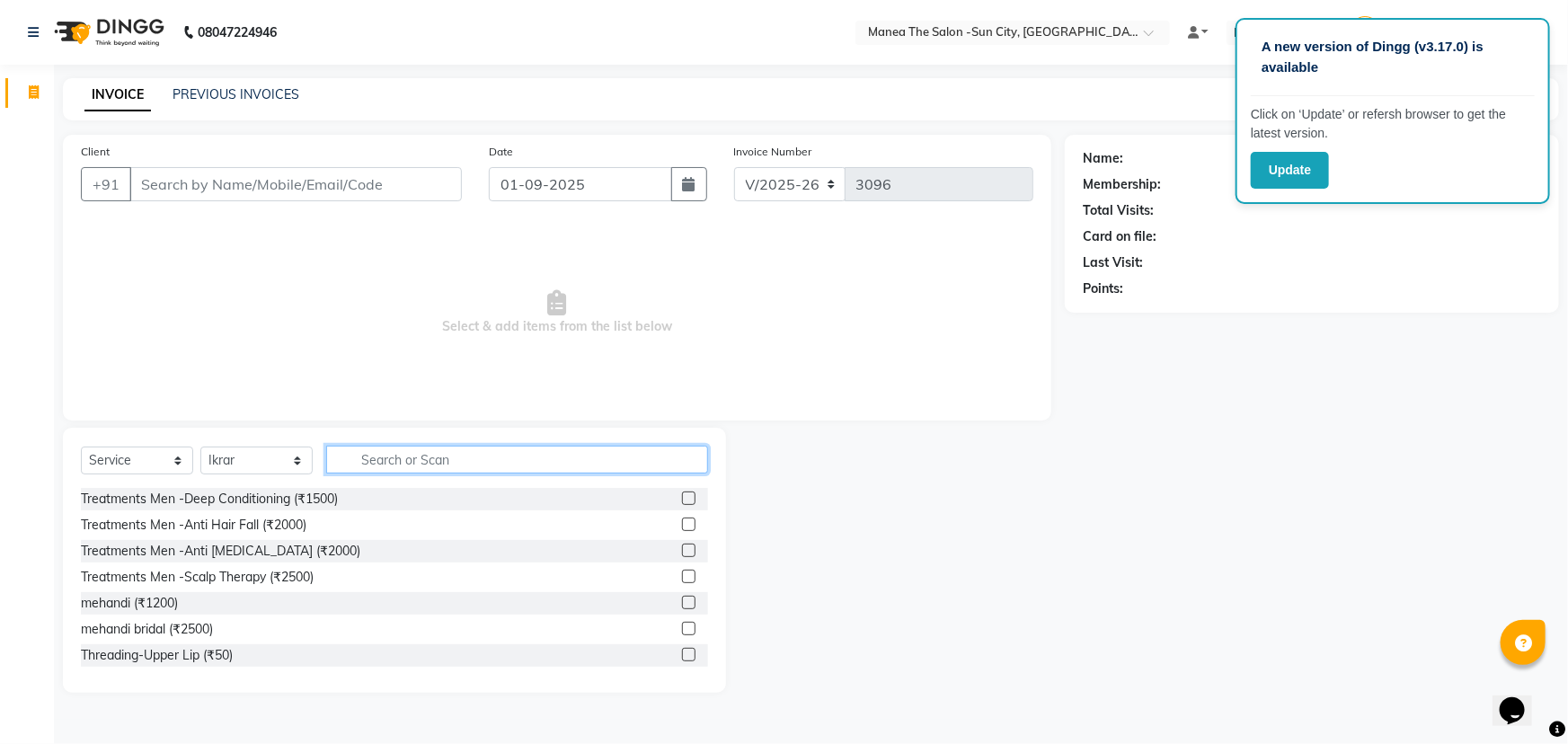
click at [427, 458] on input "text" at bounding box center [517, 460] width 381 height 28
type input "hair cut"
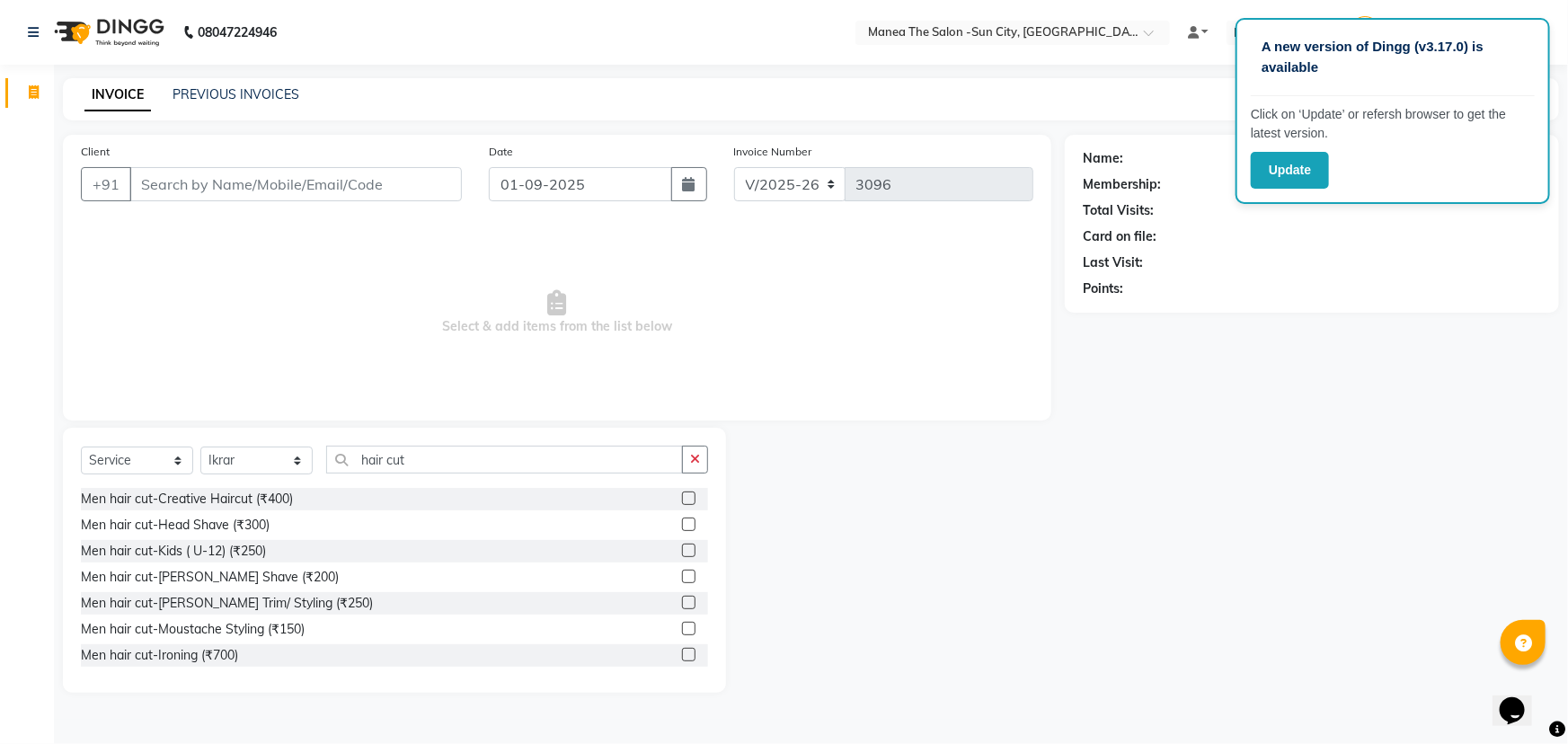
click at [682, 498] on label at bounding box center [688, 498] width 14 height 14
click at [682, 498] on input "checkbox" at bounding box center [687, 499] width 12 height 12
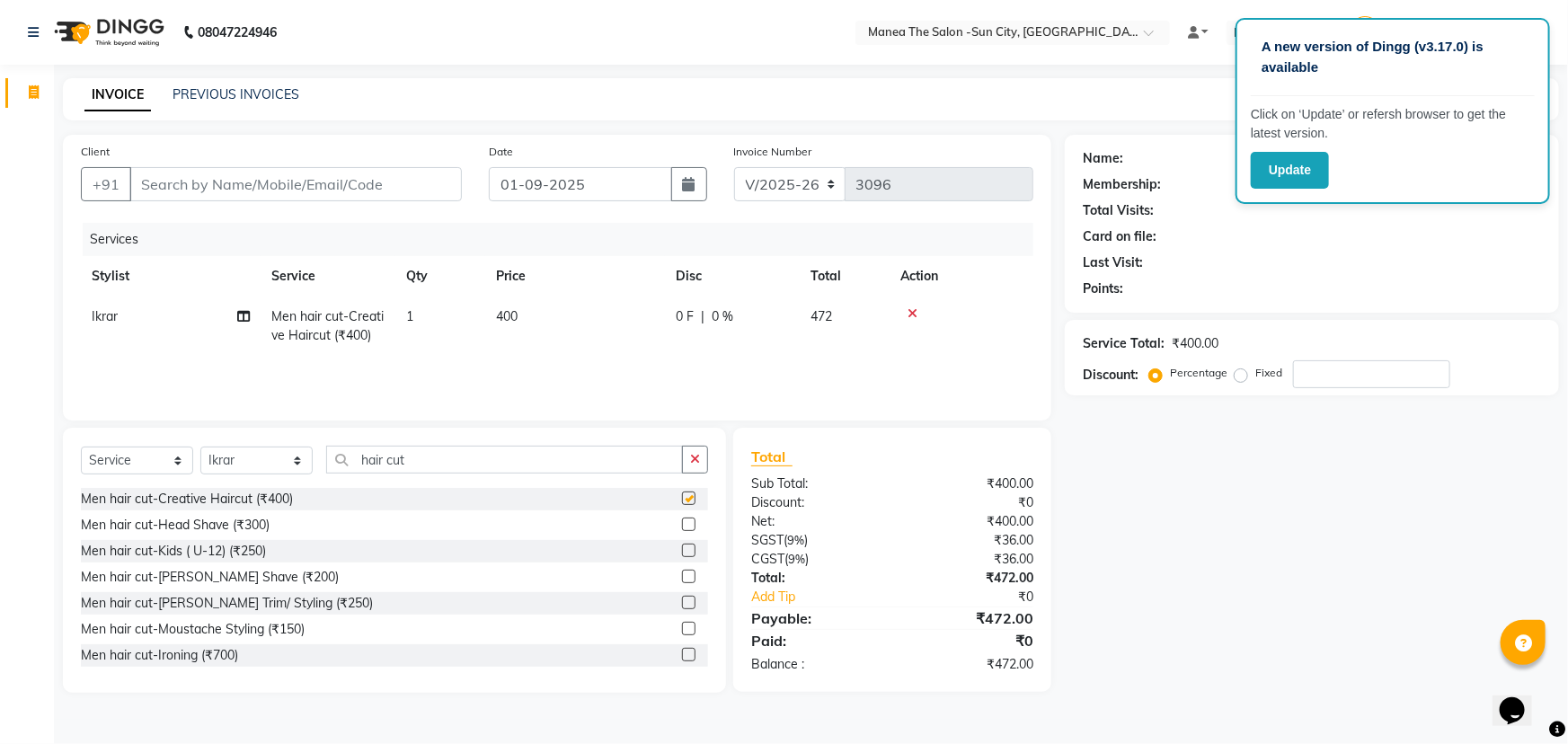
checkbox input "false"
click at [261, 180] on input "Client" at bounding box center [296, 184] width 333 height 34
type input "9"
type input "0"
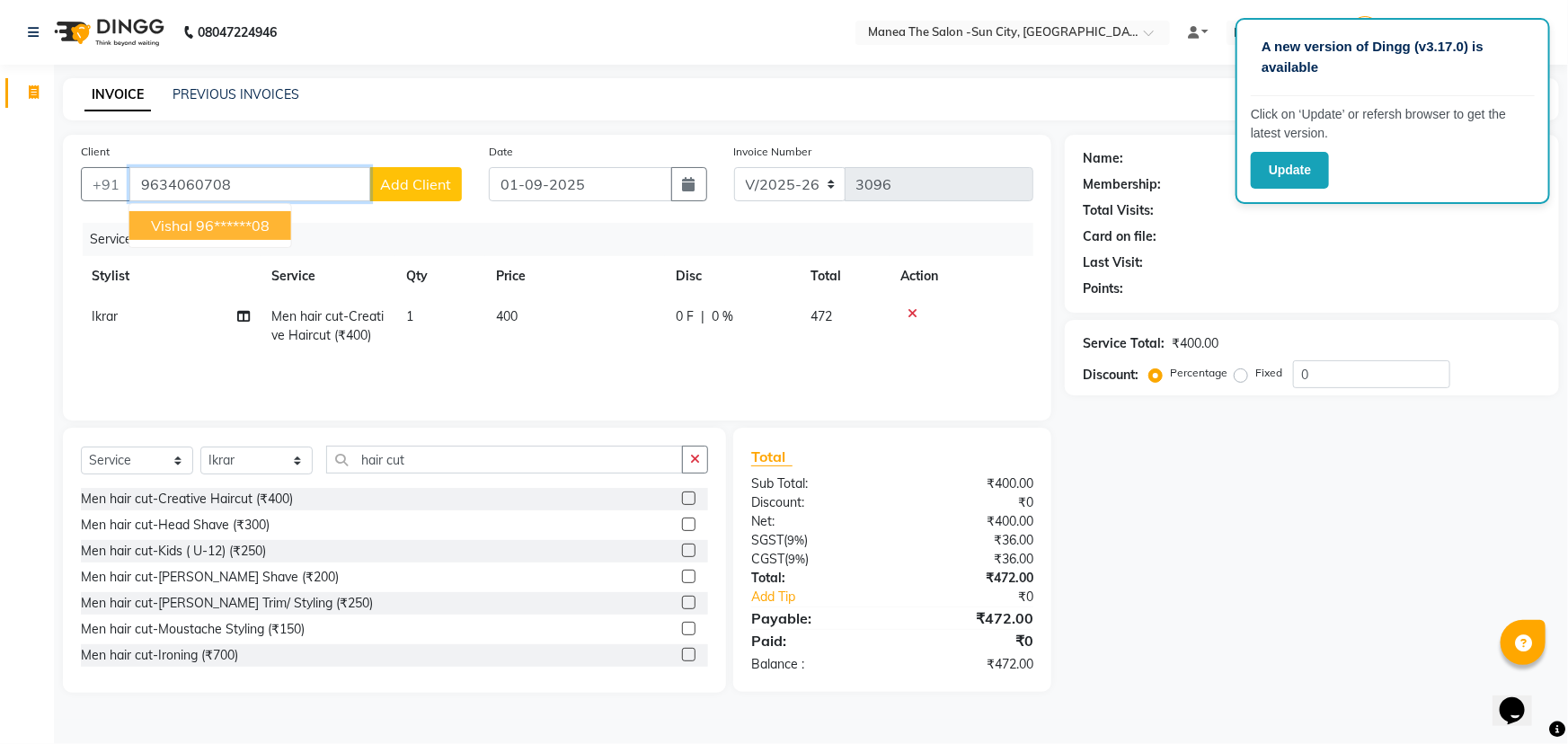
type input "9634060708"
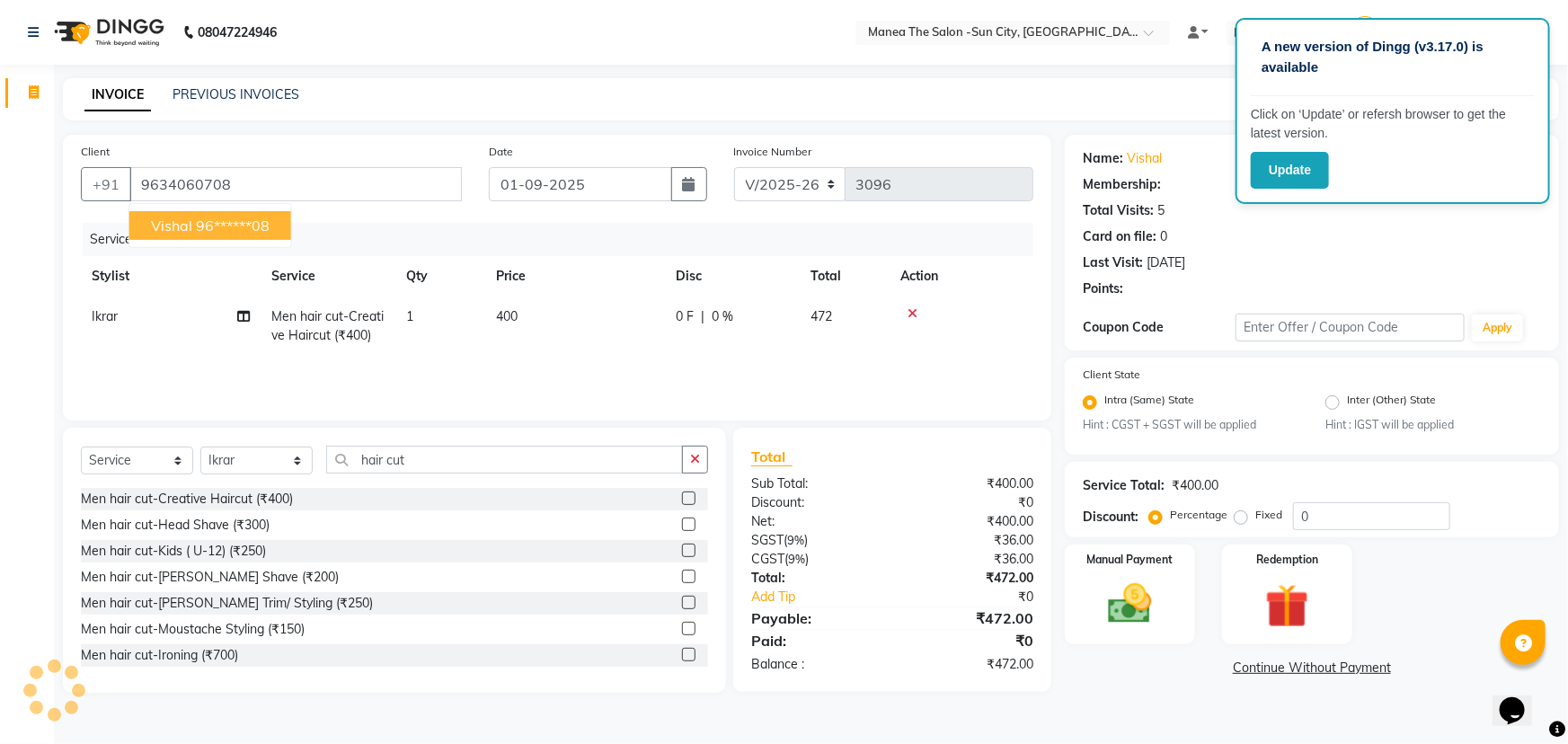
select select "1: Object"
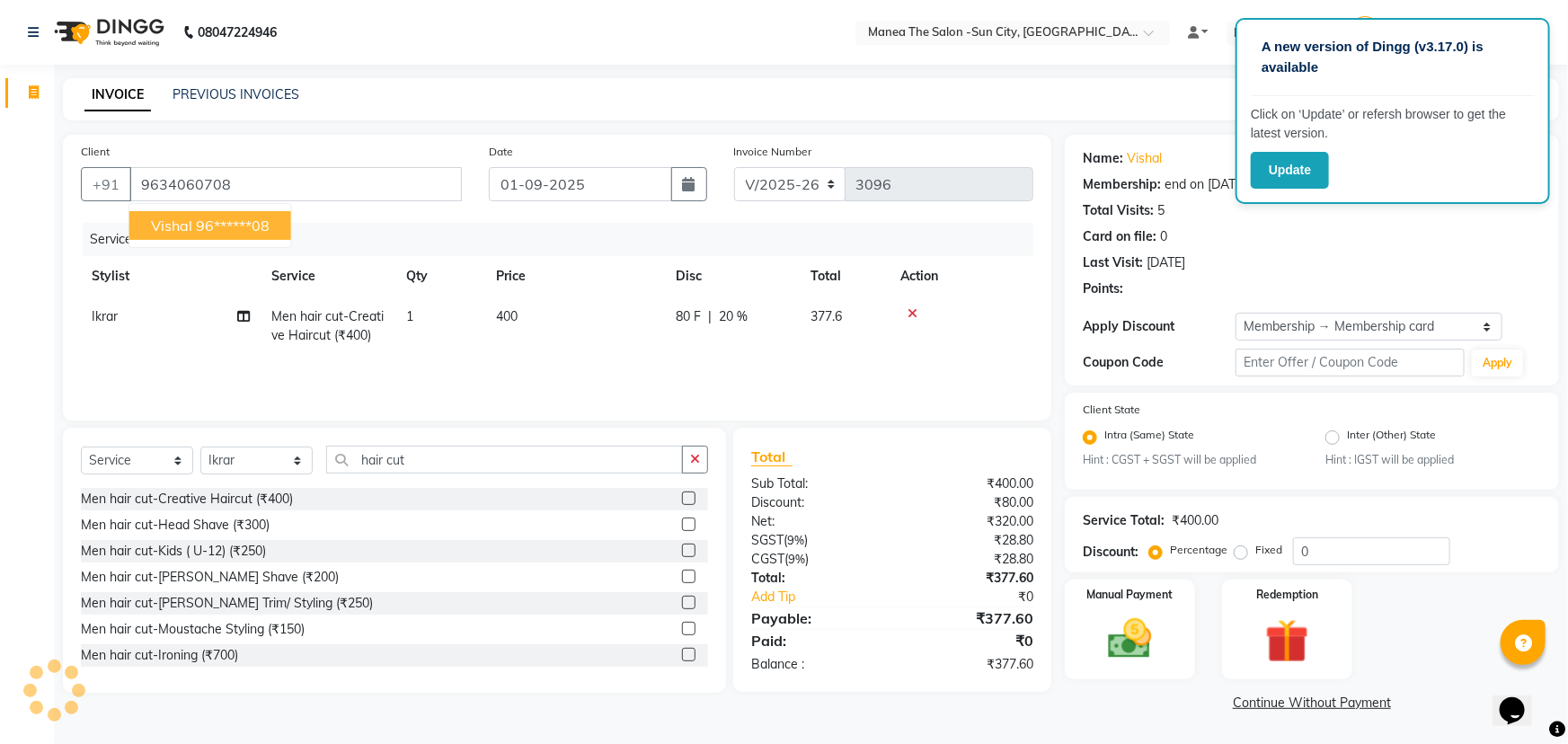
type input "20"
click at [246, 217] on ngb-highlight "96******08" at bounding box center [233, 226] width 74 height 18
type input "96******08"
type input "0"
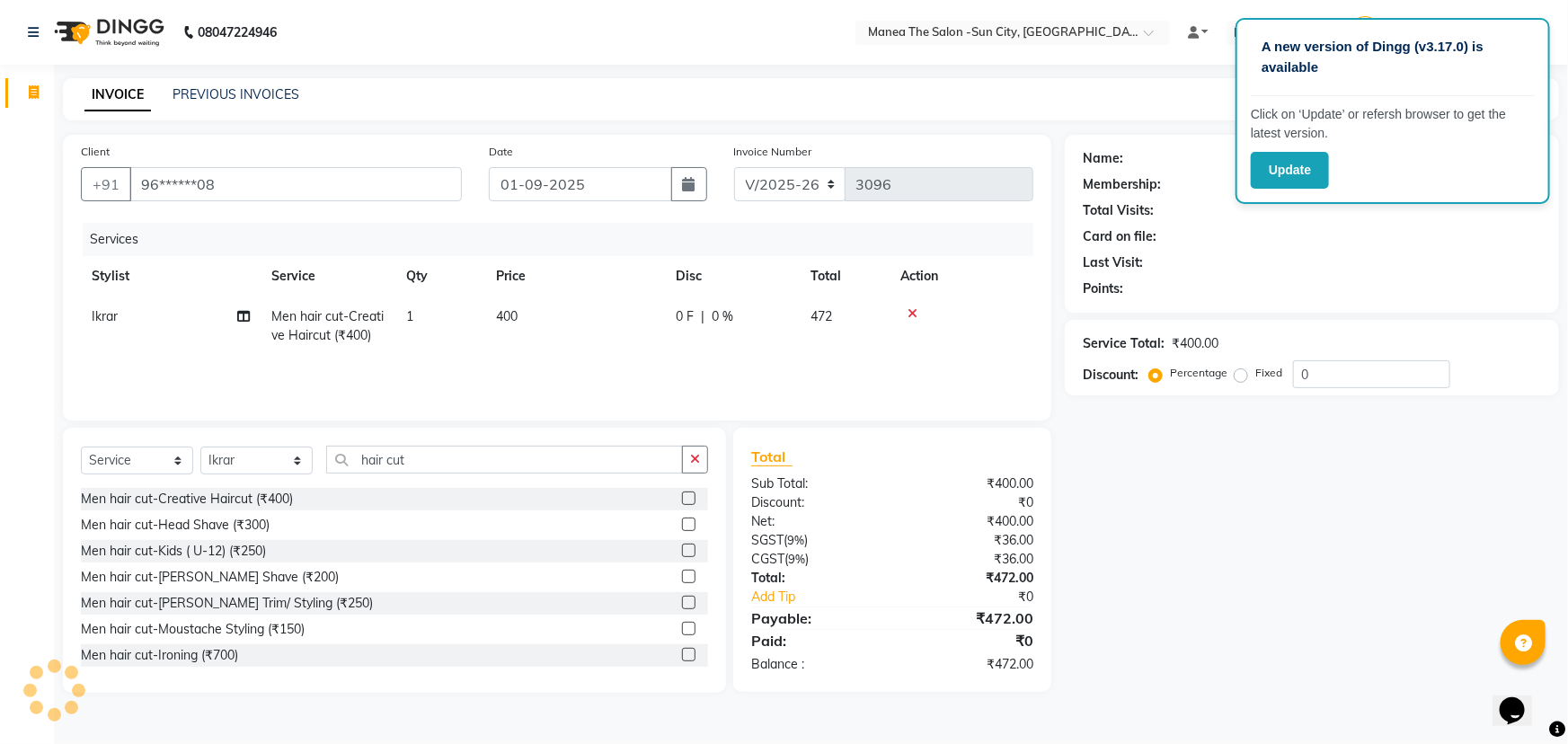
select select "1: Object"
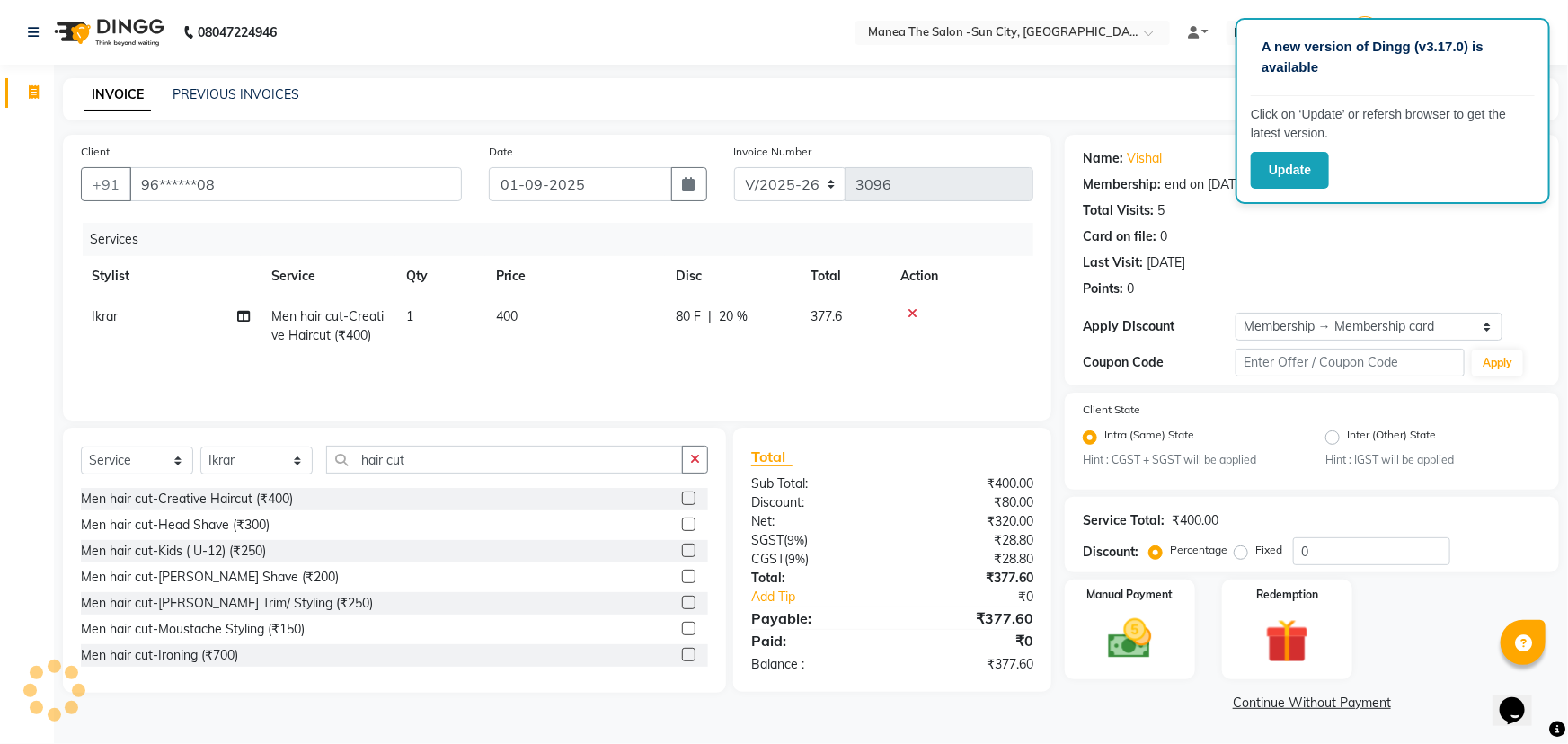
type input "20"
click at [1131, 650] on img at bounding box center [1131, 640] width 74 height 52
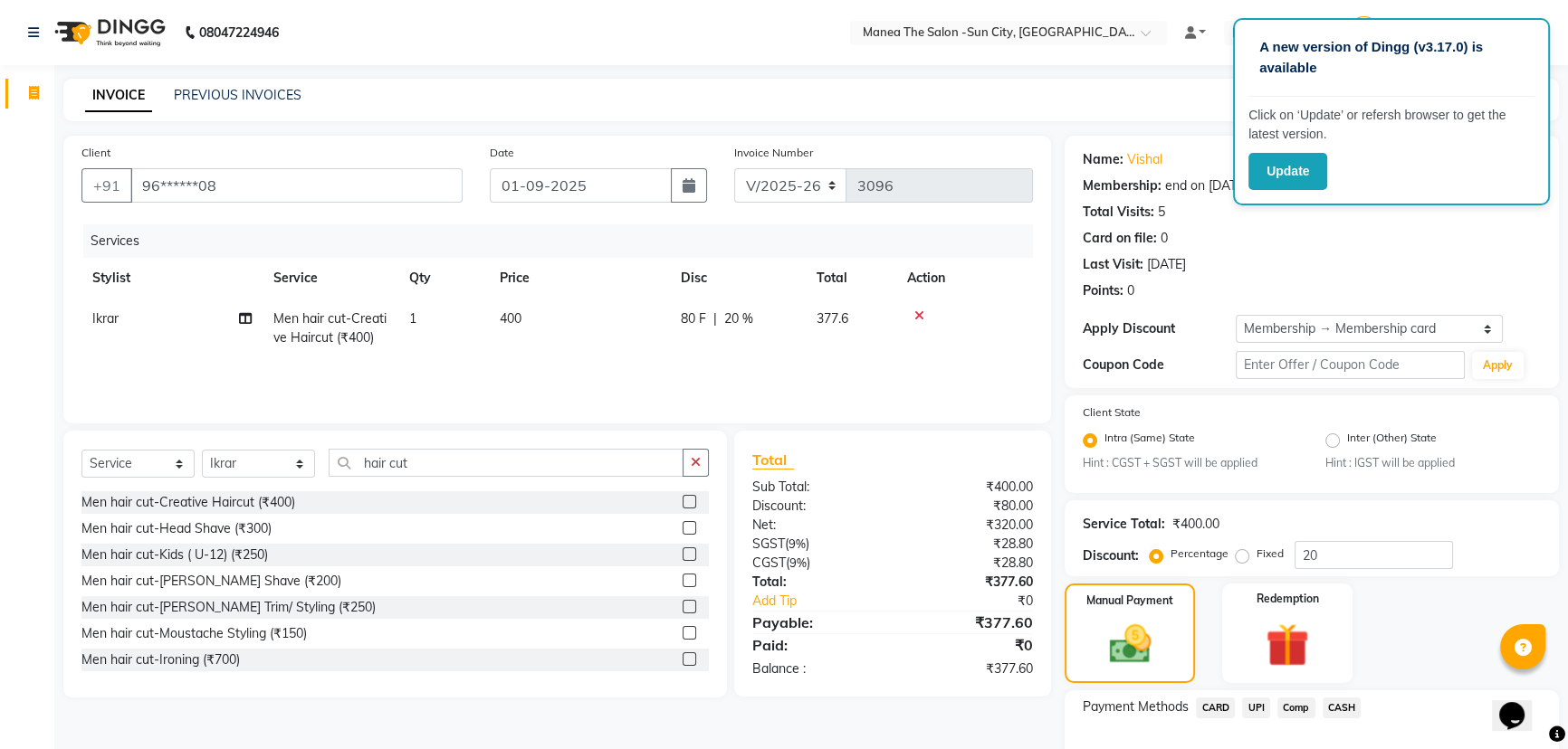
click at [1213, 709] on span "CARD" at bounding box center [1215, 708] width 39 height 20
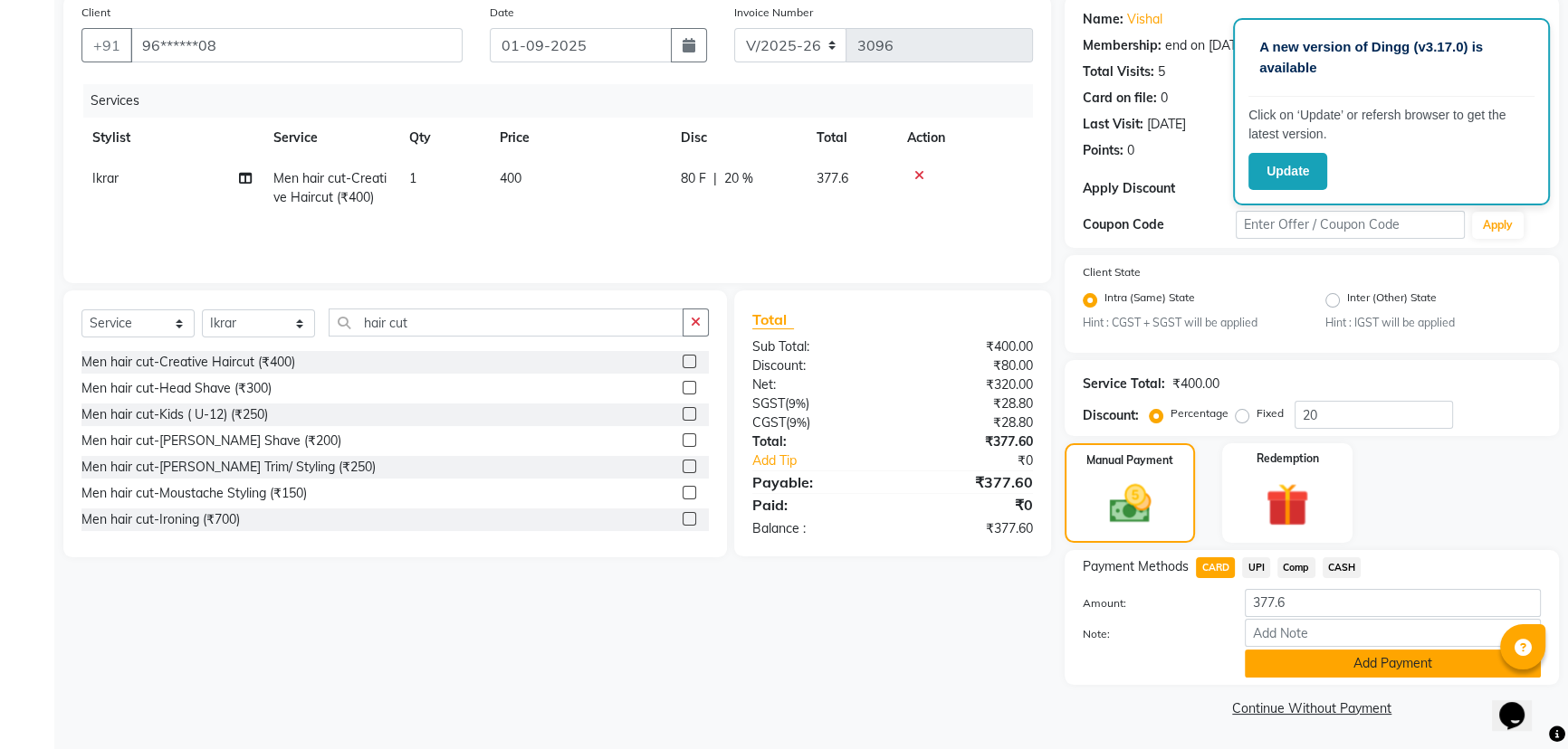
click at [1296, 664] on button "Add Payment" at bounding box center [1393, 664] width 296 height 28
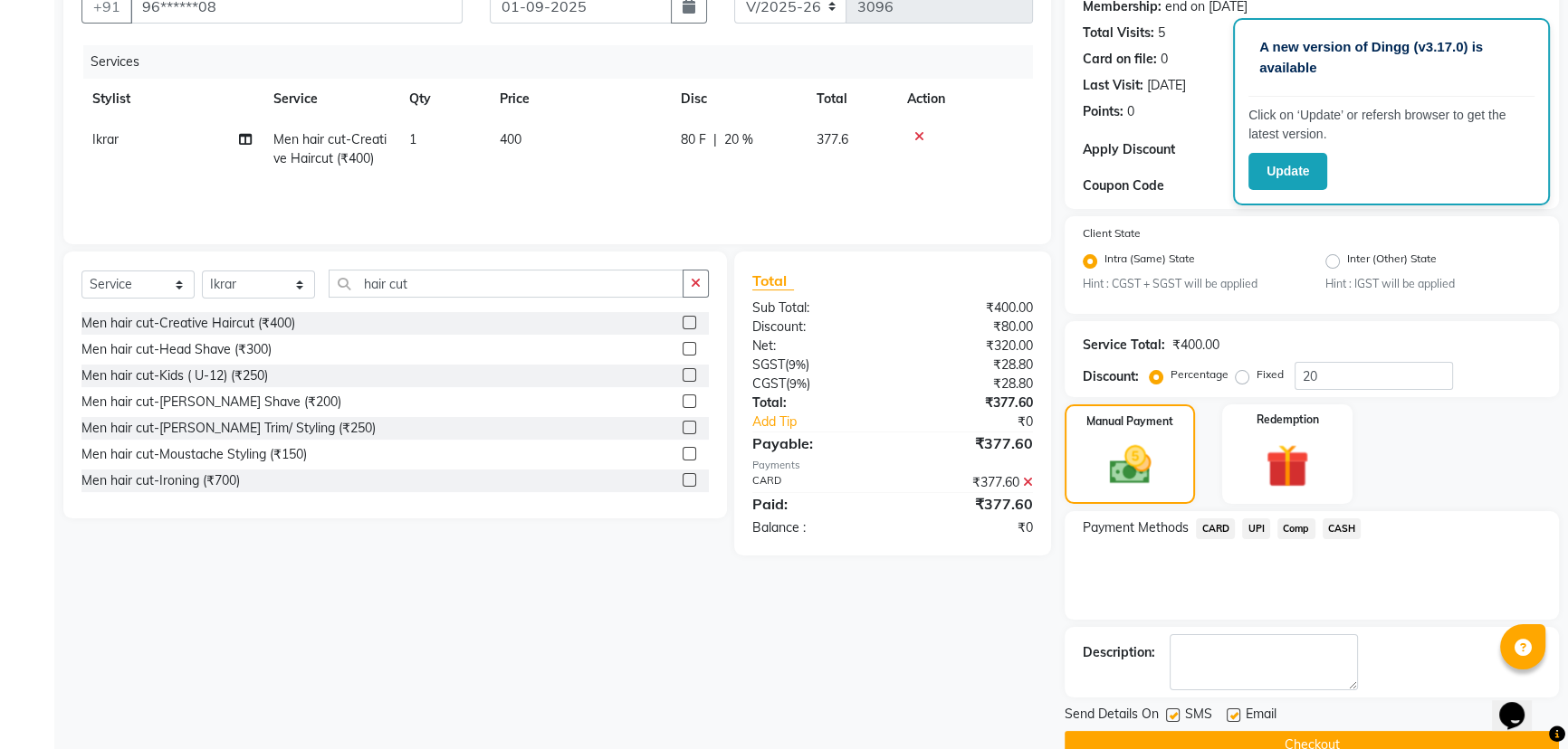
scroll to position [217, 0]
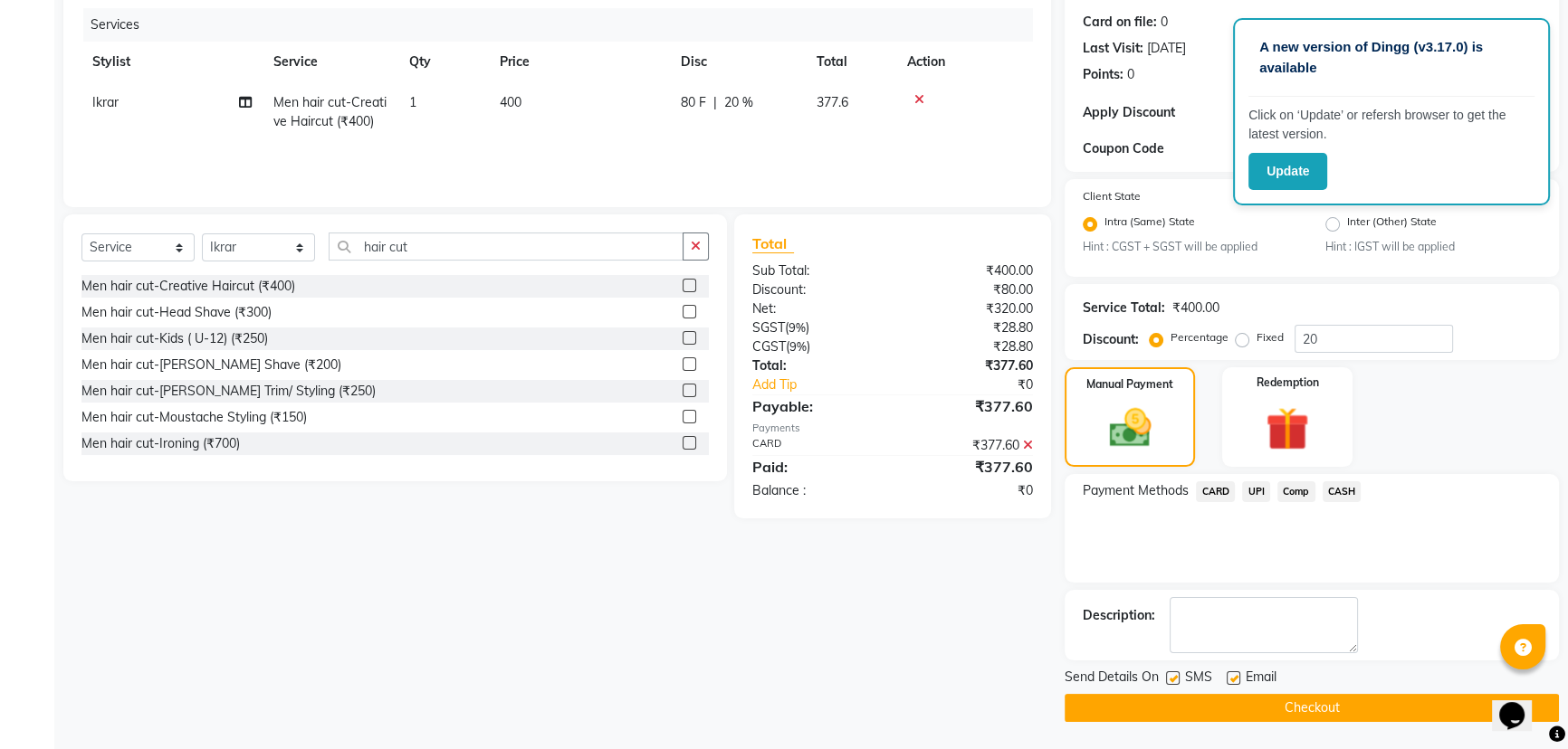
click at [1172, 677] on label at bounding box center [1173, 678] width 14 height 14
click at [1172, 677] on input "checkbox" at bounding box center [1172, 679] width 12 height 12
checkbox input "false"
click at [1237, 705] on button "Checkout" at bounding box center [1312, 708] width 495 height 28
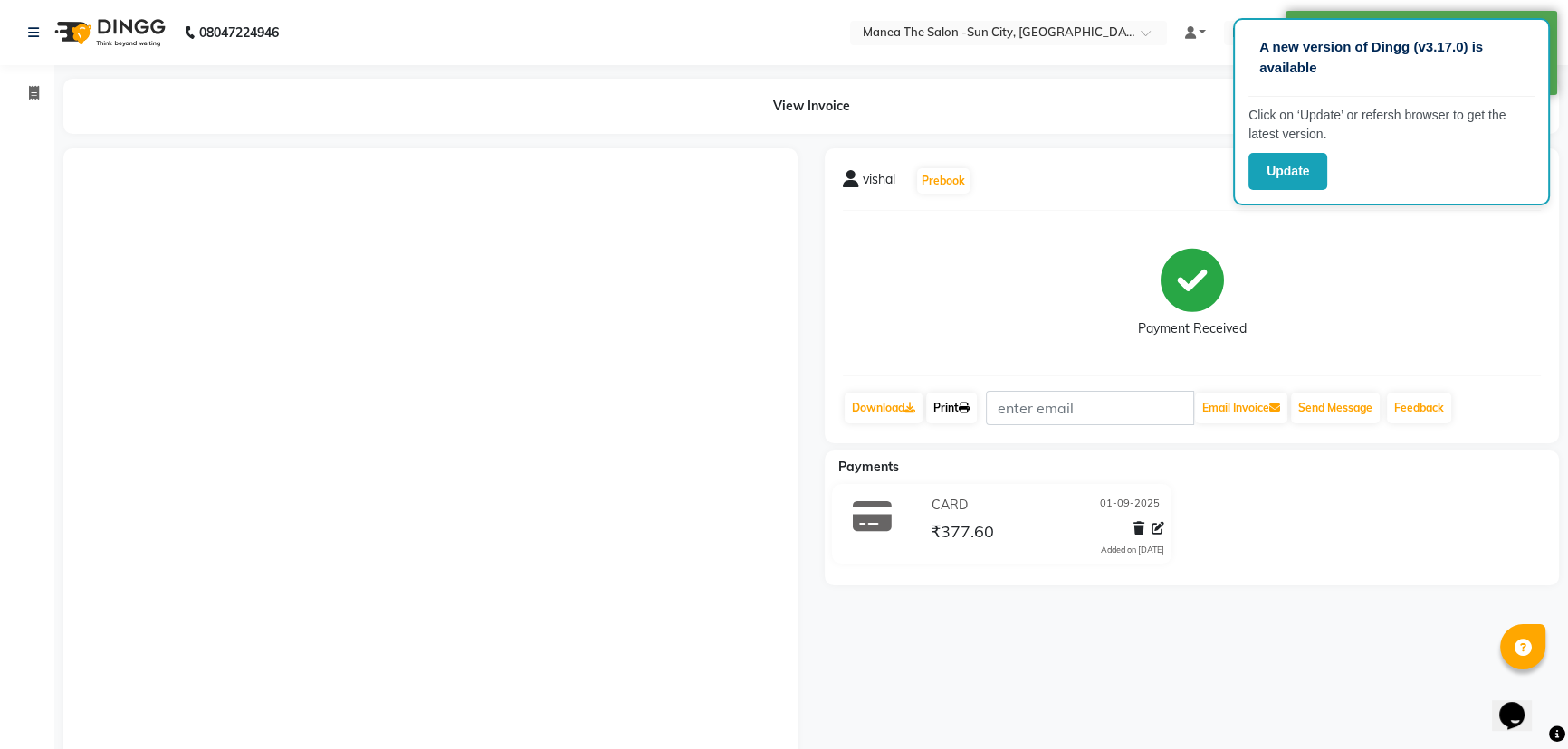
click at [951, 412] on link "Print" at bounding box center [951, 407] width 51 height 31
